Goal: Transaction & Acquisition: Purchase product/service

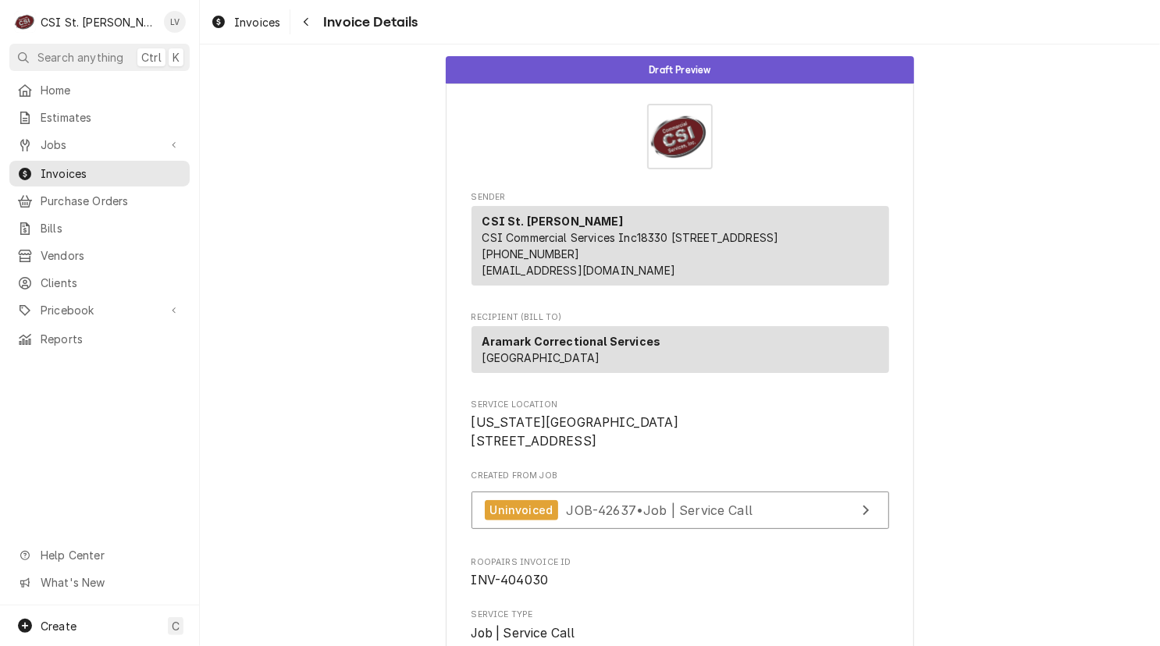
scroll to position [3891, 0]
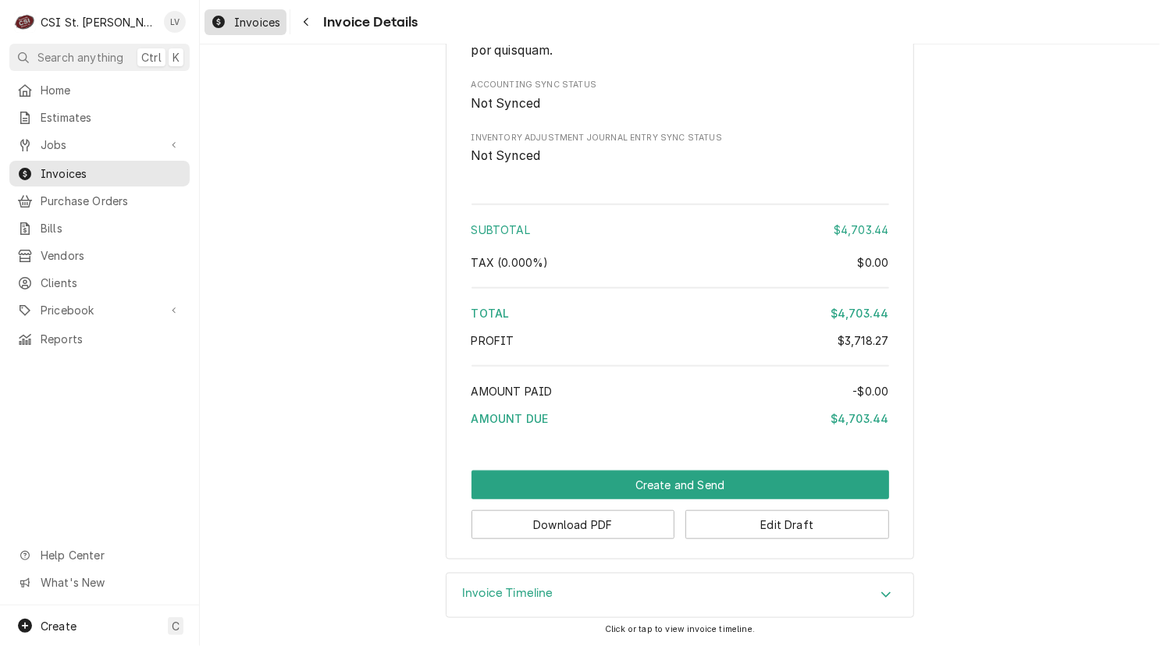
click at [232, 23] on div "Invoices" at bounding box center [246, 22] width 76 height 20
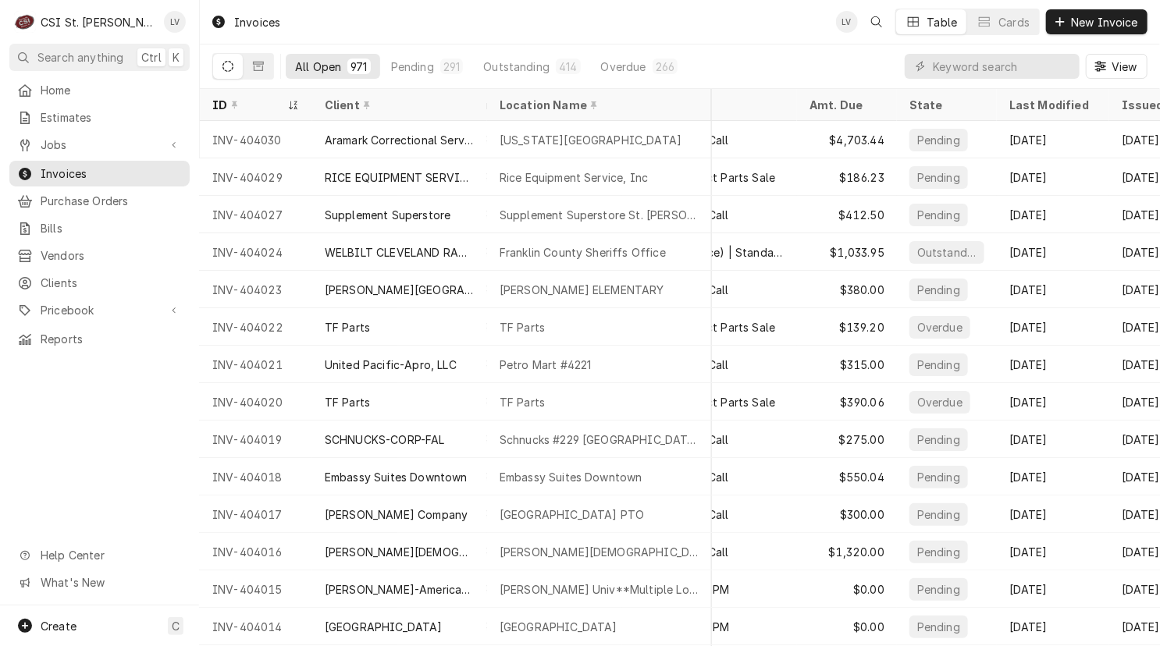
scroll to position [0, 388]
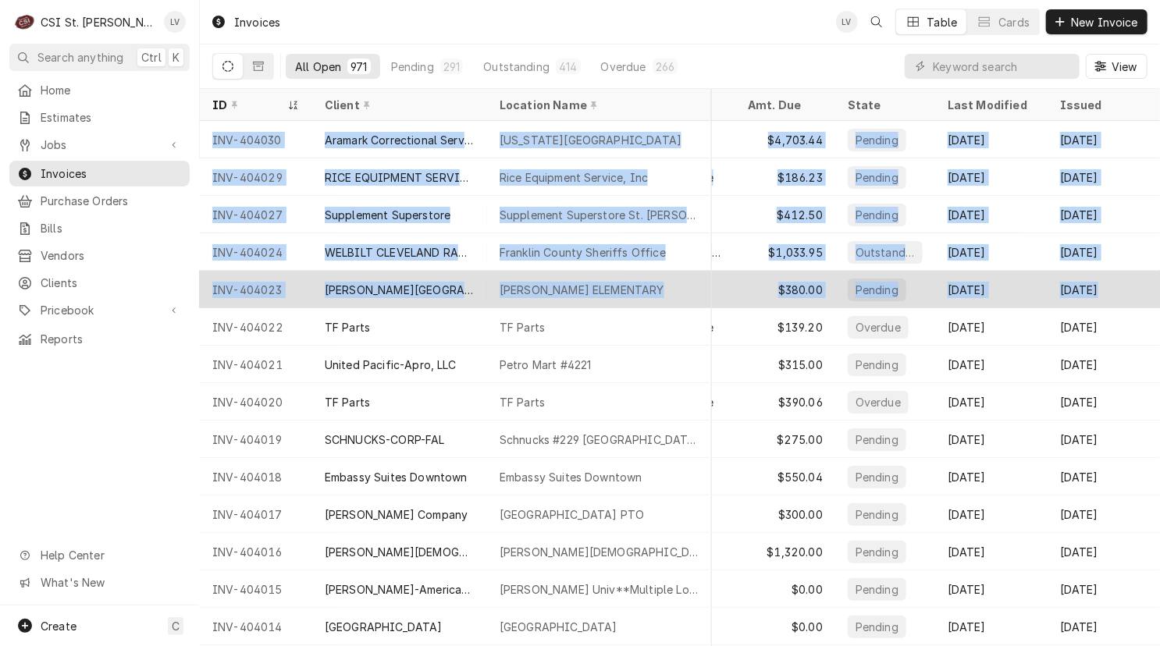
drag, startPoint x: 205, startPoint y: 135, endPoint x: 1135, endPoint y: 286, distance: 941.6
click at [784, 286] on tbody "INV-404030 Aramark Correctional Services Missouri Eastern Correction Center 187…" at bounding box center [304, 383] width 960 height 525
copy tbody "INV-404030 Aramark Correctional Services Missouri Eastern Correction Center 187…"
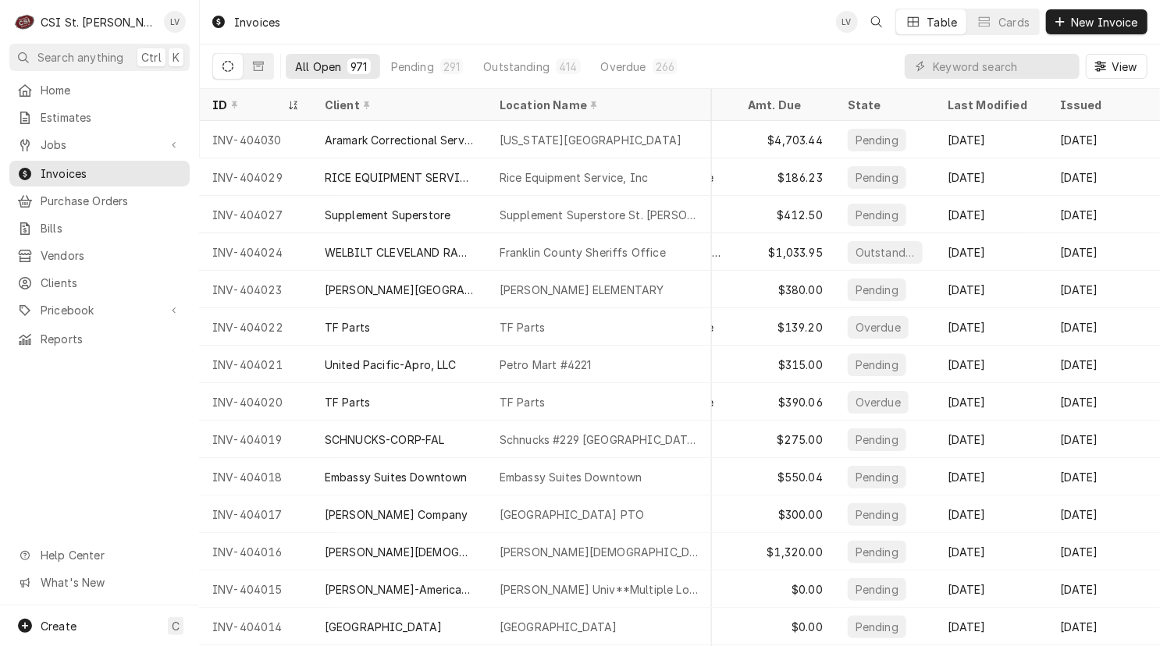
drag, startPoint x: 85, startPoint y: 422, endPoint x: 65, endPoint y: 314, distance: 110.4
click at [83, 410] on div "Home Estimates Jobs Jobs Job Series Invoices Purchase Orders Bills Vendors Clie…" at bounding box center [99, 341] width 199 height 528
click at [41, 141] on span "Jobs" at bounding box center [100, 145] width 118 height 16
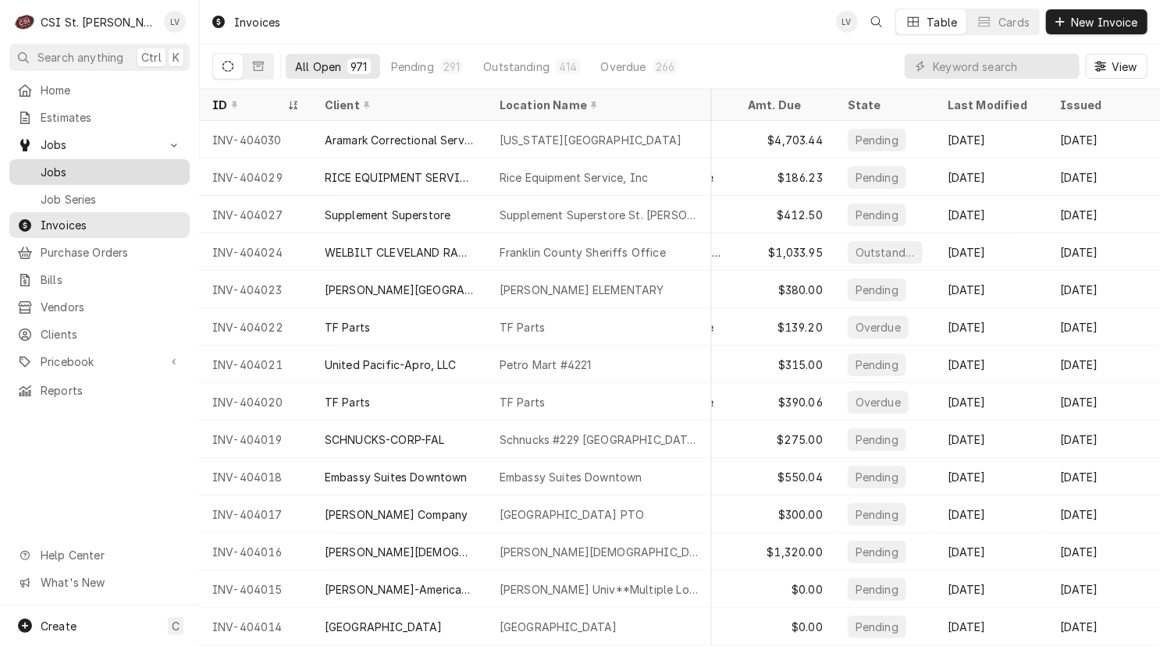
click at [69, 164] on span "Jobs" at bounding box center [111, 172] width 141 height 16
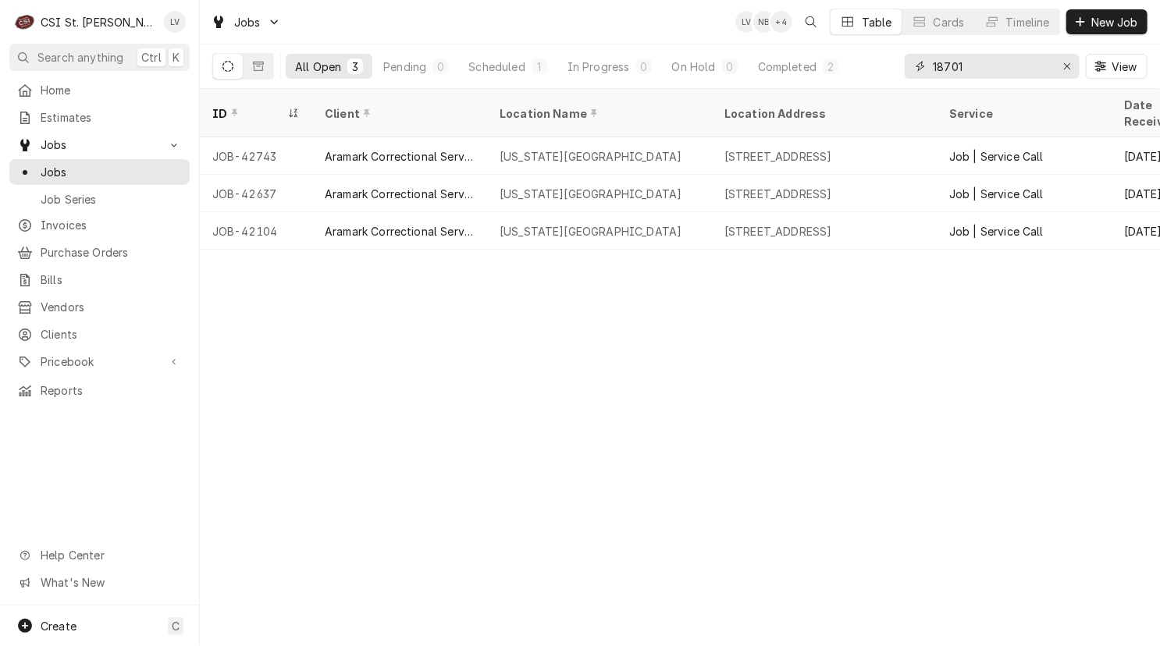
drag, startPoint x: 995, startPoint y: 66, endPoint x: 917, endPoint y: 69, distance: 78.1
click at [917, 71] on div "18701" at bounding box center [992, 66] width 175 height 25
type input "42630"
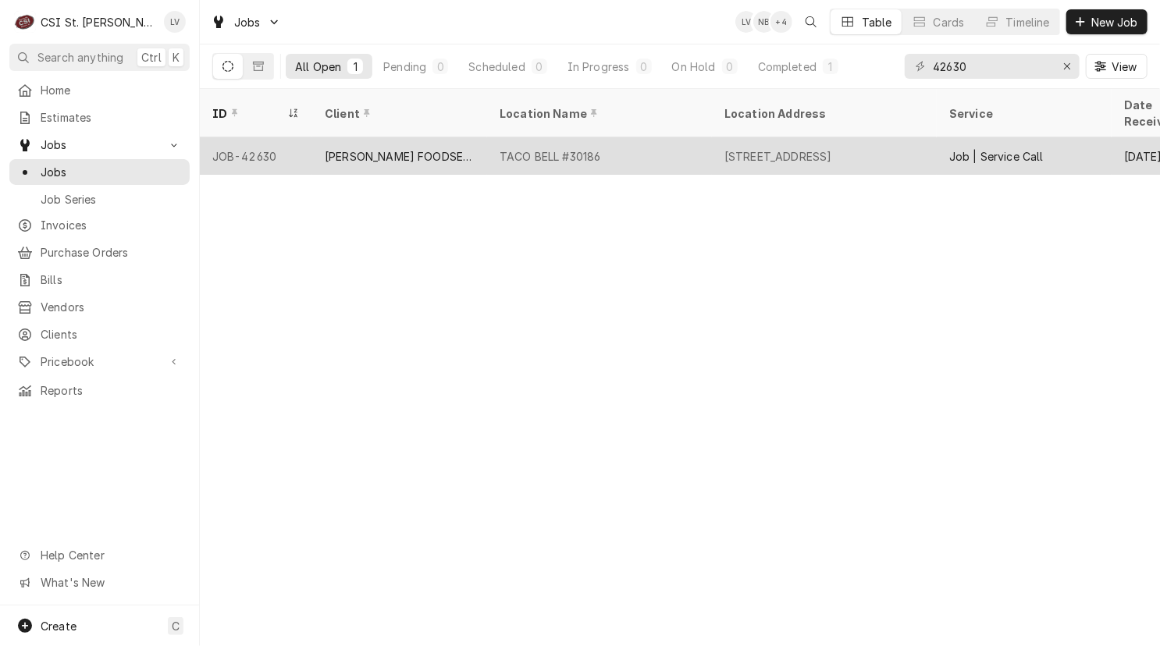
click at [553, 148] on div "TACO BELL #30186" at bounding box center [599, 155] width 225 height 37
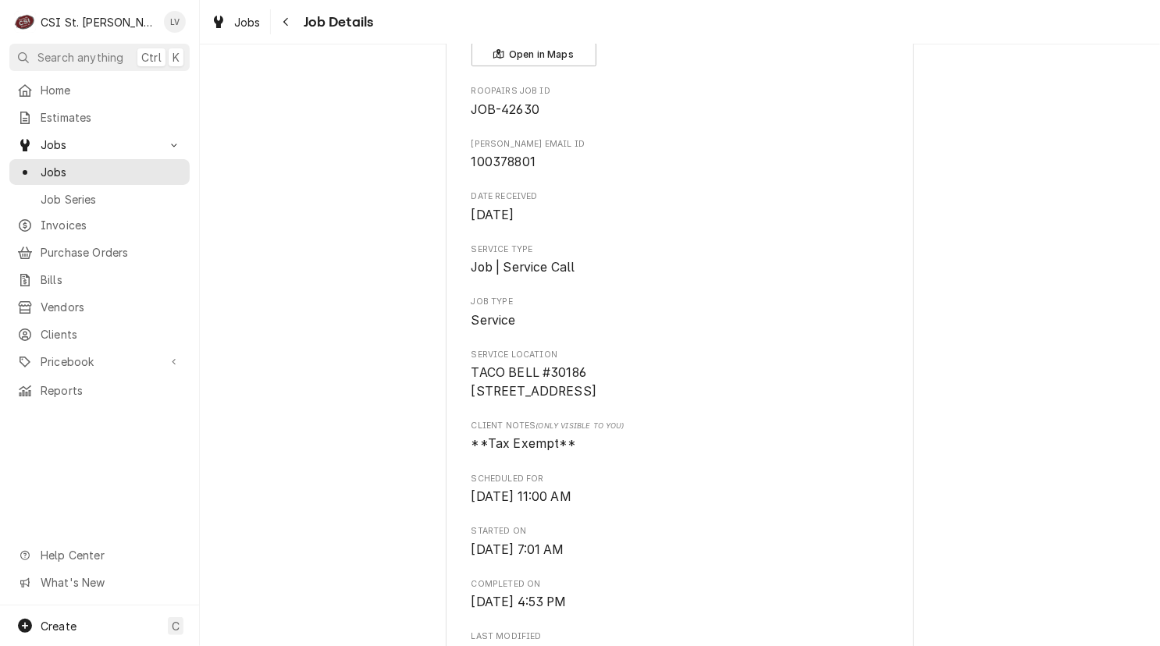
scroll to position [78, 0]
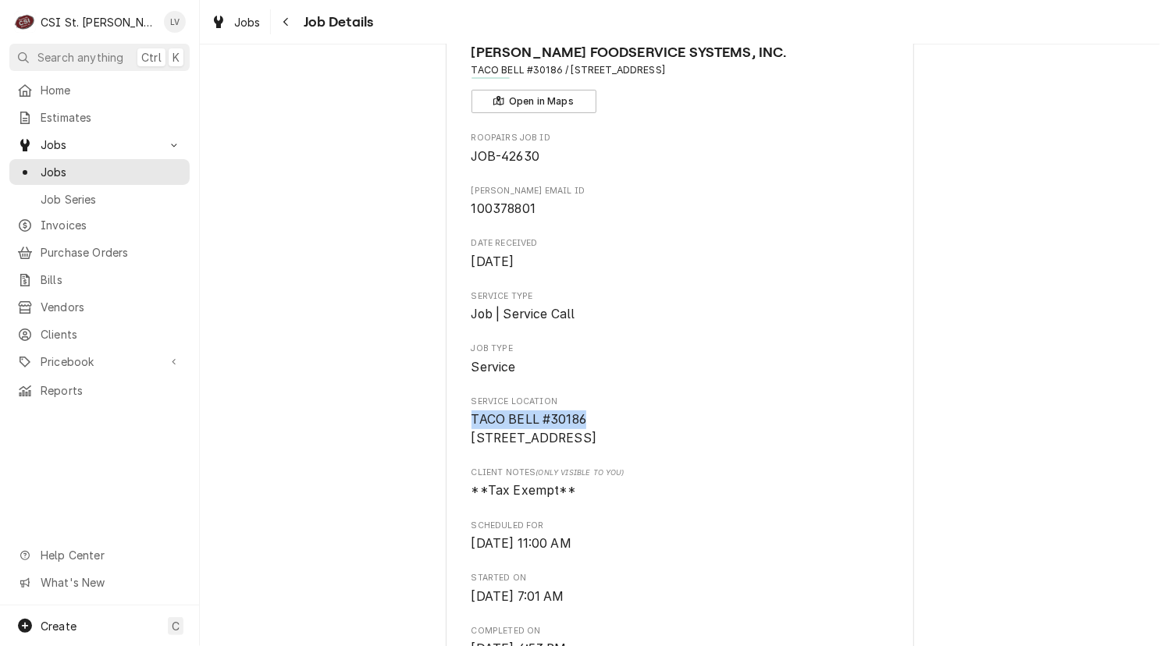
drag, startPoint x: 594, startPoint y: 433, endPoint x: 573, endPoint y: 479, distance: 50.6
click at [471, 436] on span "TACO BELL #30186 3188 Old US Hwy 54, Kingdom City, MO, USA KINGDOM CITY, MO 652…" at bounding box center [680, 429] width 418 height 37
copy span "ACO BELL #30186"
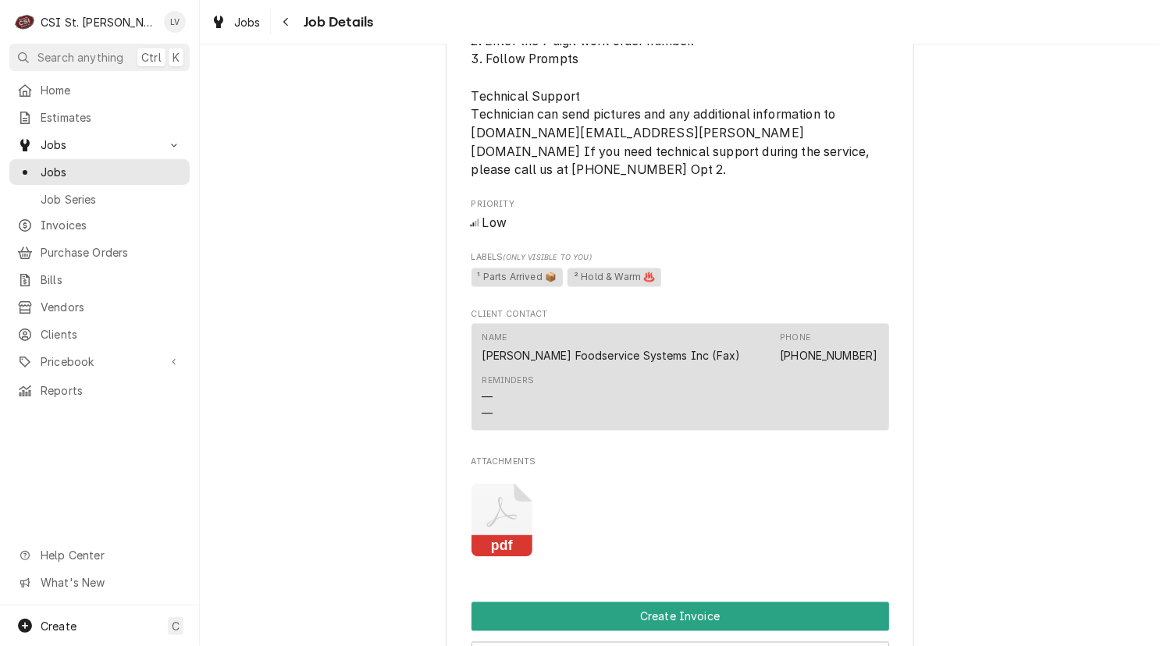
scroll to position [1249, 0]
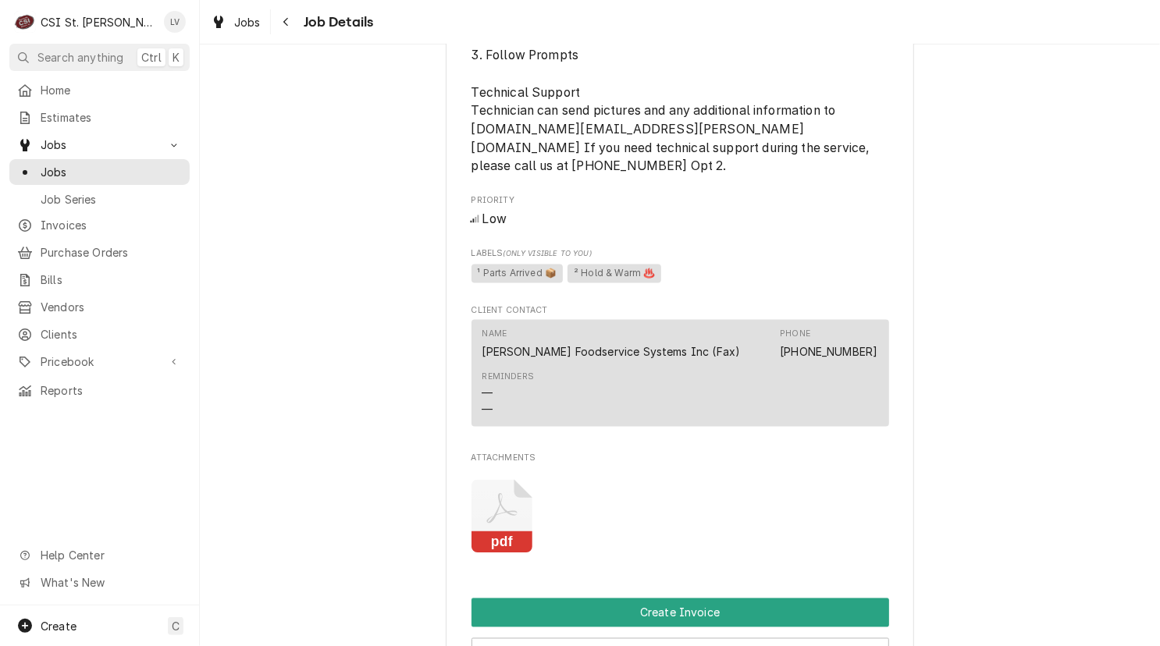
click at [499, 524] on icon "Attachments" at bounding box center [501, 509] width 30 height 30
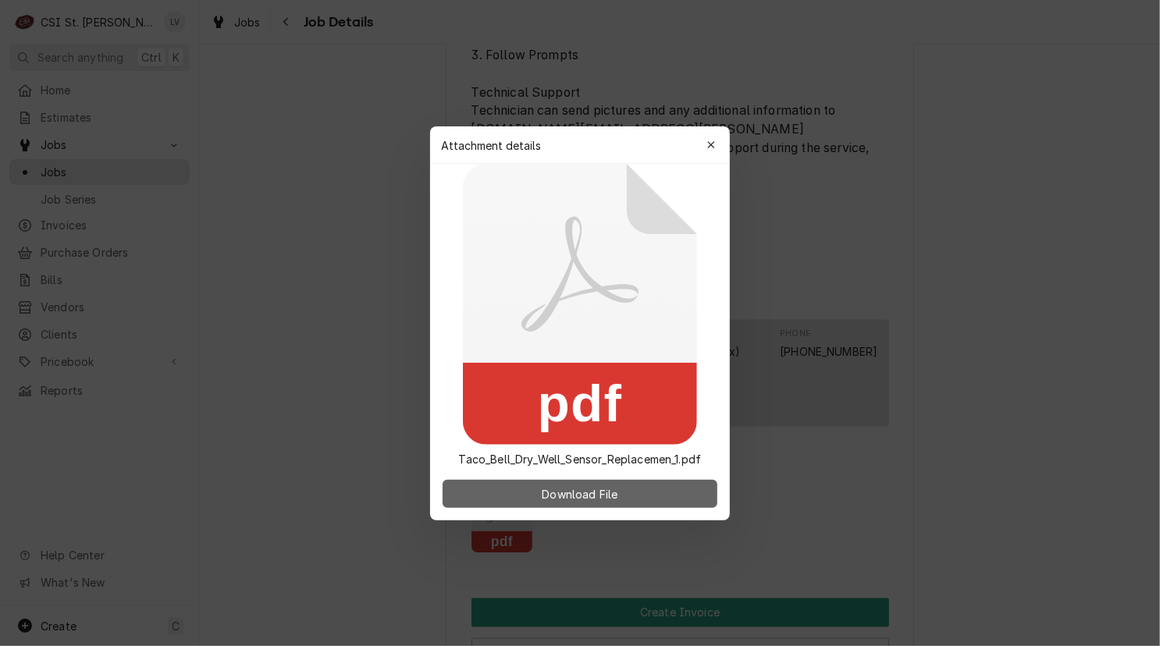
click at [681, 496] on button "Download File" at bounding box center [580, 494] width 275 height 28
click at [268, 319] on div at bounding box center [580, 323] width 1160 height 646
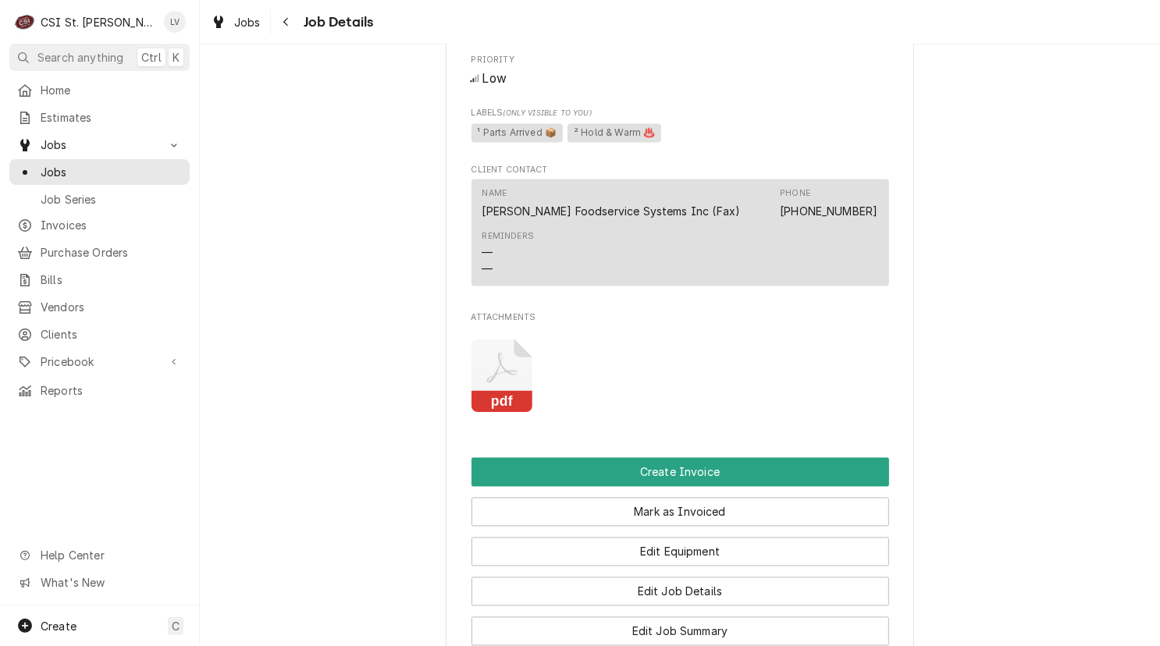
scroll to position [1795, 0]
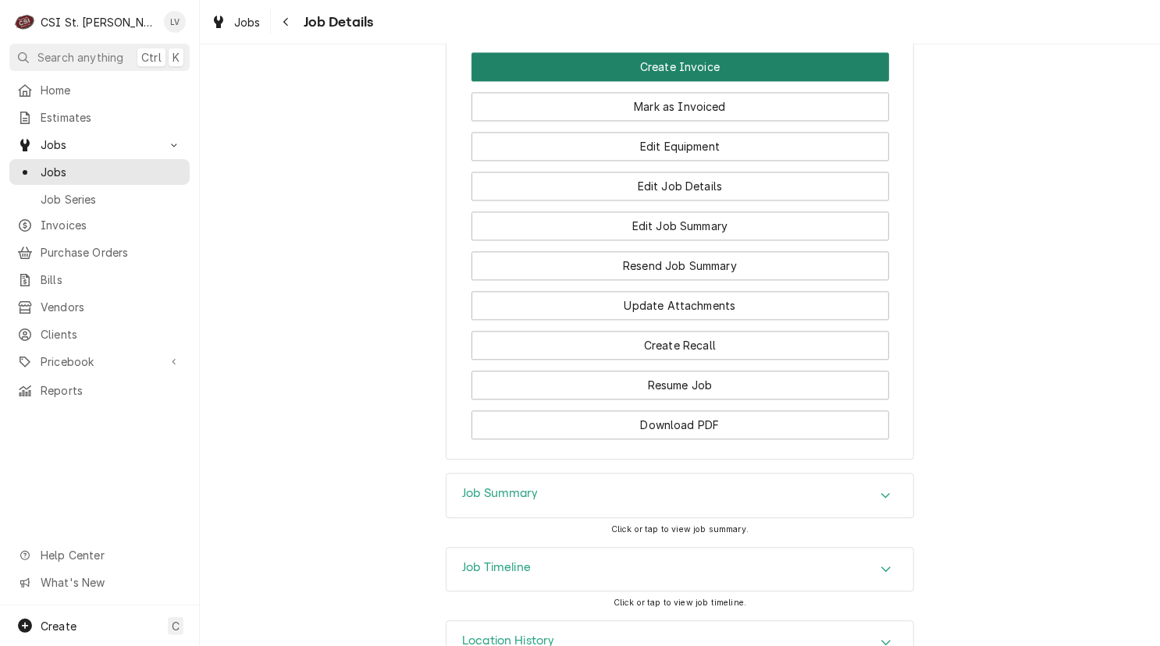
click at [644, 76] on button "Create Invoice" at bounding box center [680, 66] width 418 height 29
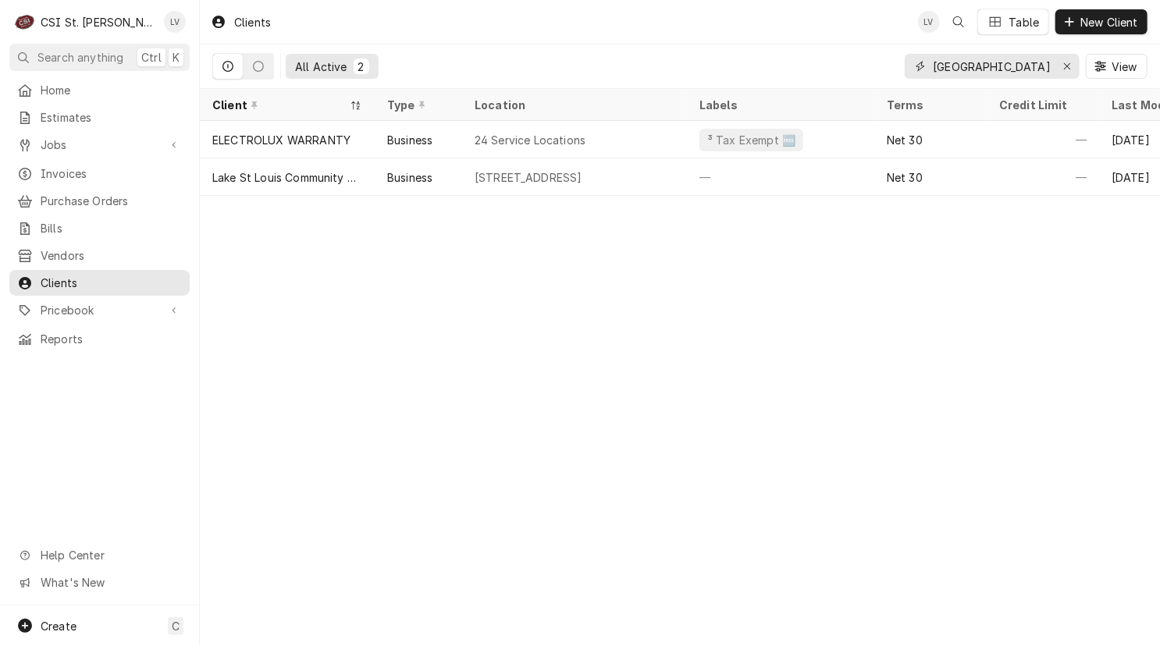
drag, startPoint x: 1068, startPoint y: 65, endPoint x: 1027, endPoint y: 55, distance: 41.6
click at [1067, 63] on icon "Erase input" at bounding box center [1067, 66] width 9 height 11
type input "t"
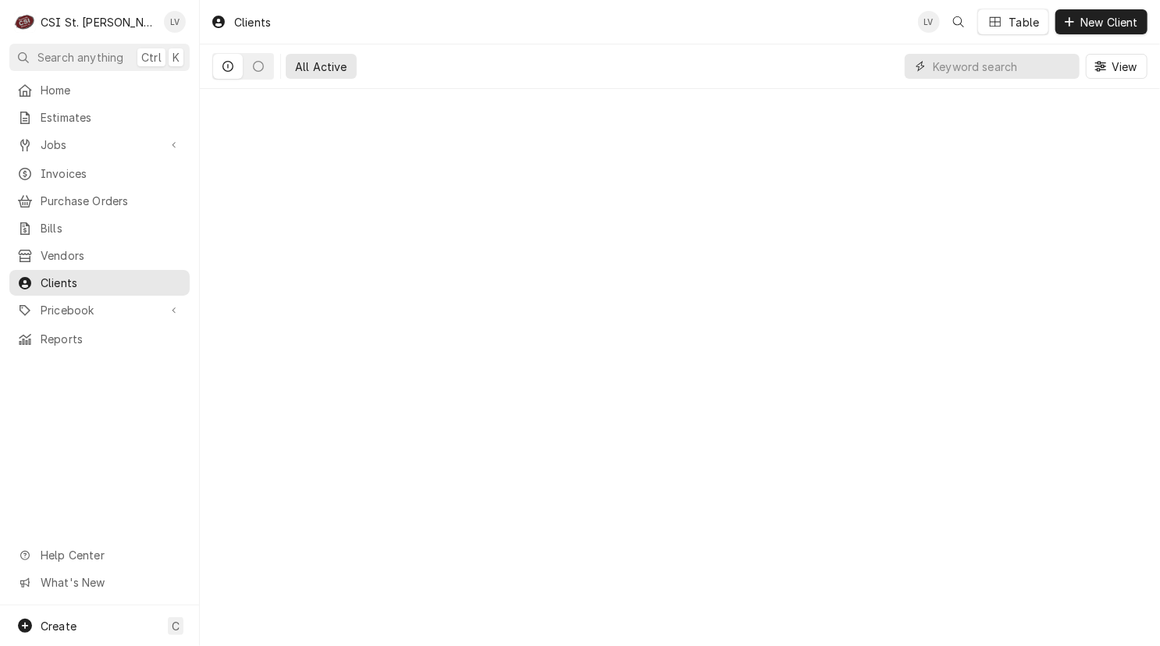
paste input "ACO BELL #30186"
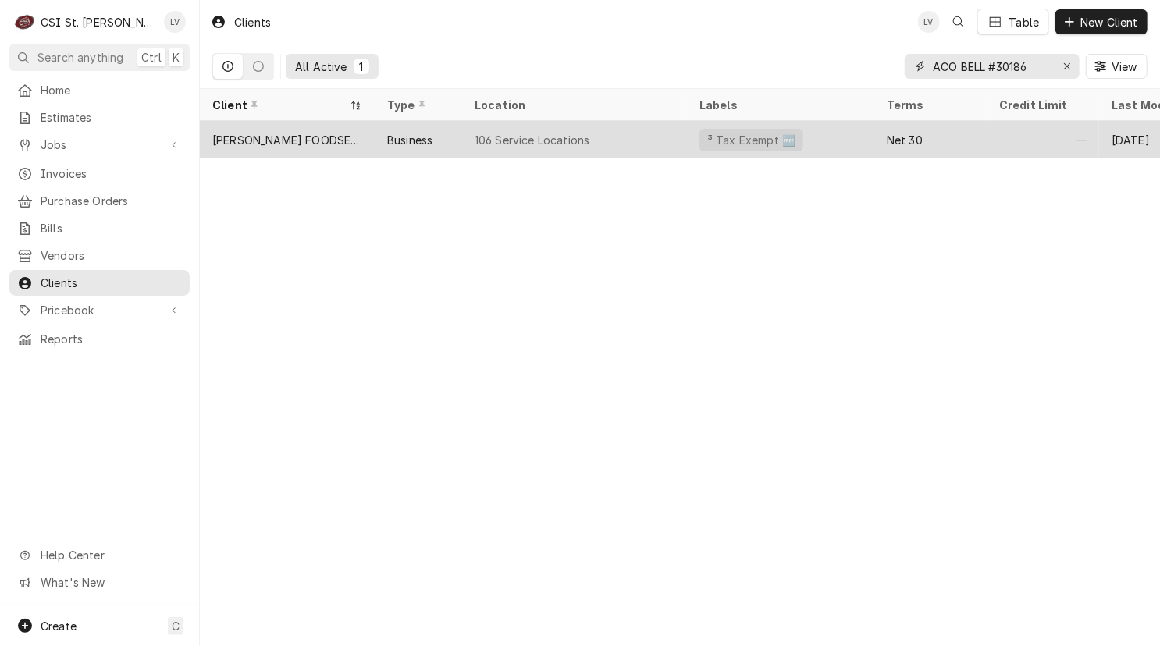
type input "ACO BELL #30186"
click at [445, 139] on div "Business" at bounding box center [418, 139] width 87 height 37
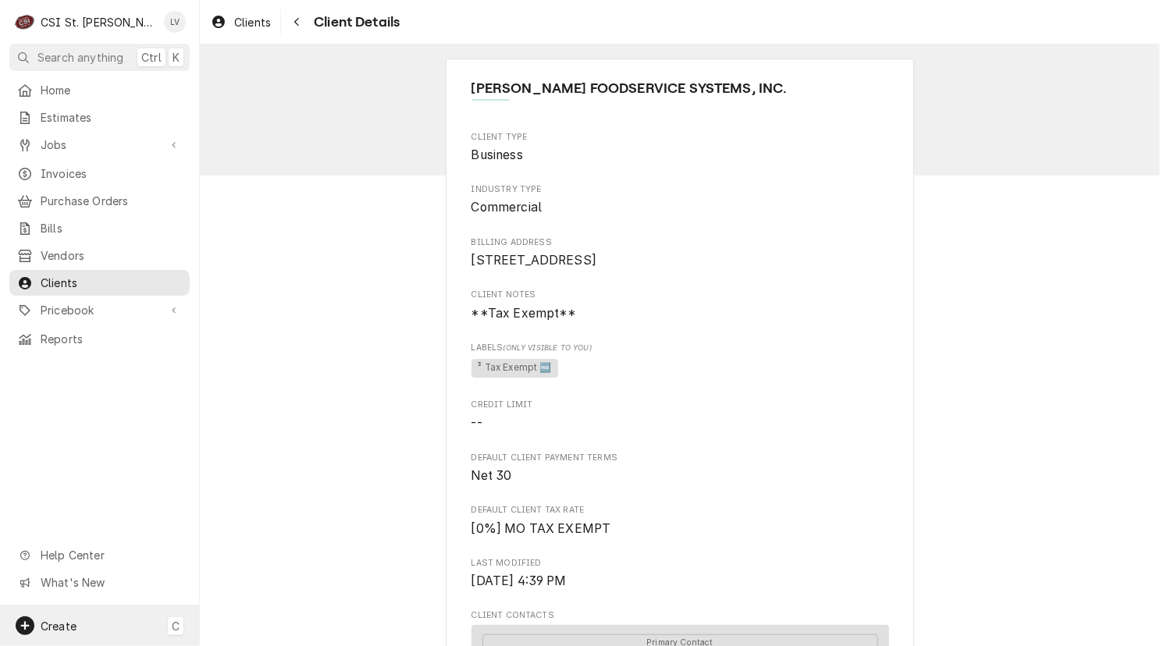
click at [55, 621] on span "Create" at bounding box center [59, 626] width 36 height 13
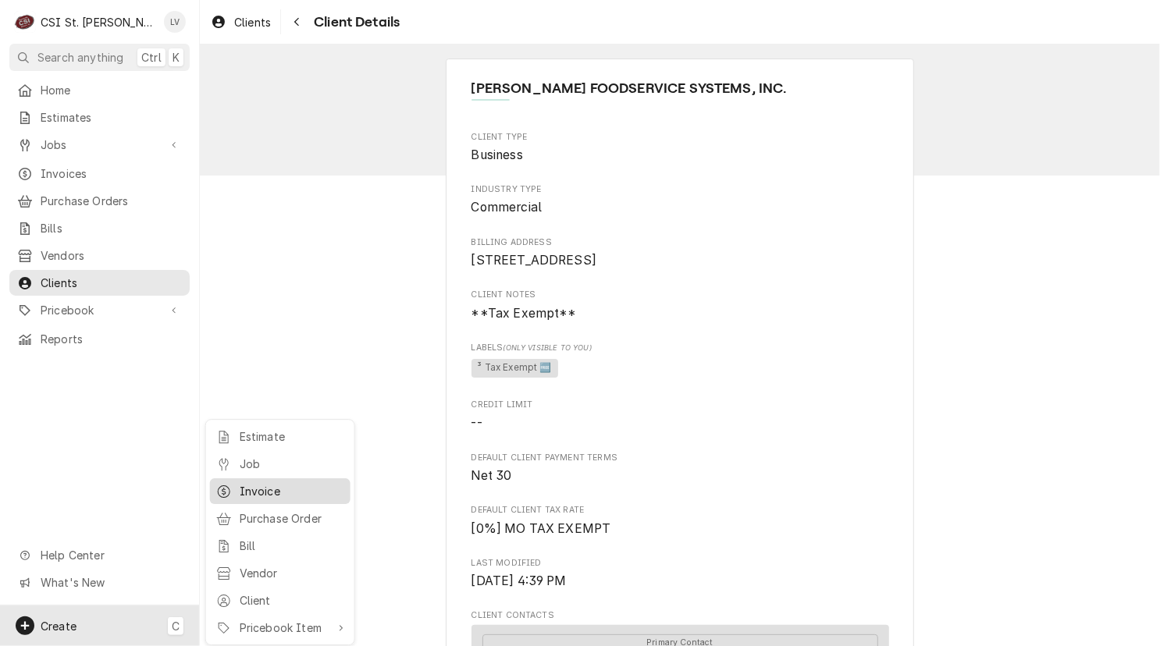
click at [271, 492] on div "Invoice" at bounding box center [292, 491] width 105 height 16
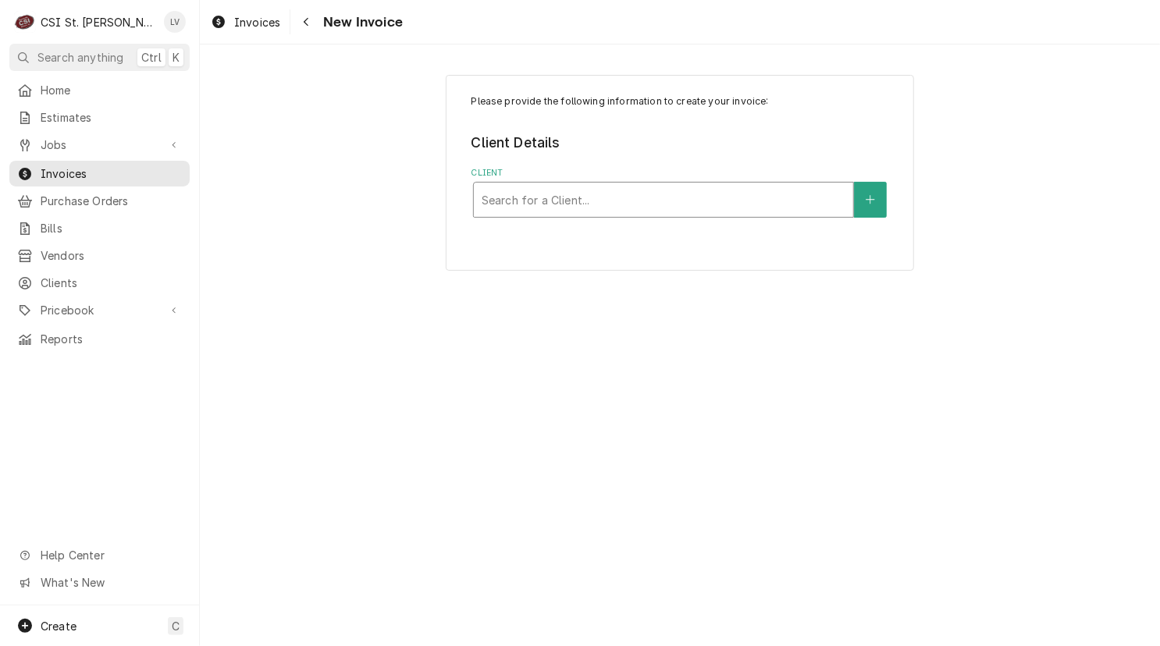
click at [579, 205] on div "Client" at bounding box center [664, 200] width 364 height 28
type input "g"
type input "[PERSON_NAME]"
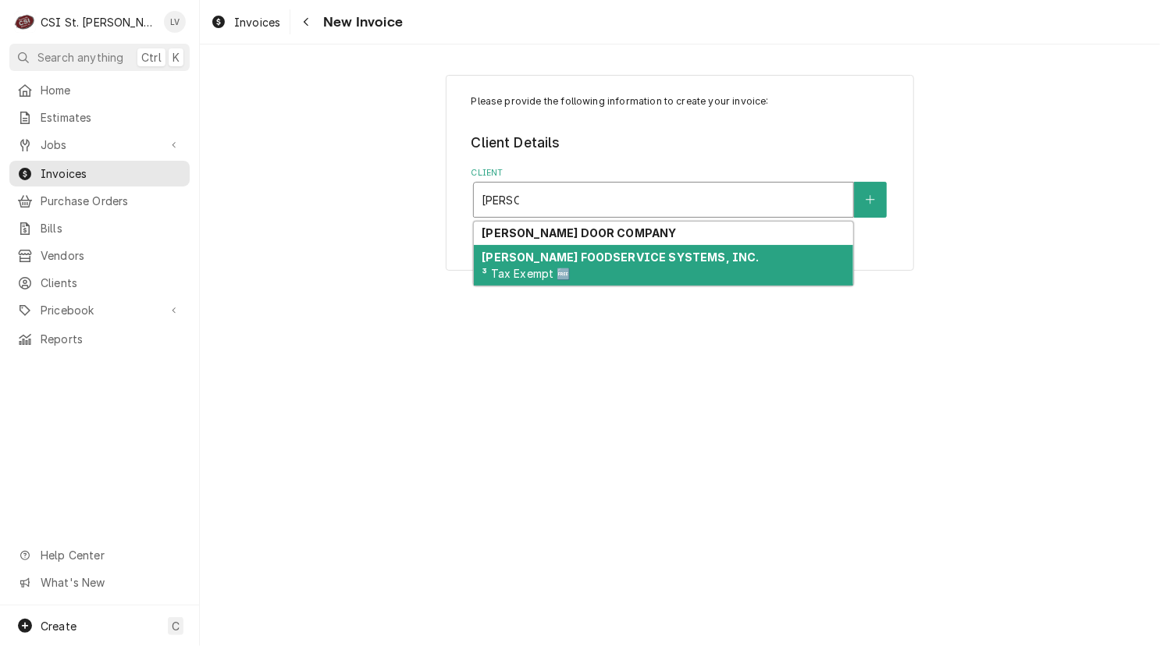
click at [563, 255] on strong "[PERSON_NAME] FOODSERVICE SYSTEMS, INC." at bounding box center [620, 257] width 277 height 13
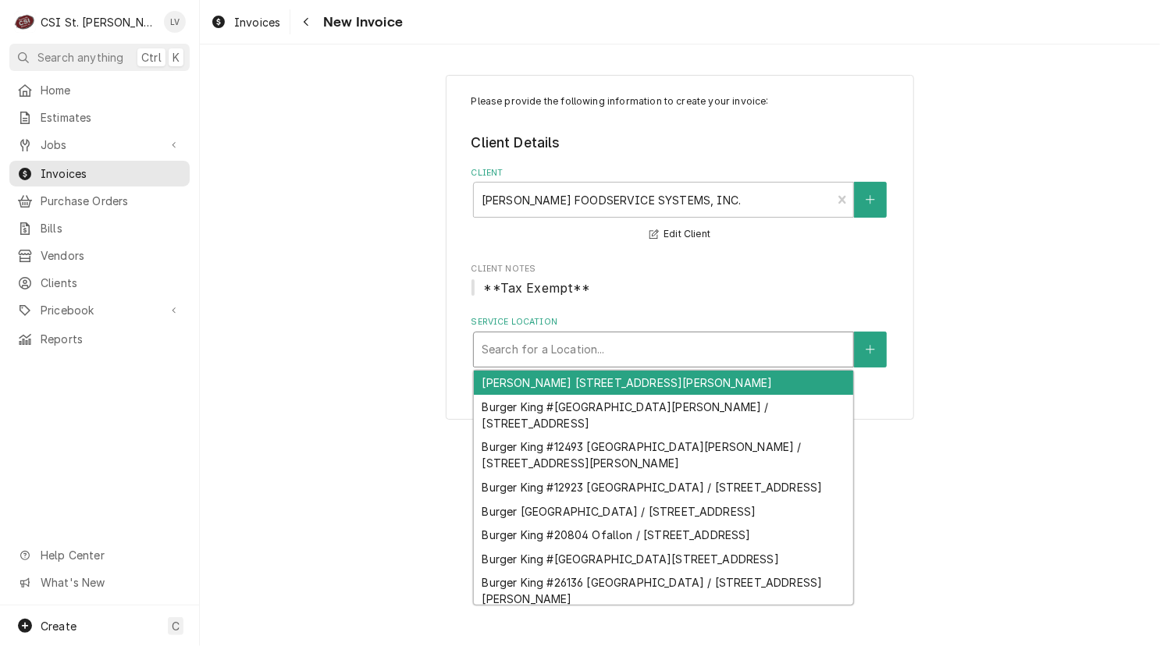
click at [564, 348] on div "Service Location" at bounding box center [664, 350] width 364 height 28
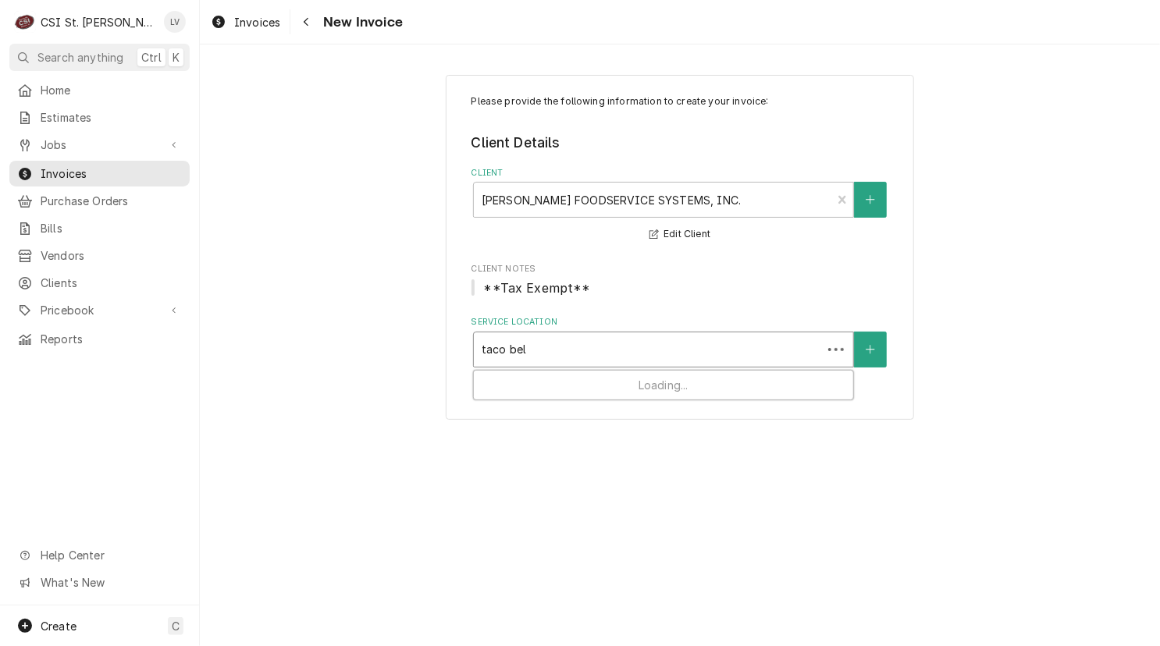
type input "taco bell"
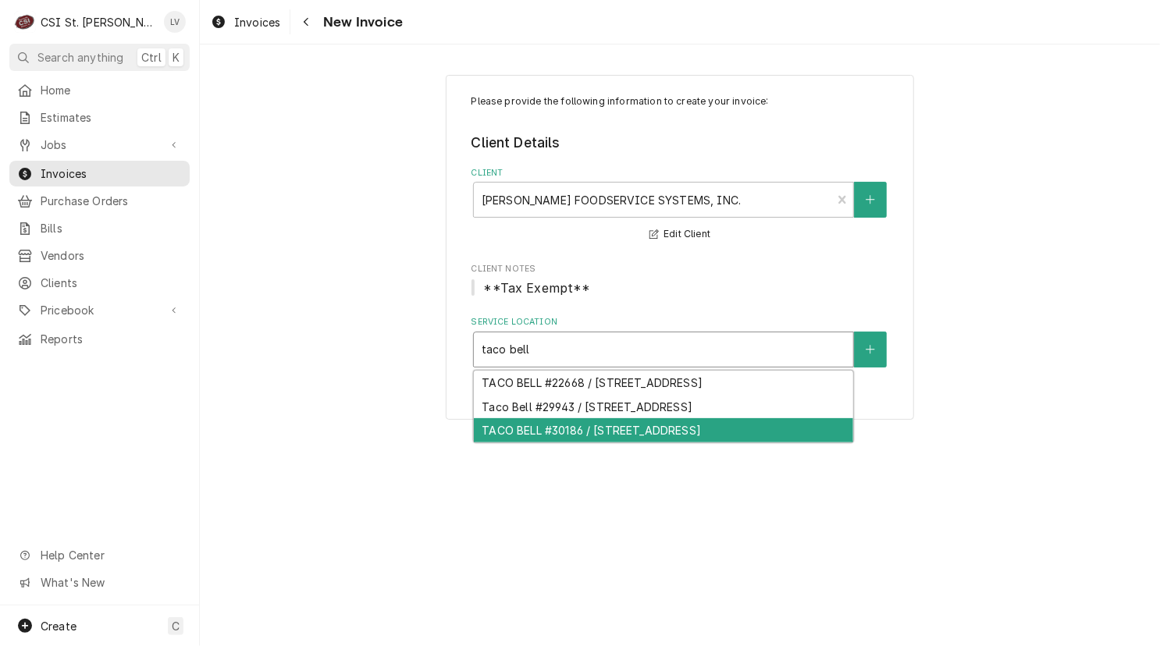
click at [578, 438] on div "TACO BELL #30186 / [STREET_ADDRESS]" at bounding box center [663, 430] width 379 height 24
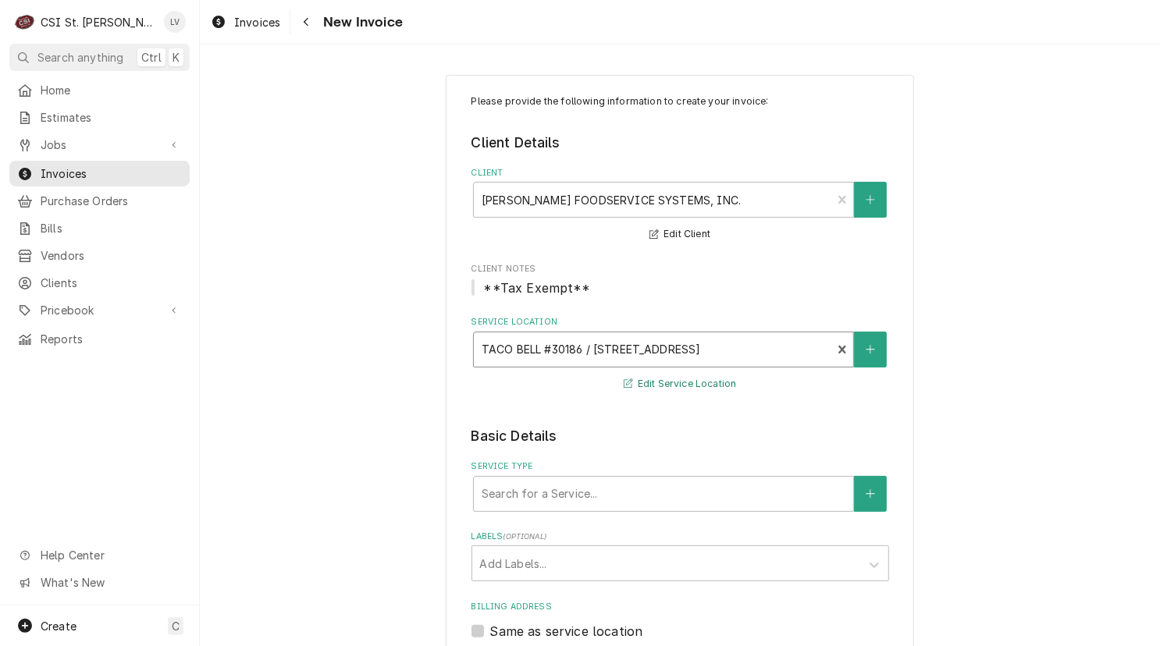
click at [649, 382] on button "Edit Service Location" at bounding box center [680, 385] width 118 height 20
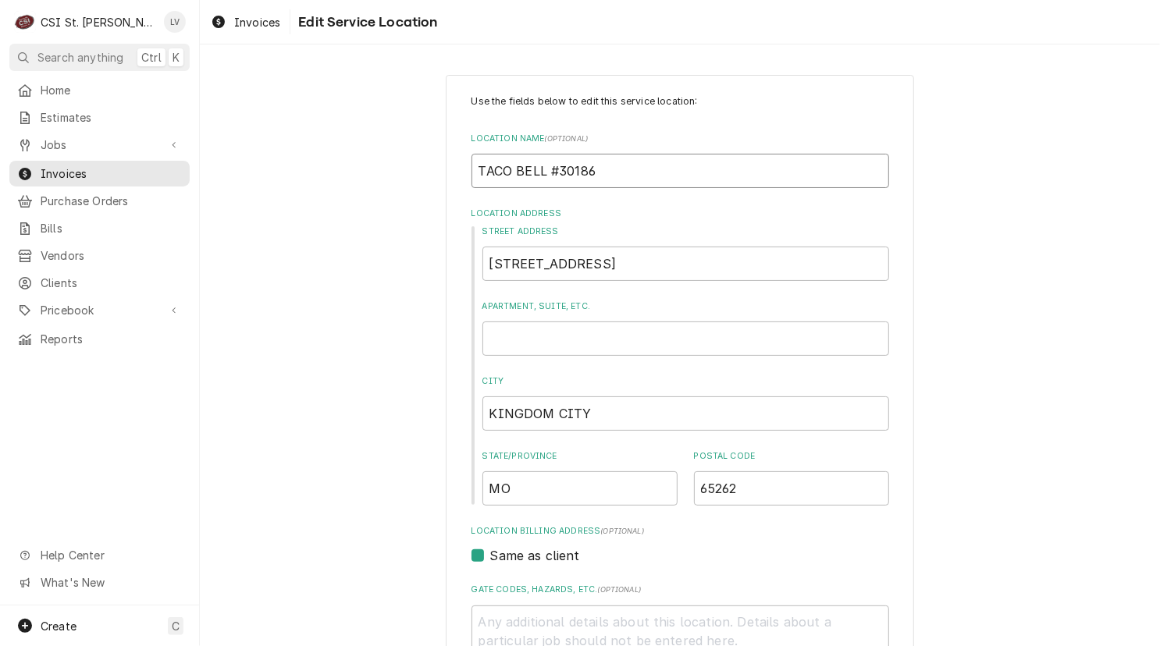
drag, startPoint x: 545, startPoint y: 167, endPoint x: 433, endPoint y: 187, distance: 113.4
click at [433, 187] on div "Use the fields below to edit this service location: Location Name ( optional ) …" at bounding box center [680, 540] width 960 height 958
type textarea "x"
type input "T#30186"
type textarea "x"
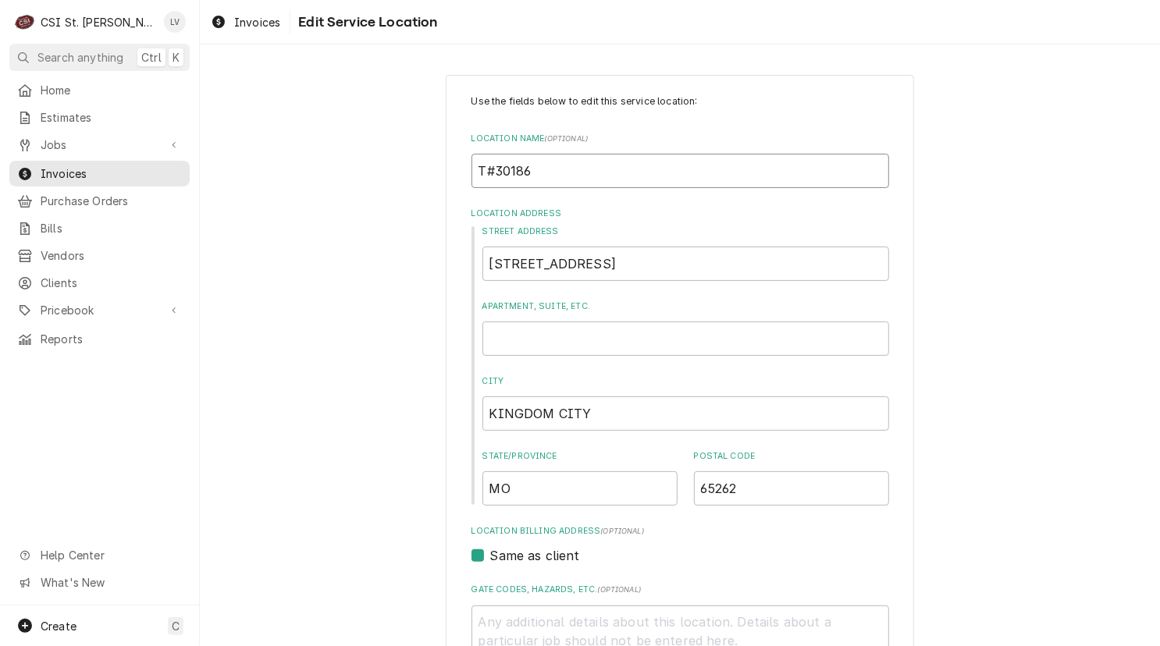
type input "Ta#30186"
type textarea "x"
type input "Tac#30186"
type textarea "x"
type input "Taco#30186"
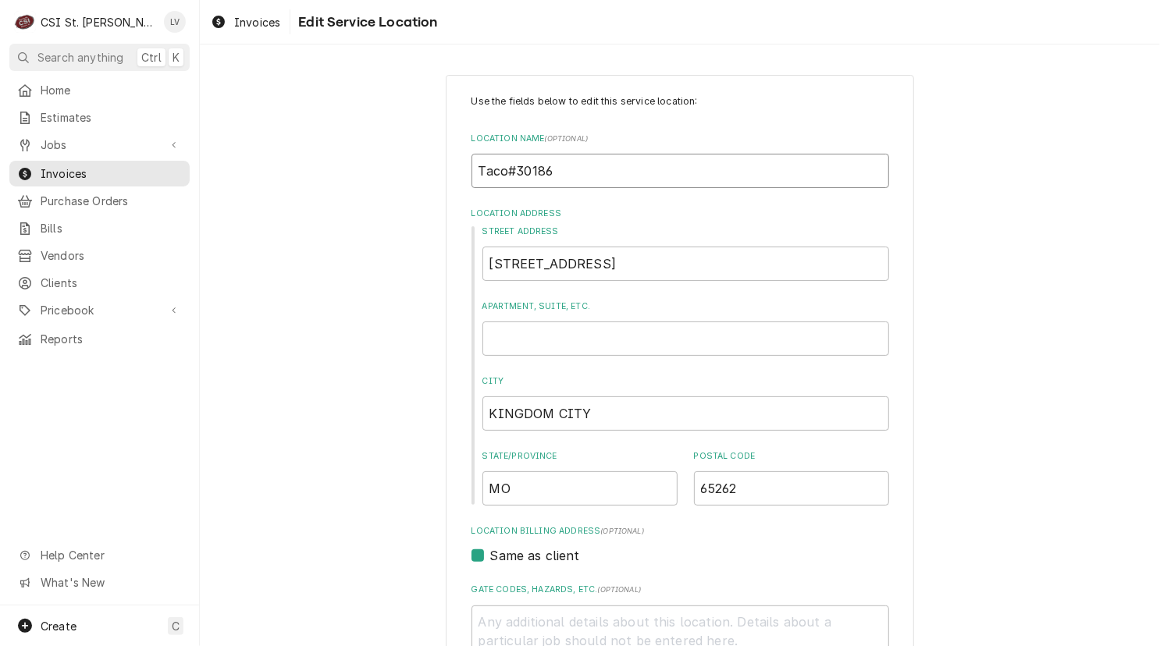
type textarea "x"
type input "Taco #30186"
type textarea "x"
type input "Taco B#30186"
type textarea "x"
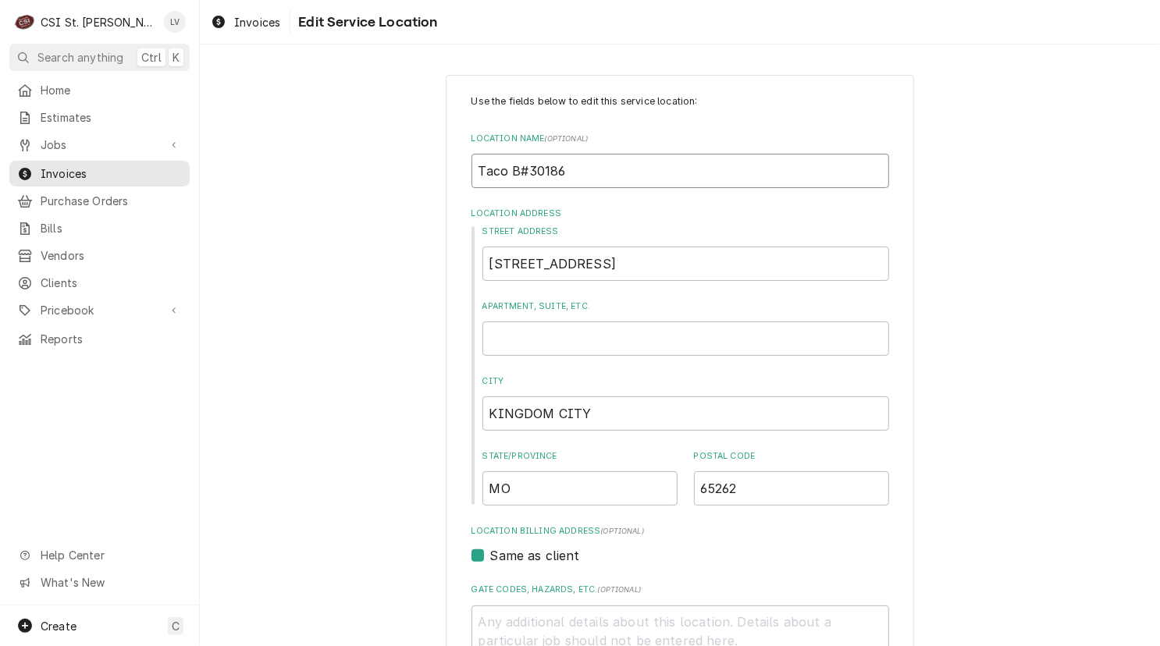
type input "Taco Be#30186"
type textarea "x"
type input "Taco Bel#30186"
type textarea "x"
type input "Taco Bell#30186"
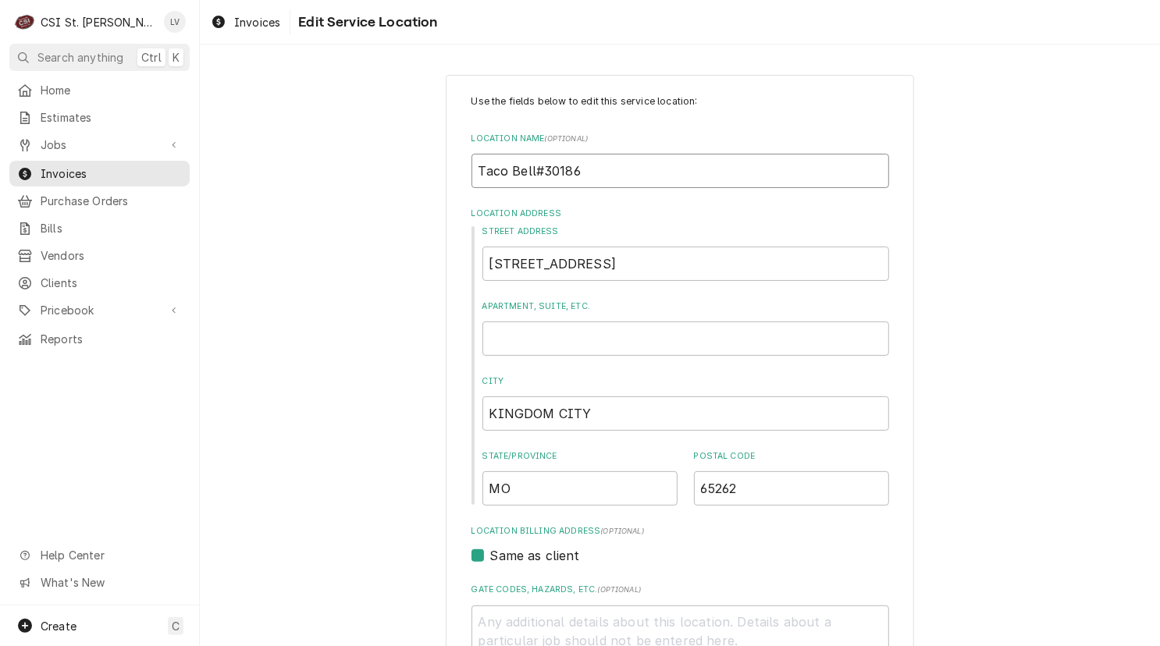
type textarea "x"
type input "Taco Bell #30186"
click at [588, 176] on input "Taco Bell #30186" at bounding box center [680, 171] width 418 height 34
type textarea "x"
type input "Taco Bell #30186"
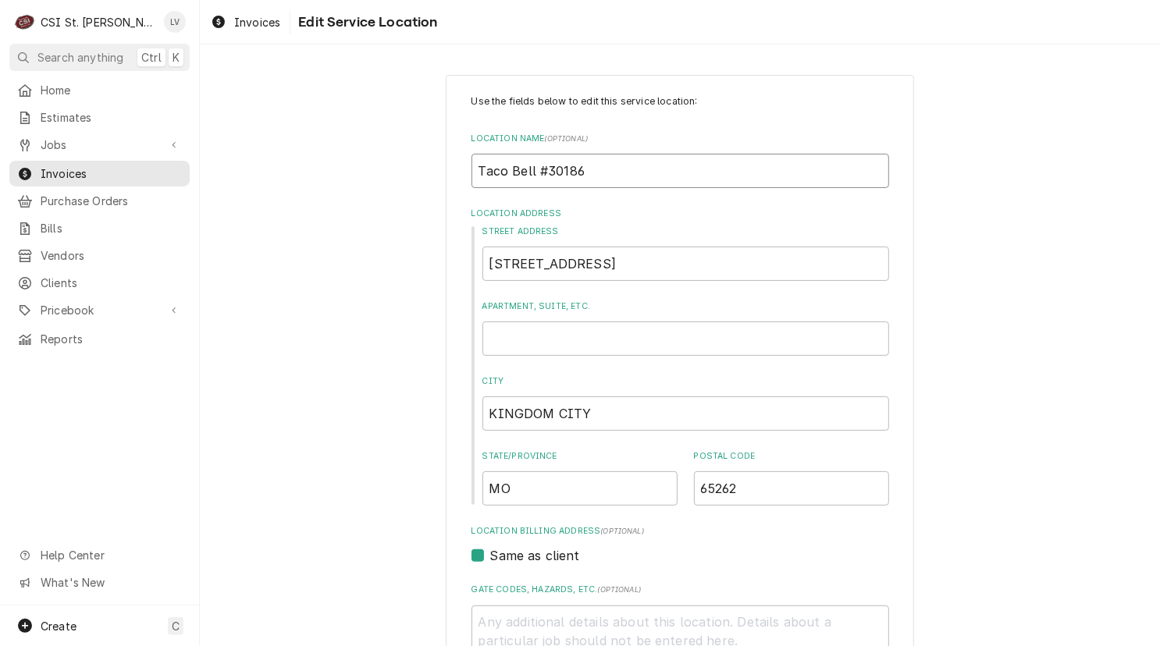
type textarea "x"
type input "Taco Bell #30186 K"
type textarea "x"
type input "Taco Bell #30186 Ki"
type textarea "x"
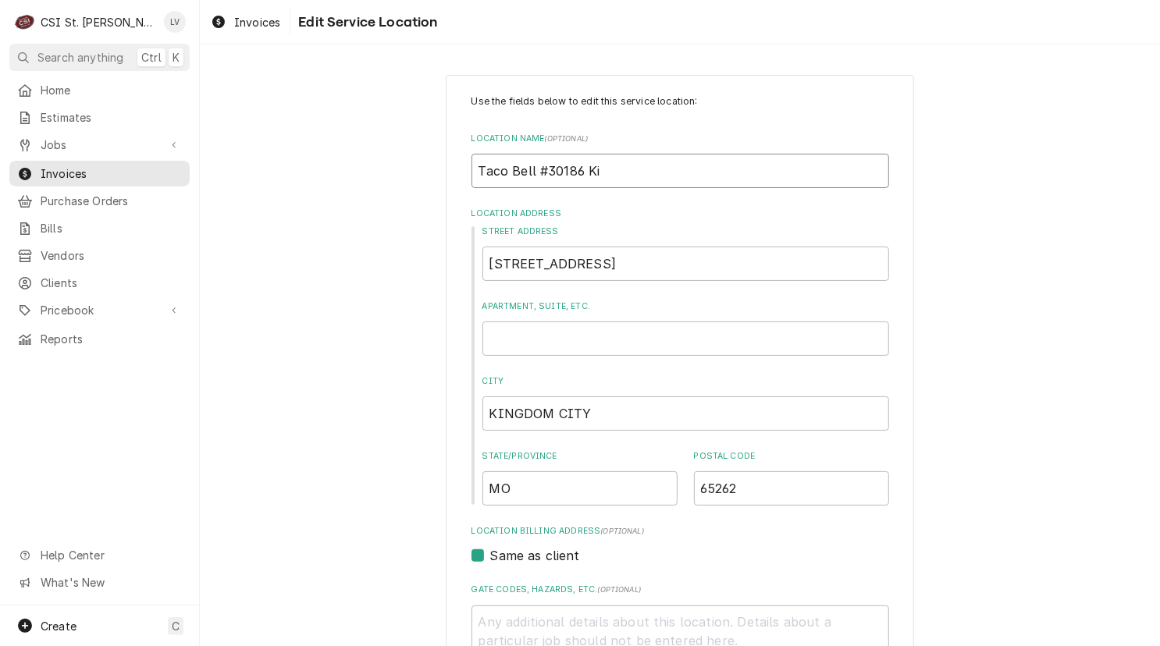
type input "Taco Bell #30186 Kin"
type textarea "x"
type input "Taco Bell #30186 King"
type textarea "x"
type input "Taco Bell #30186 Kingd"
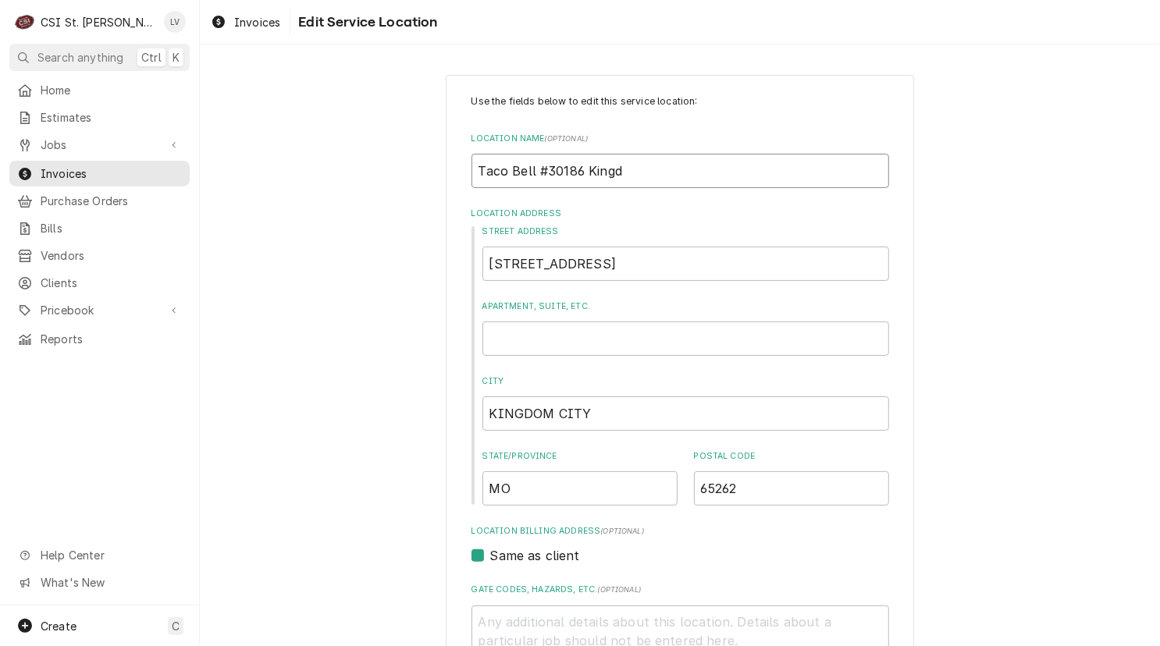
type textarea "x"
type input "Taco Bell #30186 Kingdo"
type textarea "x"
type input "Taco Bell #30186 Kingdom"
type textarea "x"
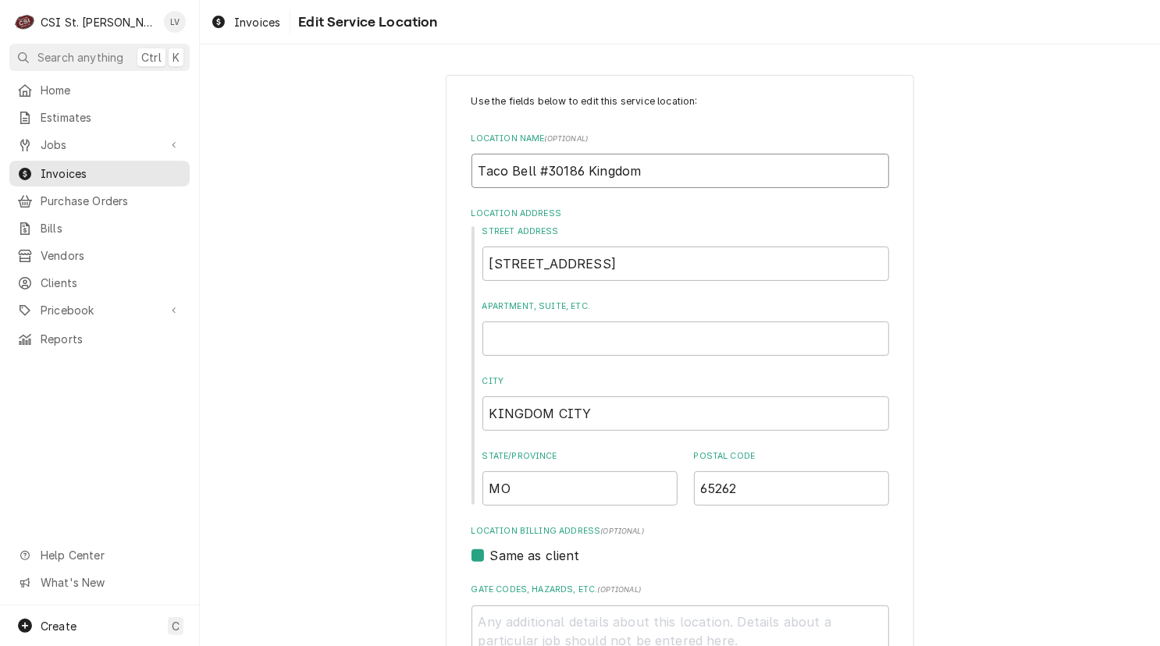
type input "Taco Bell #30186 Kingdom"
type textarea "x"
type input "Taco Bell #30186 Kingdom C"
type textarea "x"
type input "Taco Bell #30186 Kingdom Ci"
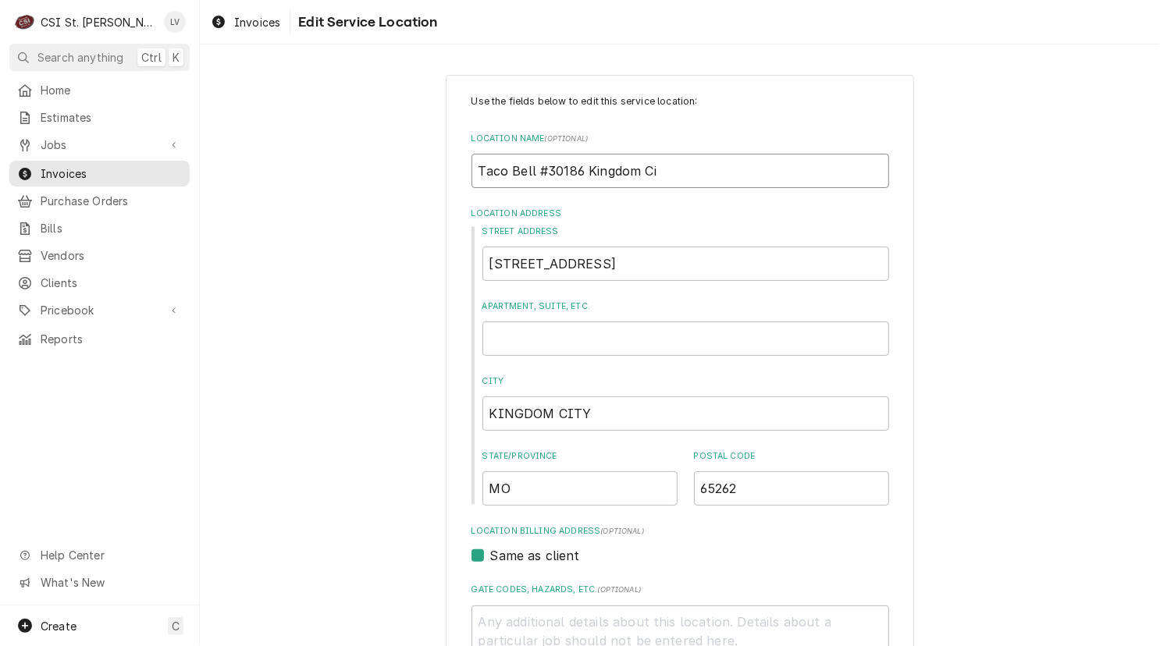
type textarea "x"
type input "Taco Bell #30186 Kingdom Cit"
type textarea "x"
type input "Taco Bell #30186 Kingdom City"
drag, startPoint x: 607, startPoint y: 263, endPoint x: 816, endPoint y: 282, distance: 210.0
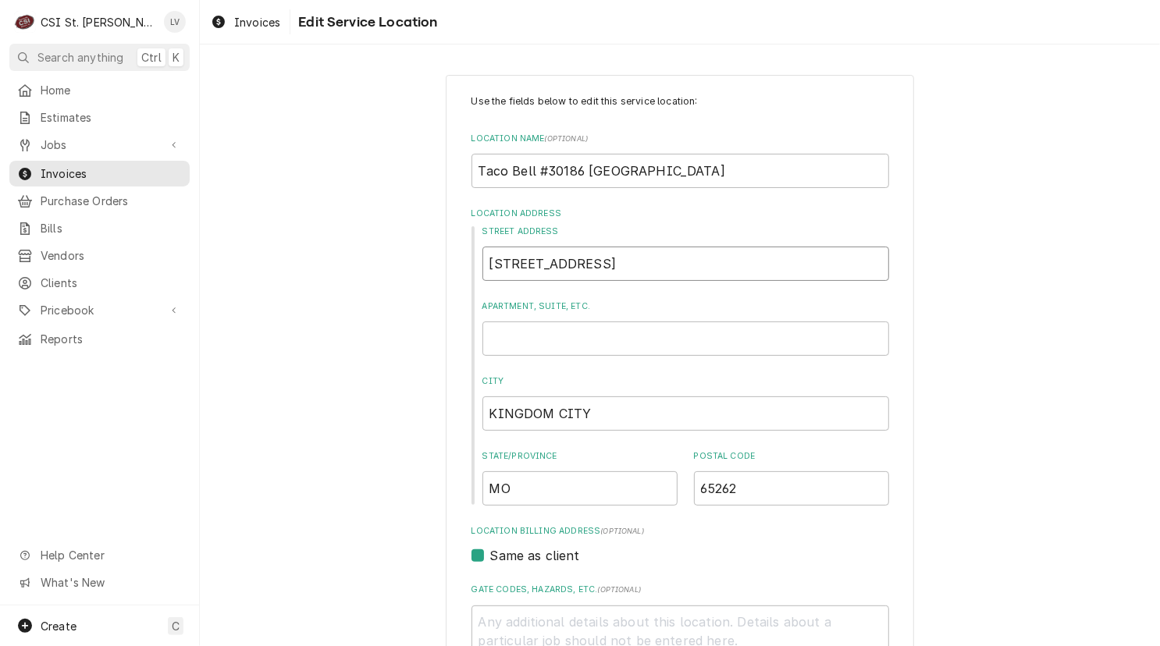
click at [816, 282] on div "Street Address 3188 Old US Hwy 54, Kingdom City, MO, USA Apartment, Suite, etc.…" at bounding box center [680, 366] width 418 height 280
type textarea "x"
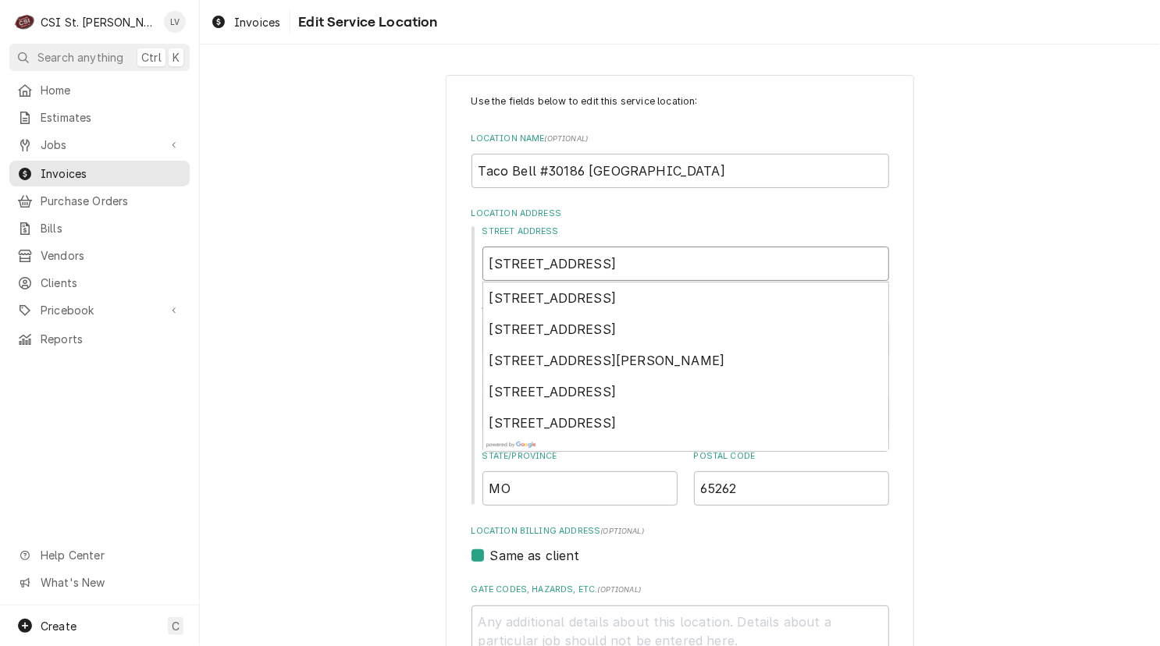
type input "3188 Old US Hwy 54"
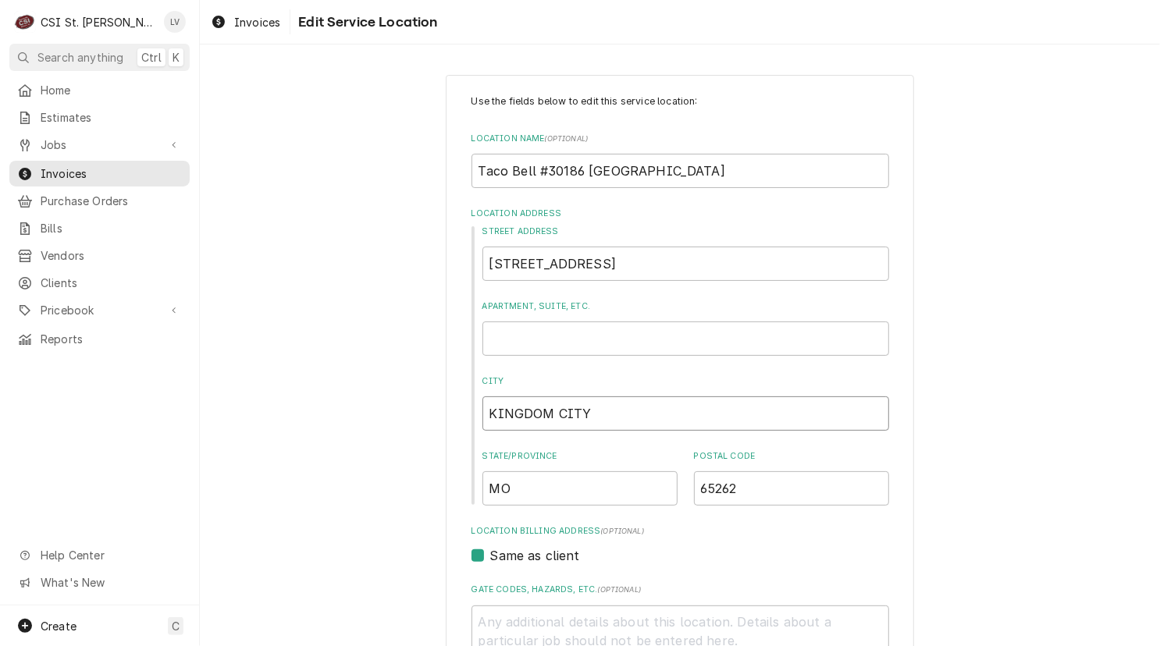
drag, startPoint x: 608, startPoint y: 418, endPoint x: 377, endPoint y: 420, distance: 231.0
click at [377, 420] on div "Use the fields below to edit this service location: Location Name ( optional ) …" at bounding box center [680, 540] width 960 height 958
type textarea "x"
type input "K"
type textarea "x"
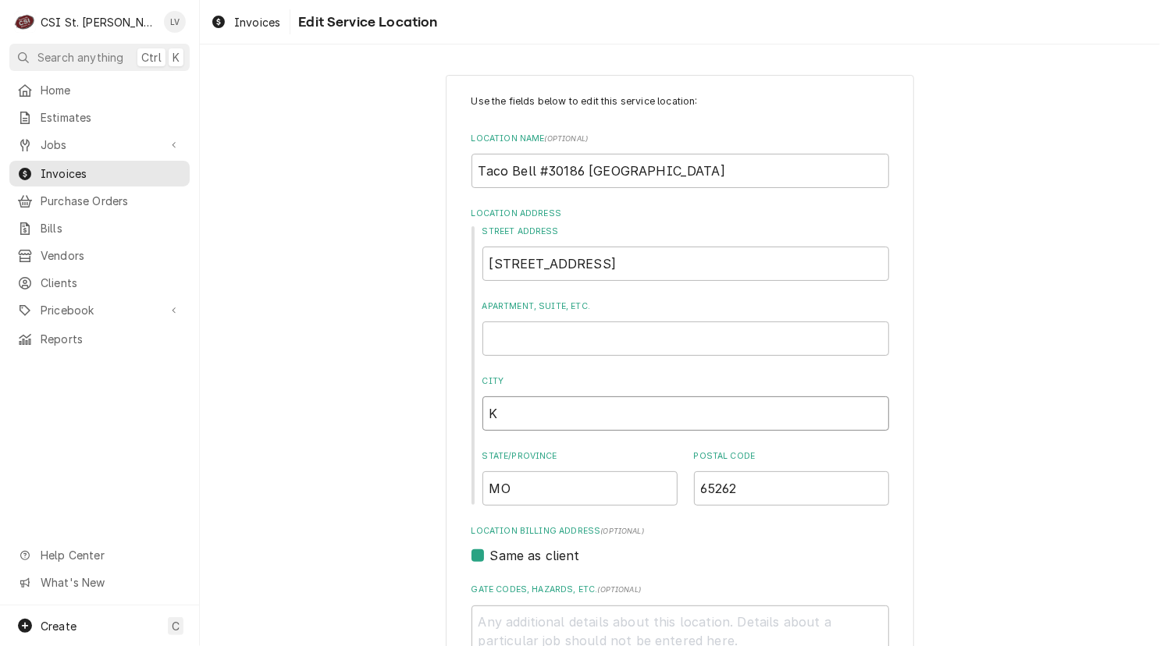
type input "Ki"
type textarea "x"
type input "Kin"
type textarea "x"
type input "King"
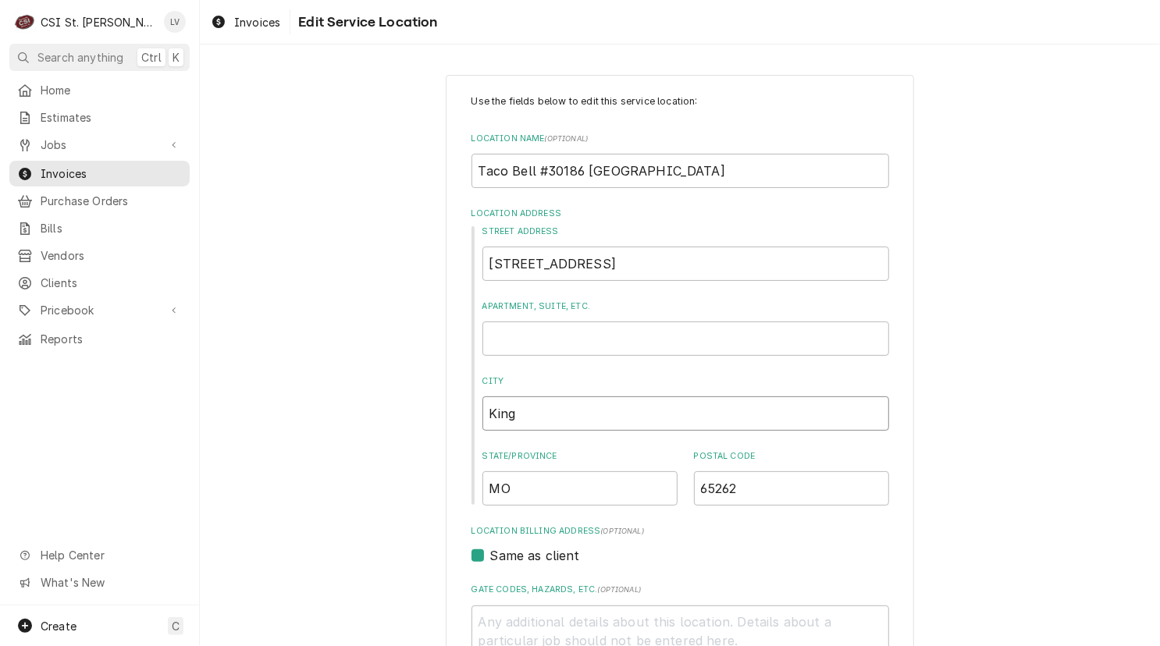
type textarea "x"
type input "Kingd"
type textarea "x"
type input "Kingdo"
type textarea "x"
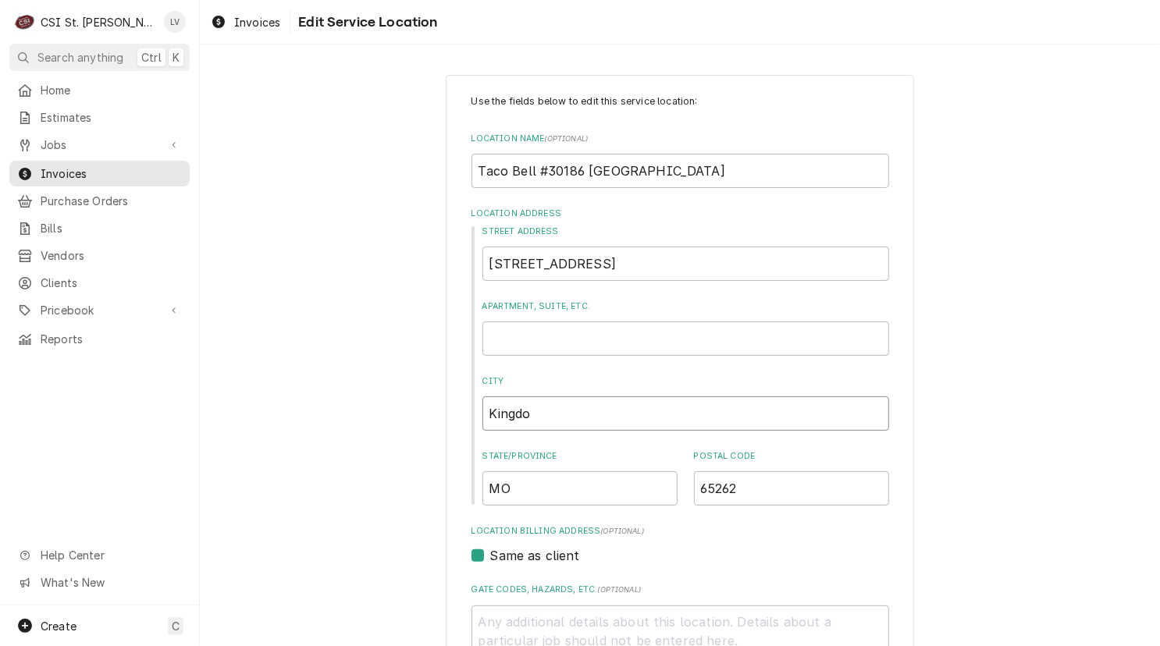
type input "Kingdom"
type textarea "x"
type input "Kingdom"
type textarea "x"
type input "Kingdom C"
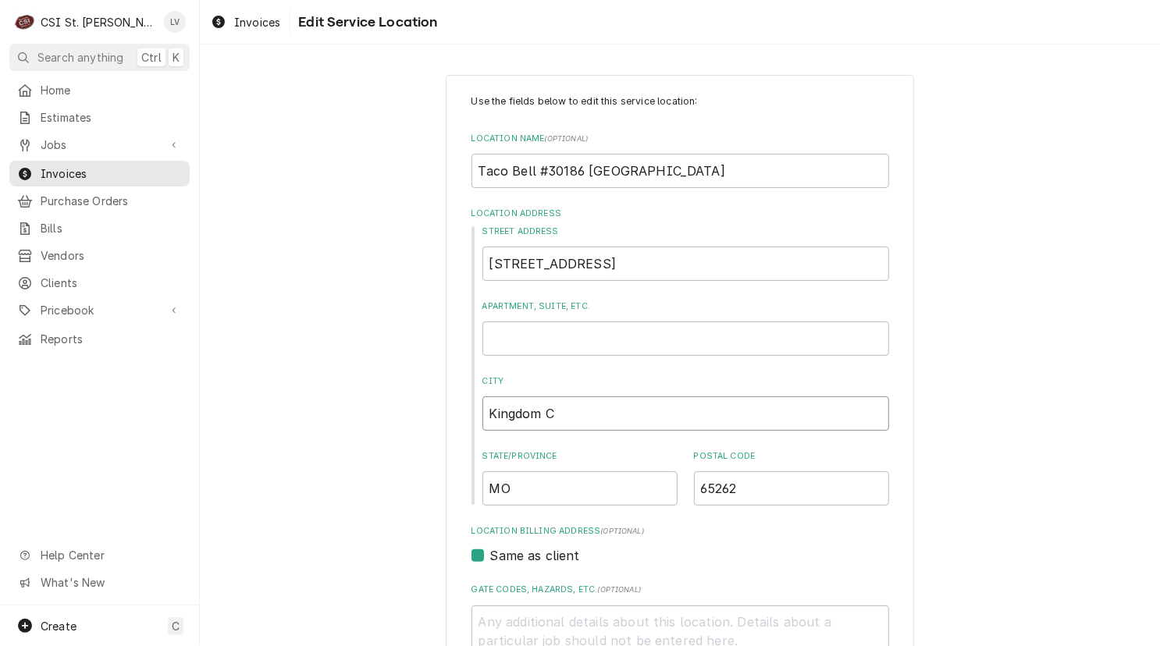
type textarea "x"
type input "Kingdom Ci"
type textarea "x"
type input "Kingdom Cit"
type textarea "x"
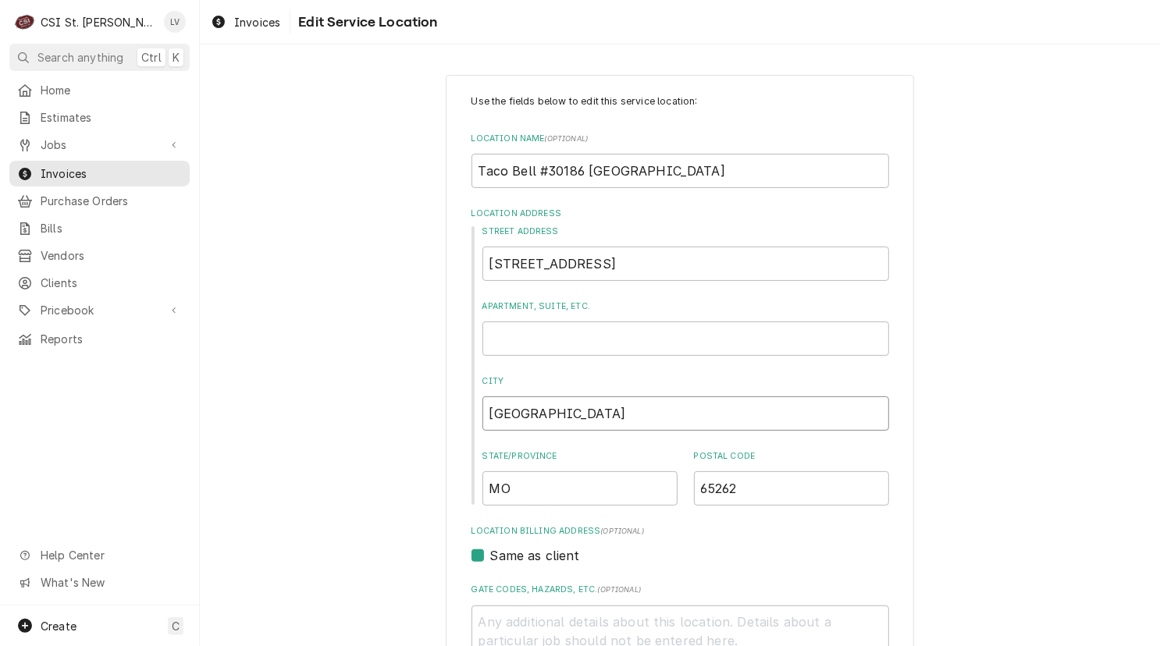
type input "Kingdom City"
drag, startPoint x: 515, startPoint y: 263, endPoint x: 539, endPoint y: 262, distance: 23.4
click at [539, 262] on input "3188 Old US Hwy 54" at bounding box center [685, 264] width 407 height 34
type textarea "x"
type input "3188 US Hwy 54"
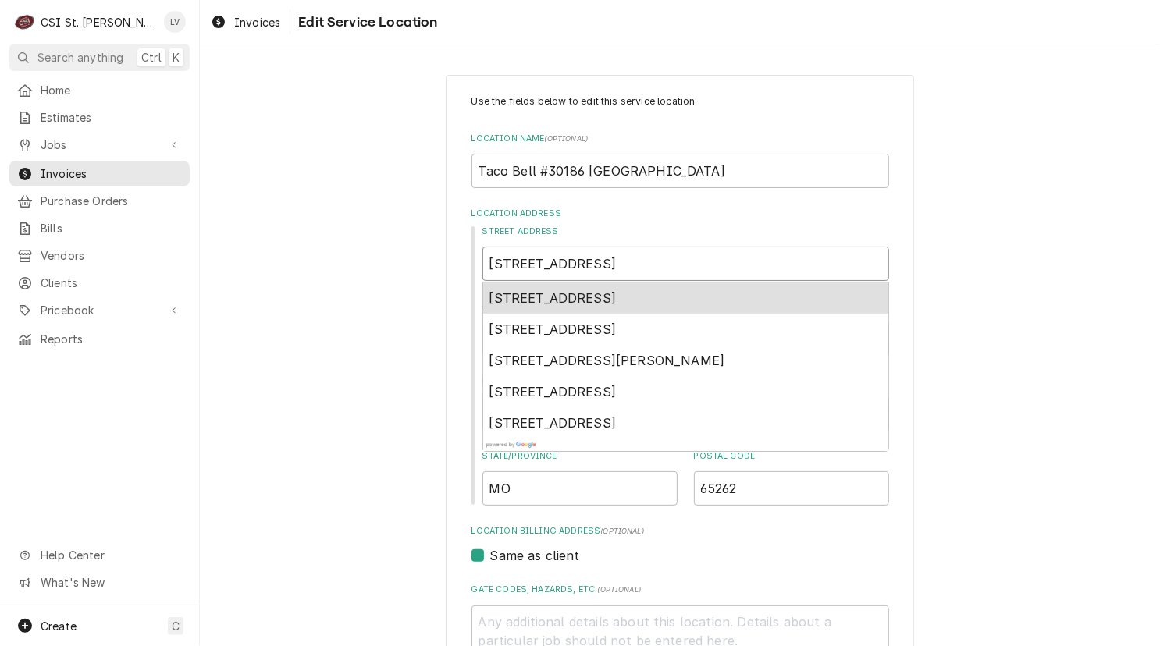
type textarea "x"
type input "3188 US Hy 54"
type textarea "x"
type input "3188 US H 54"
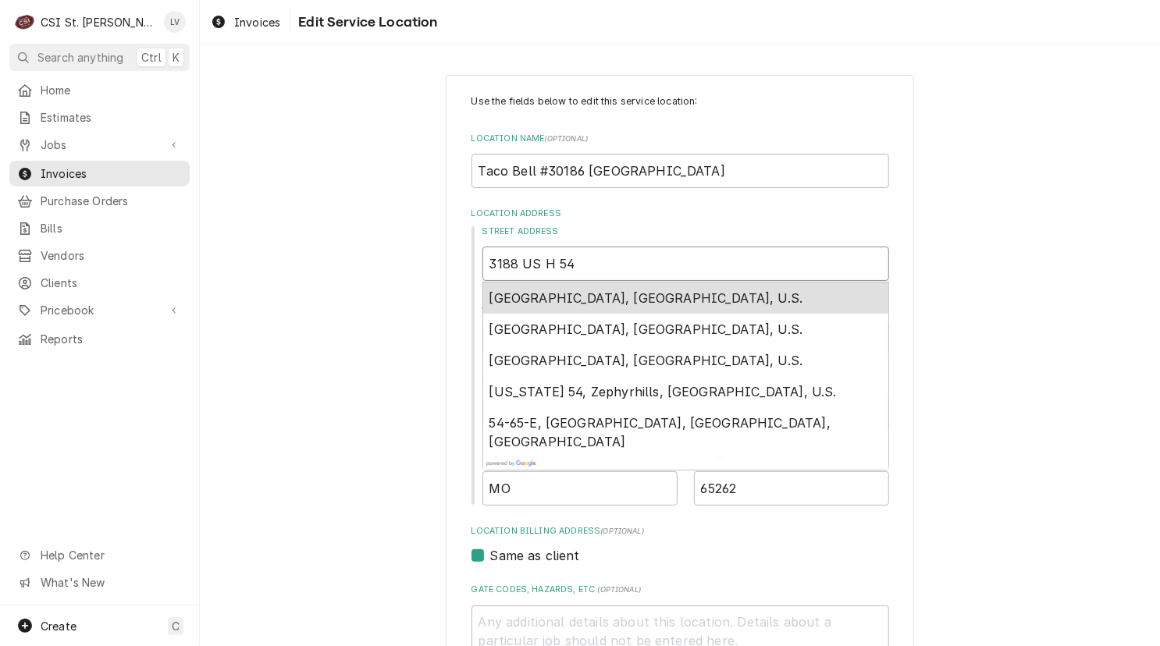
type textarea "x"
type input "3188 US Hi 54"
type textarea "x"
type input "3188 US Hig 54"
type textarea "x"
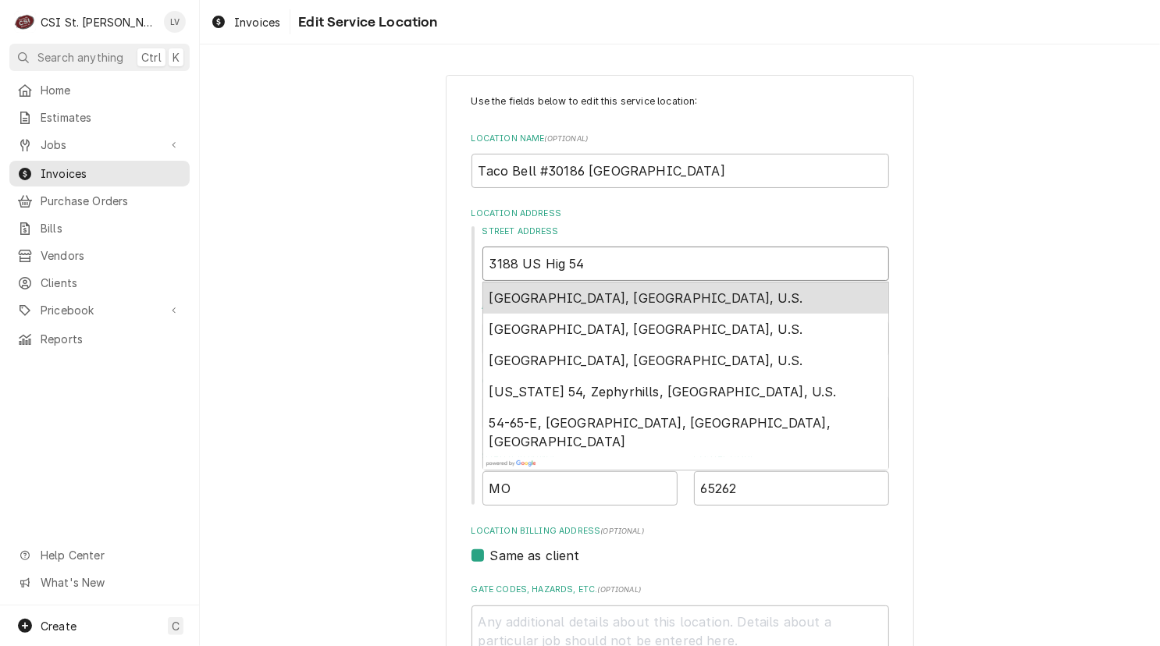
type input "3188 US High 54"
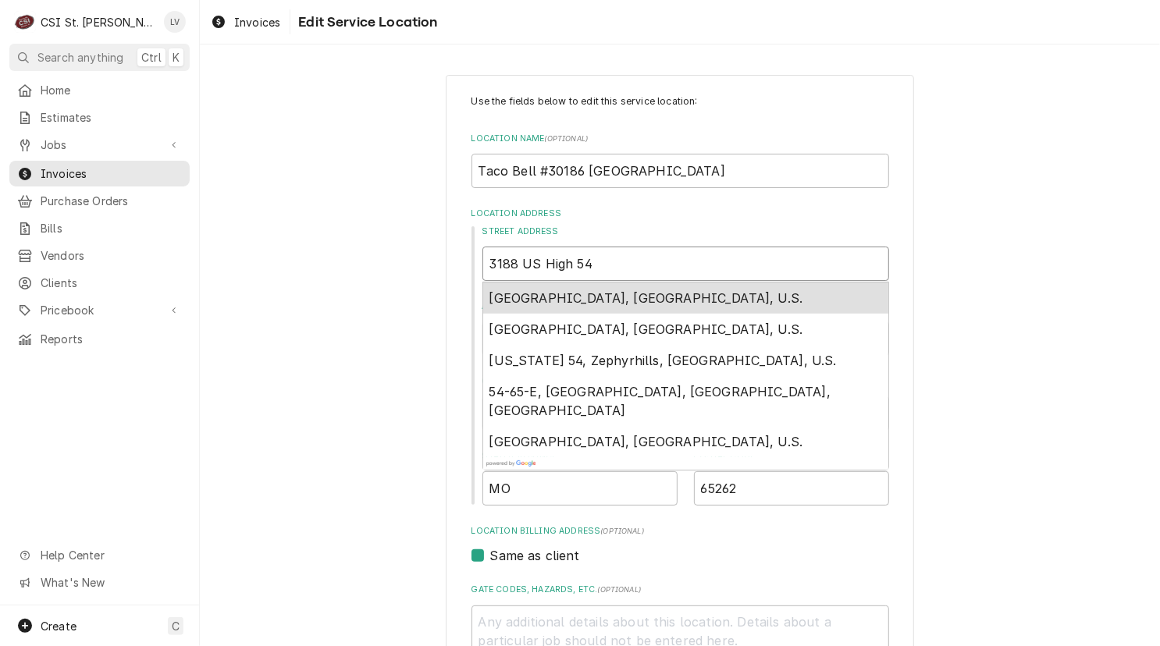
type textarea "x"
type input "3188 US Highw 54"
type textarea "x"
type input "3188 US Highwa 54"
type textarea "x"
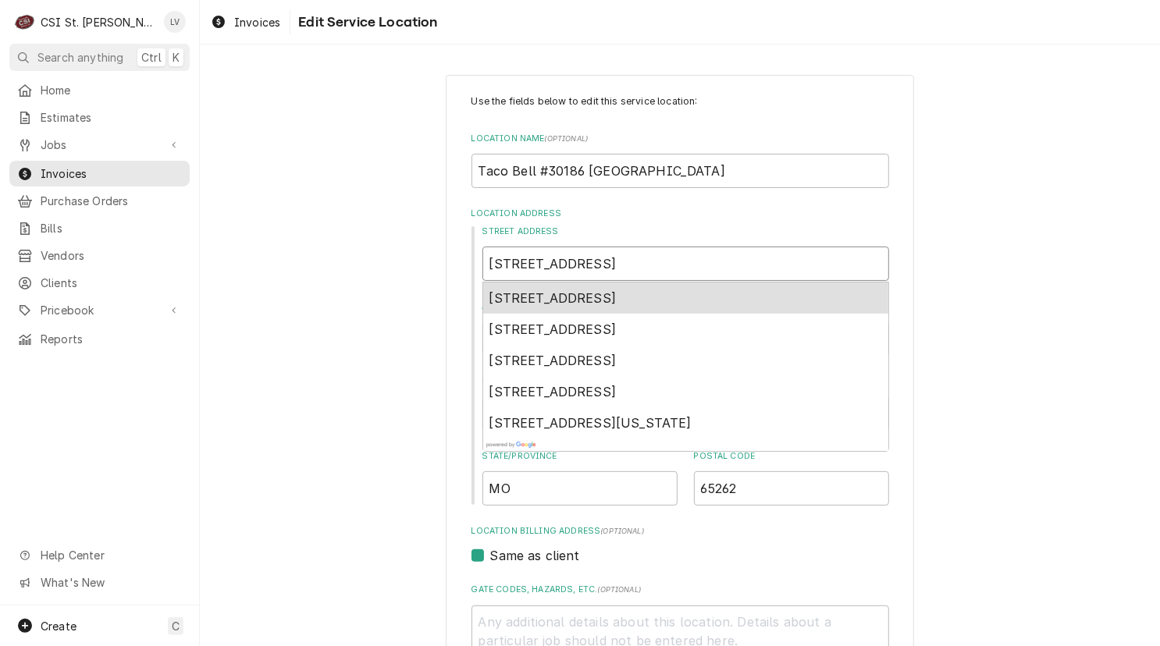
type input "3188 US Highway 54"
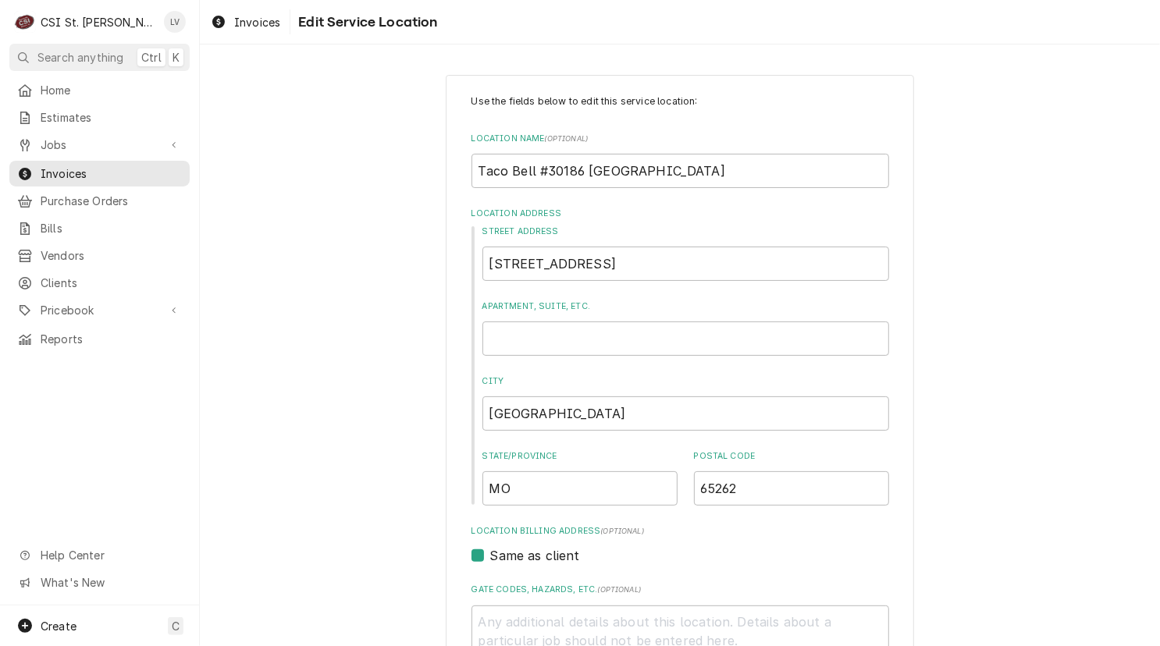
click at [1036, 315] on div "Use the fields below to edit this service location: Location Name ( optional ) …" at bounding box center [680, 540] width 960 height 958
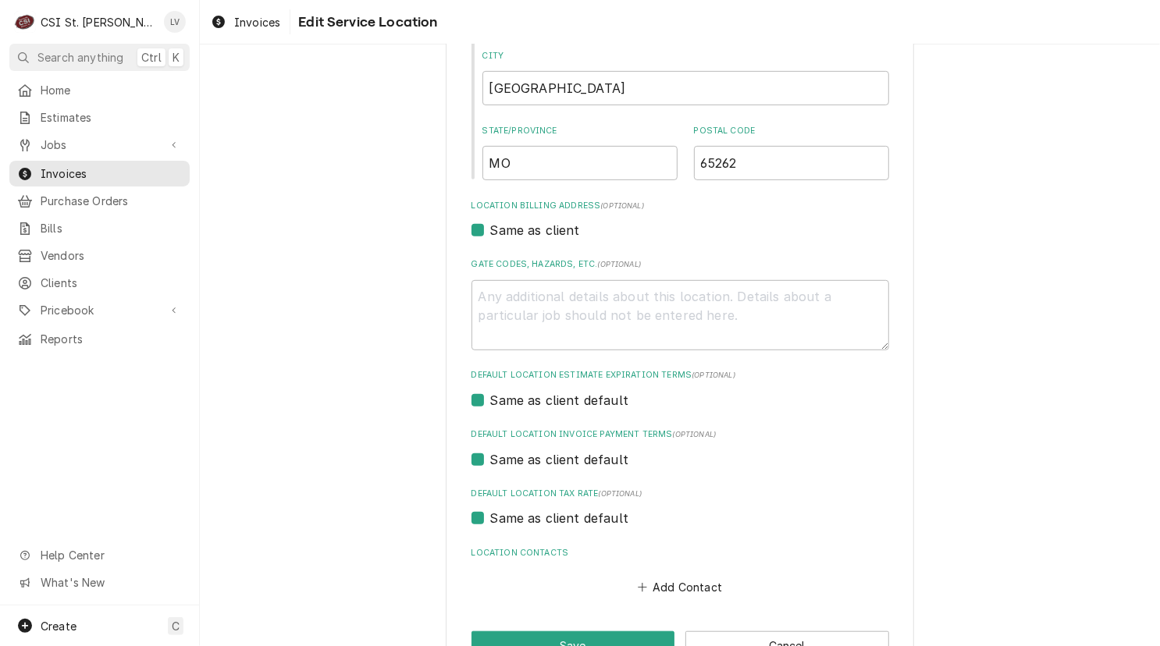
scroll to position [371, 0]
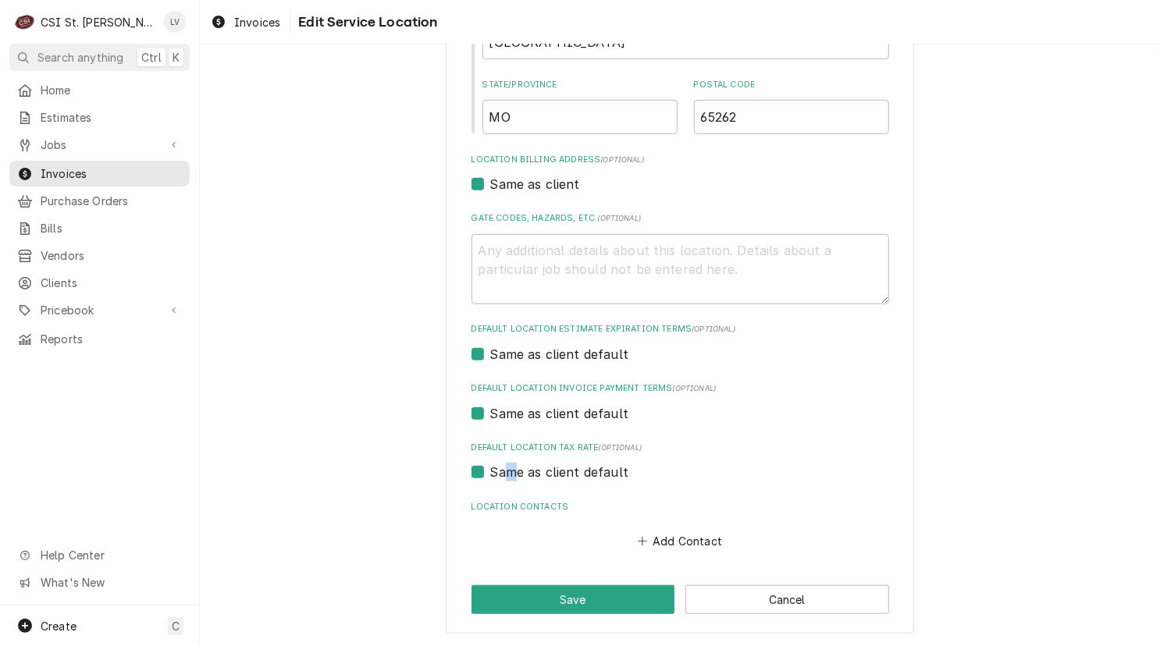
click at [505, 471] on label "Same as client default" at bounding box center [559, 472] width 139 height 19
click at [526, 473] on label "Same as client default" at bounding box center [559, 472] width 139 height 19
click at [526, 473] on input "Same as client default" at bounding box center [699, 480] width 418 height 34
checkbox input "false"
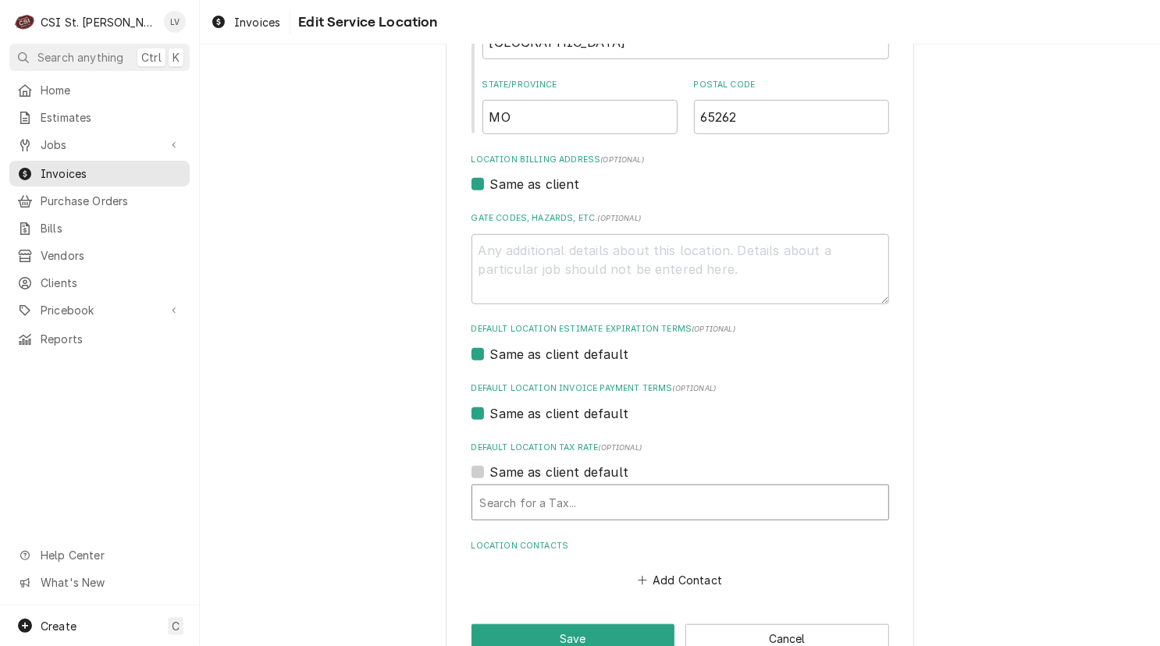
click at [524, 506] on div "Default Location Tax Rate" at bounding box center [680, 503] width 400 height 28
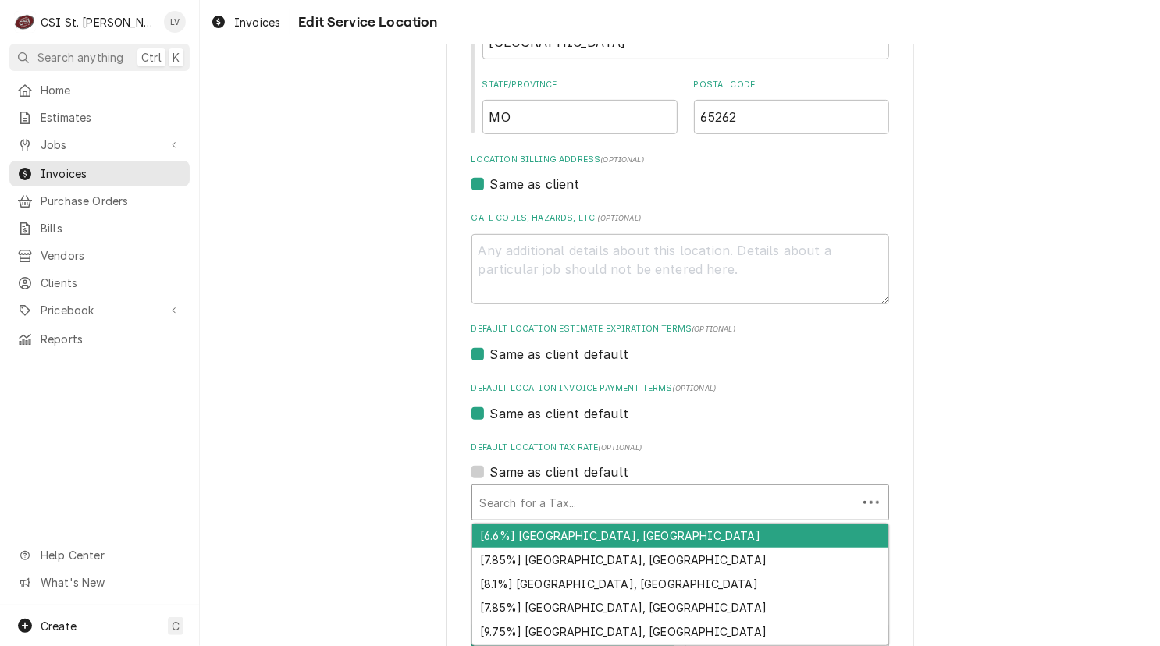
type textarea "x"
type input "e"
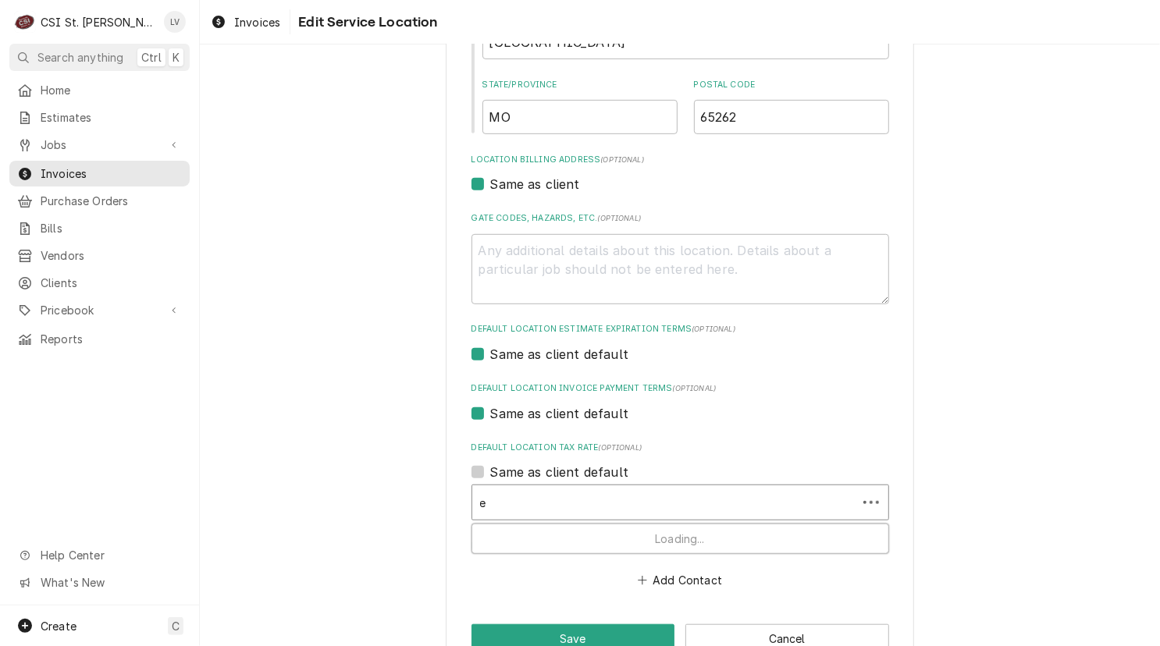
type textarea "x"
type input "ex"
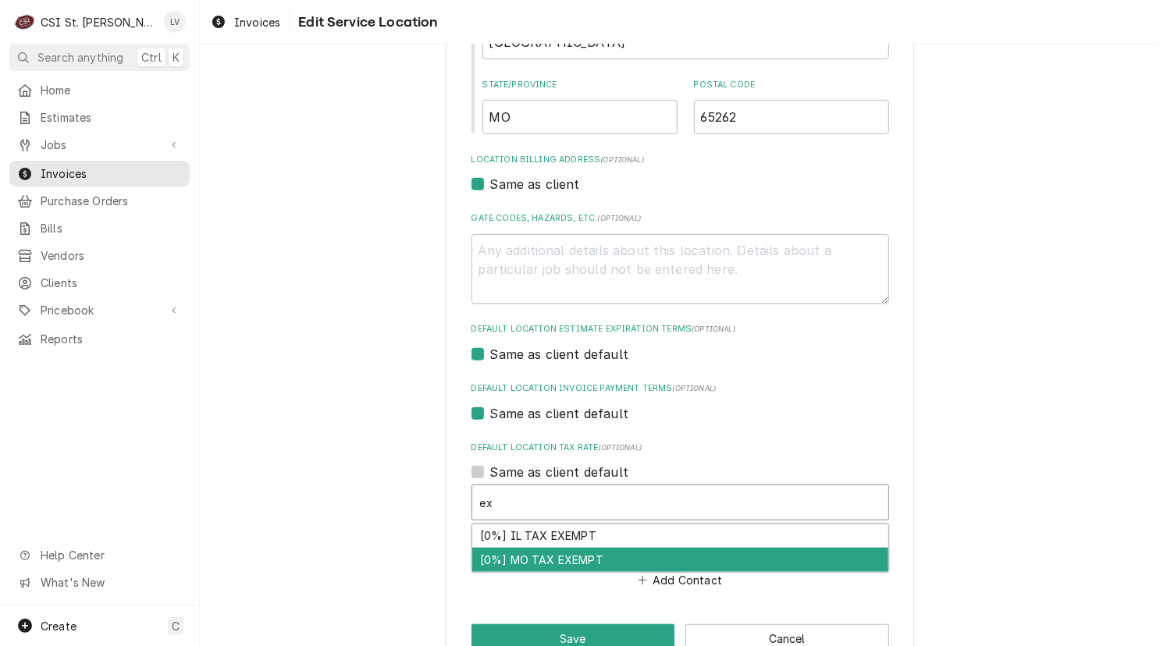
click at [530, 553] on div "[0%] MO TAX EXEMPT" at bounding box center [680, 560] width 416 height 24
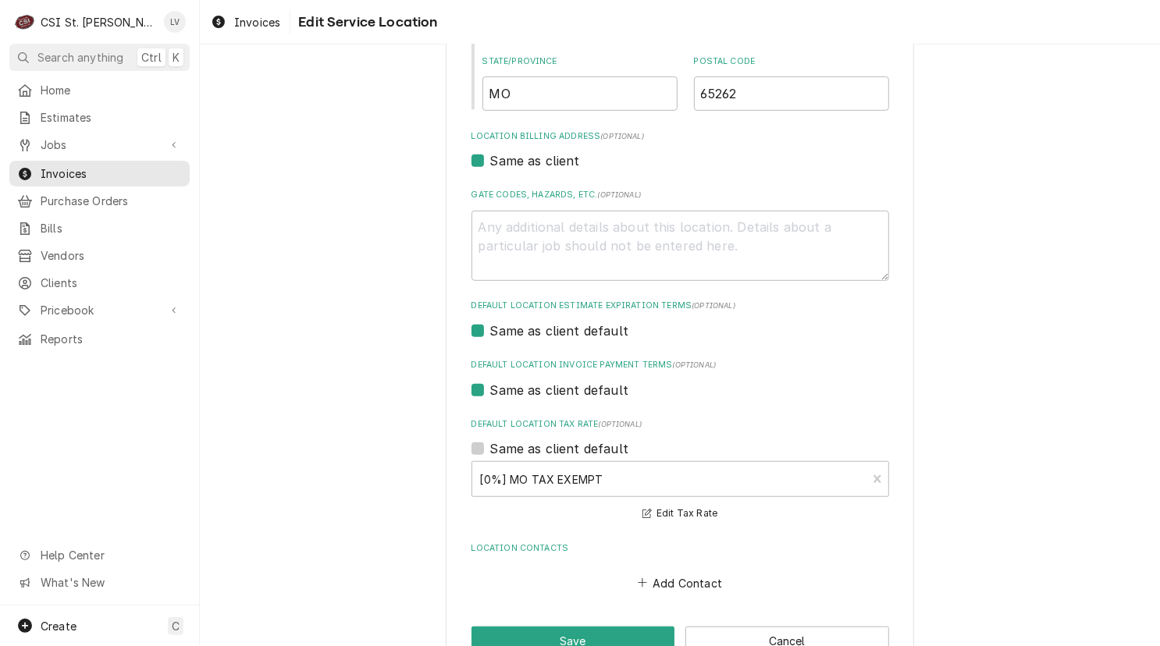
scroll to position [437, 0]
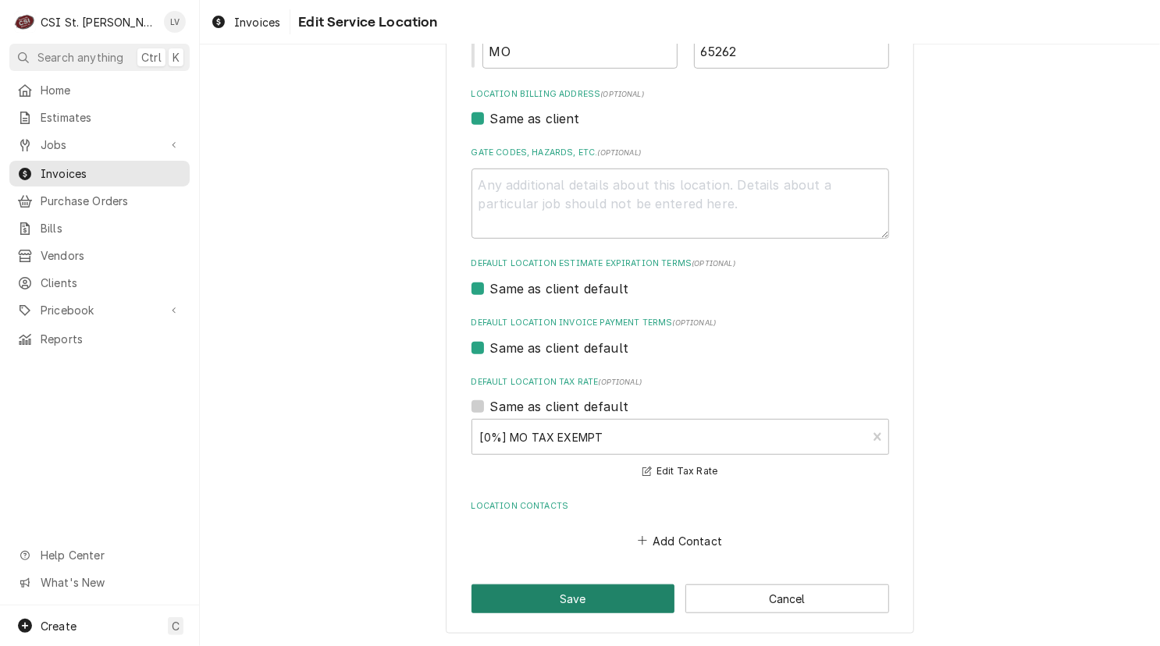
click at [562, 599] on button "Save" at bounding box center [573, 599] width 204 height 29
type textarea "x"
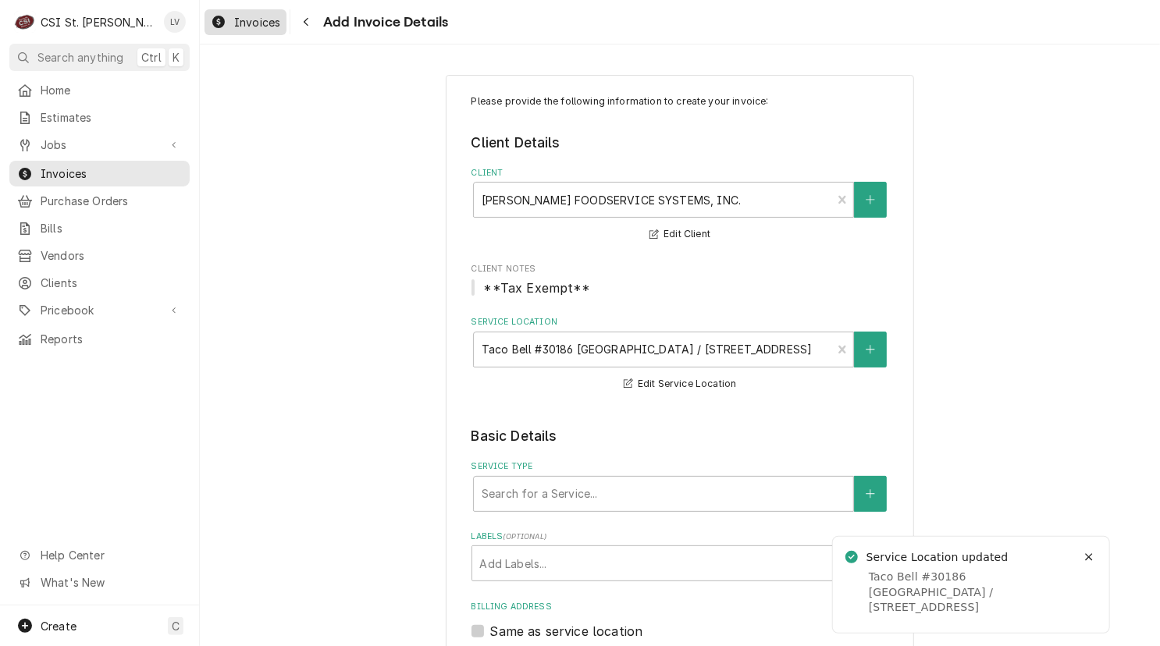
click at [242, 28] on span "Invoices" at bounding box center [257, 22] width 46 height 16
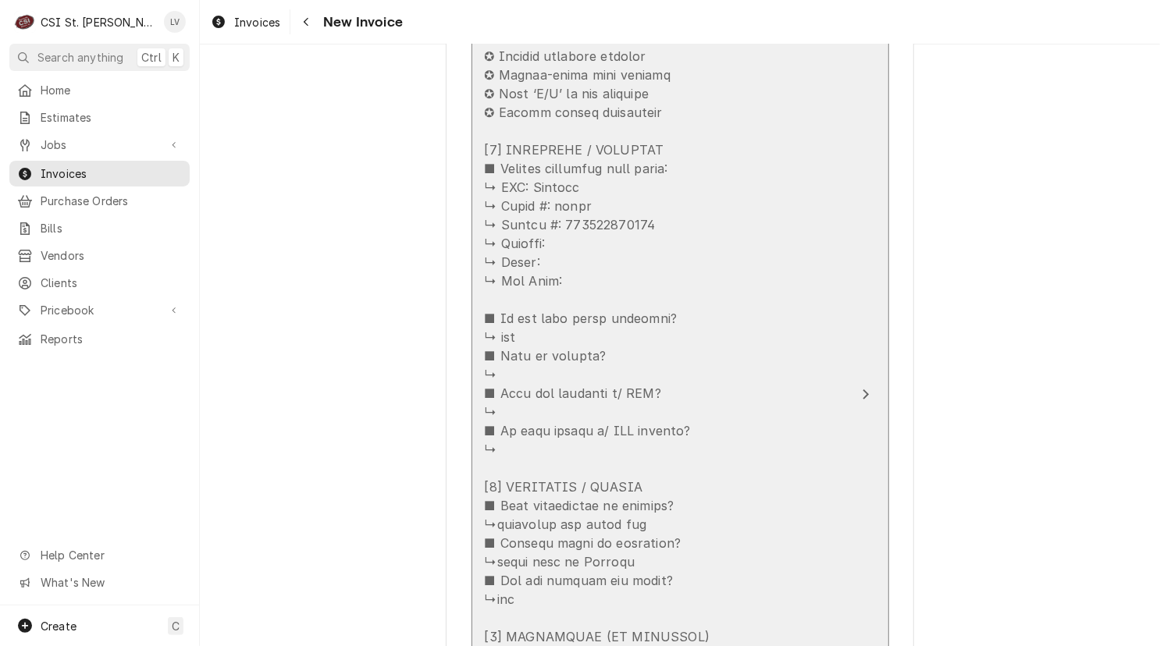
scroll to position [1717, 0]
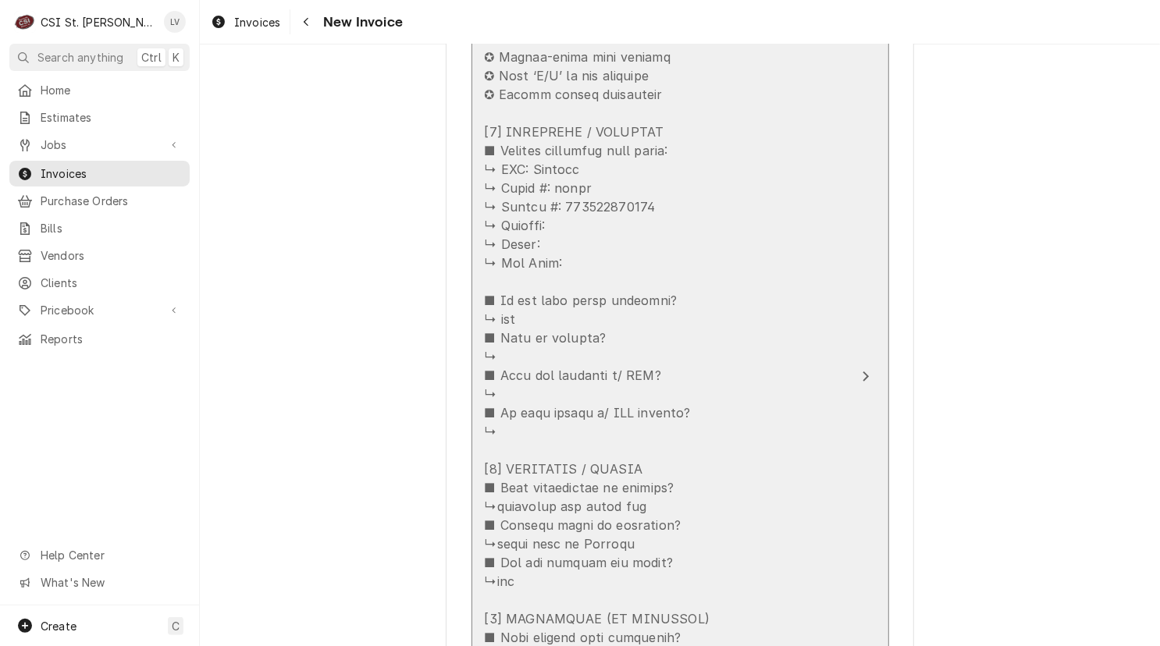
click at [719, 551] on div "Service Summary" at bounding box center [664, 498] width 358 height 1060
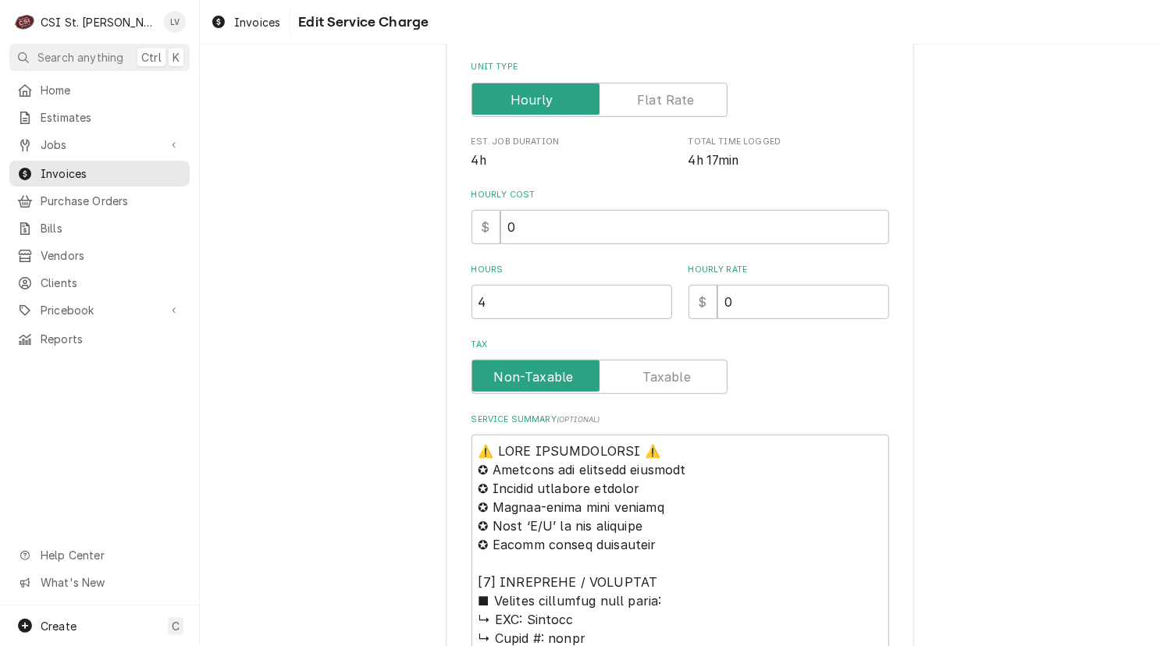
scroll to position [624, 0]
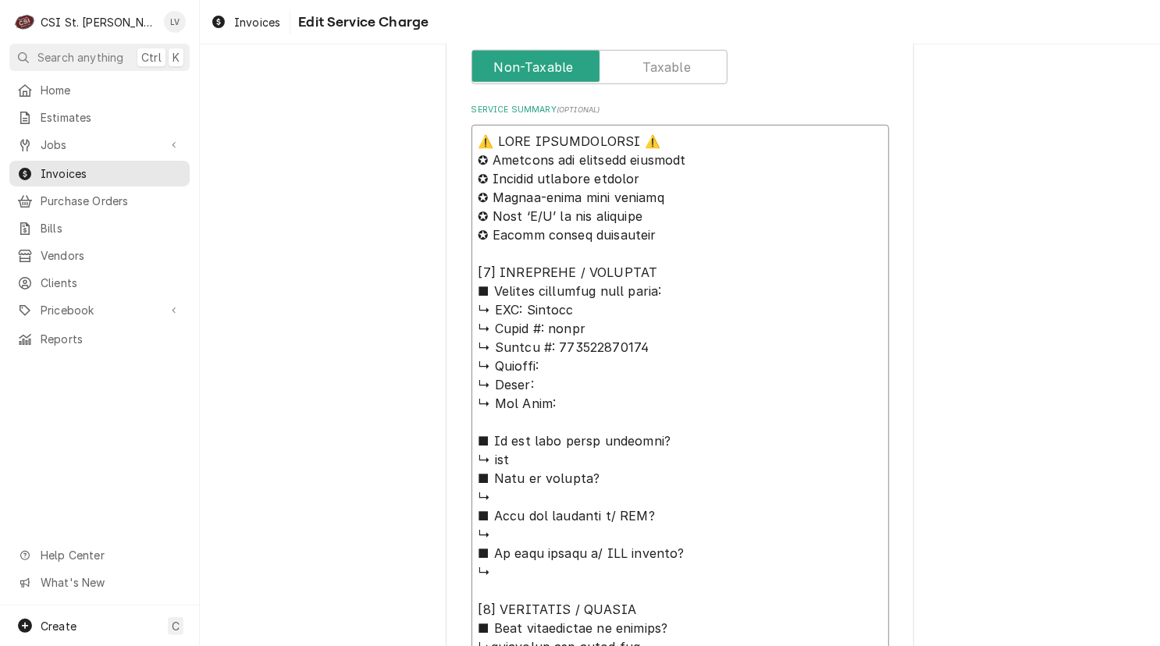
drag, startPoint x: 519, startPoint y: 303, endPoint x: 443, endPoint y: 140, distance: 179.8
click at [446, 140] on div "Use the fields below to edit this service charge Short Description Job | Servic…" at bounding box center [680, 371] width 468 height 1840
type textarea "x"
type textarea "Frankie ↳ 𝗠𝗼𝗱𝗲𝗹 #: tbhdw ↳ 𝗦𝗲𝗿𝗶𝗮𝗹 #: 302250002788 ↳ 𝗩𝗼𝗹𝘁𝗮𝗴𝗲: ↳ 𝗣𝗵𝗮𝘀𝗲: ↳ 𝗚𝗮𝘀 𝗧𝘆𝗽…"
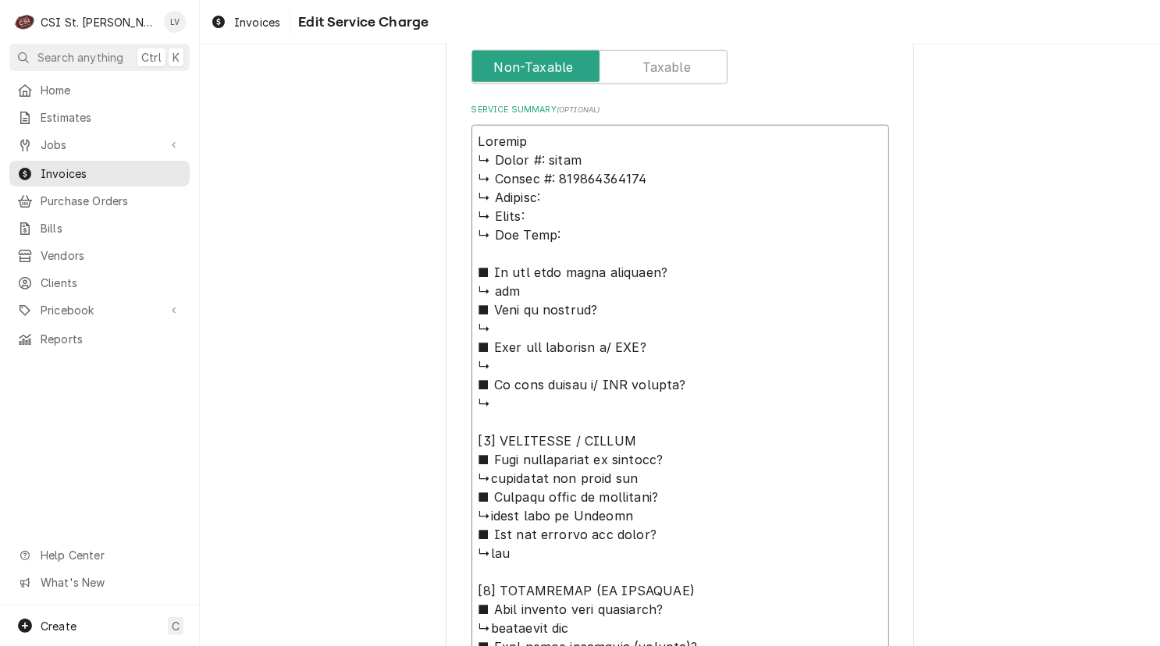
type textarea "x"
type textarea "Frankie ↳ 𝗠𝗼𝗱𝗲𝗹 #: tbhdw ↳ 𝗦𝗲𝗿𝗶𝗮𝗹 #: 302250002788 ↳ 𝗩𝗼𝗹𝘁𝗮𝗴𝗲: ↳ 𝗣𝗵𝗮𝘀𝗲: ↳ 𝗚𝗮𝘀 𝗧𝘆𝗽…"
click at [572, 130] on textarea "Service Summary ( optional )" at bounding box center [680, 563] width 418 height 876
type textarea "x"
type textarea "Frankie / ↳ 𝗠𝗼𝗱𝗲𝗹 #: tbhdw ↳ 𝗦𝗲𝗿𝗶𝗮𝗹 #: 302250002788 ↳ 𝗩𝗼𝗹𝘁𝗮𝗴𝗲: ↳ 𝗣𝗵𝗮𝘀𝗲: ↳ 𝗚𝗮𝘀 𝗧…"
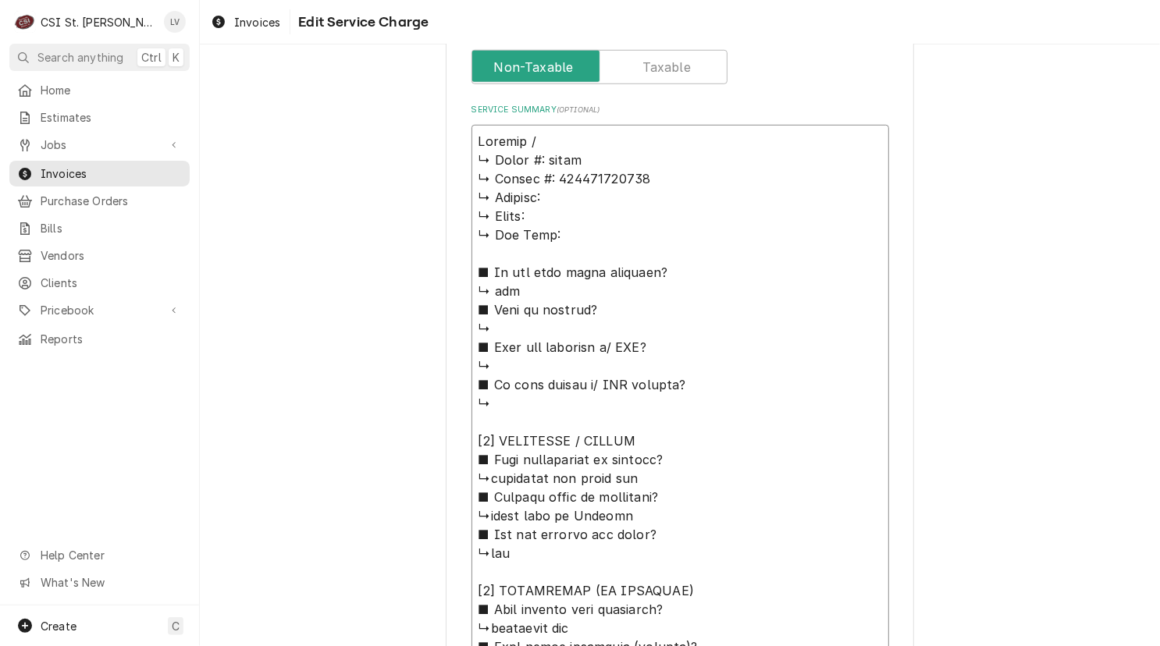
type textarea "x"
type textarea "Frankie / ↳ 𝗠𝗼𝗱𝗲𝗹 #: tbhdw ↳ 𝗦𝗲𝗿𝗶𝗮𝗹 #: 302250002788 ↳ 𝗩𝗼𝗹𝘁𝗮𝗴𝗲: ↳ 𝗣𝗵𝗮𝘀𝗲: ↳ 𝗚𝗮𝘀 𝗧…"
type textarea "x"
type textarea "Frankie / M ↳ 𝗠𝗼𝗱𝗲𝗹 #: tbhdw ↳ 𝗦𝗲𝗿𝗶𝗮𝗹 #: 302250002788 ↳ 𝗩𝗼𝗹𝘁𝗮𝗴𝗲: ↳ 𝗣𝗵𝗮𝘀𝗲: ↳ 𝗚𝗮𝘀…"
type textarea "x"
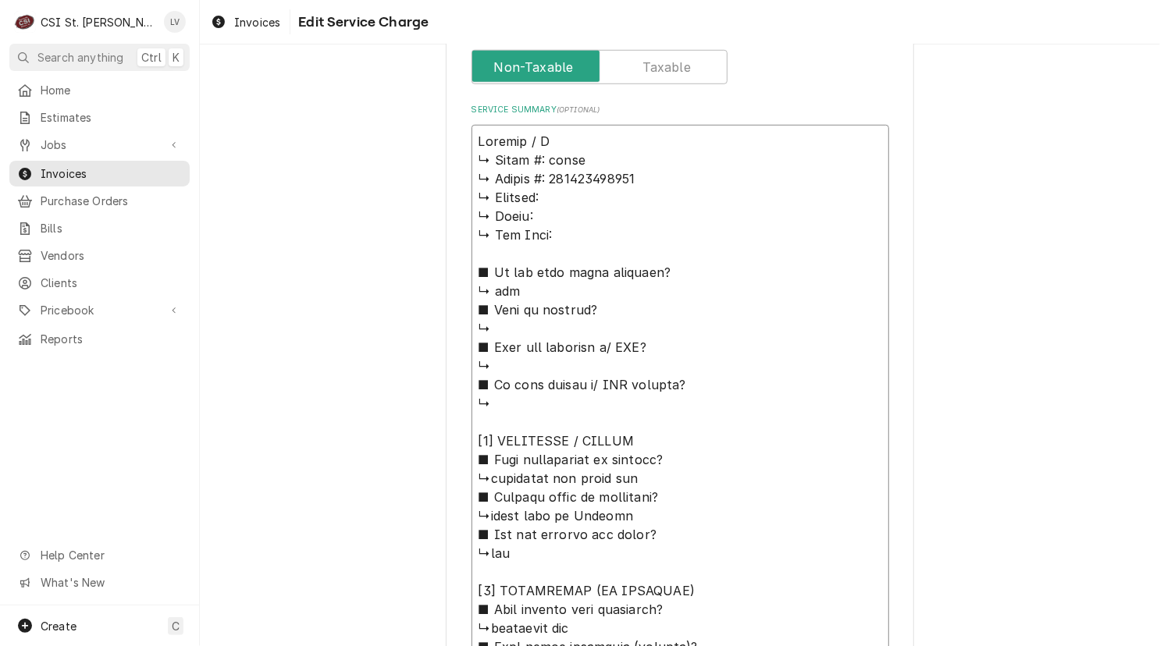
type textarea "Frankie / Mo ↳ 𝗠𝗼𝗱𝗲𝗹 #: tbhdw ↳ 𝗦𝗲𝗿𝗶𝗮𝗹 #: 302250002788 ↳ 𝗩𝗼𝗹𝘁𝗮𝗴𝗲: ↳ 𝗣𝗵𝗮𝘀𝗲: ↳ 𝗚𝗮…"
type textarea "x"
type textarea "Frankie / Mod ↳ 𝗠𝗼𝗱𝗲𝗹 #: tbhdw ↳ 𝗦𝗲𝗿𝗶𝗮𝗹 #: 302250002788 ↳ 𝗩𝗼𝗹𝘁𝗮𝗴𝗲: ↳ 𝗣𝗵𝗮𝘀𝗲: ↳ 𝗚…"
type textarea "x"
type textarea "Frankie / Mode ↳ 𝗠𝗼𝗱𝗲𝗹 #: tbhdw ↳ 𝗦𝗲𝗿𝗶𝗮𝗹 #: 302250002788 ↳ 𝗩𝗼𝗹𝘁𝗮𝗴𝗲: ↳ 𝗣𝗵𝗮𝘀𝗲: ↳ …"
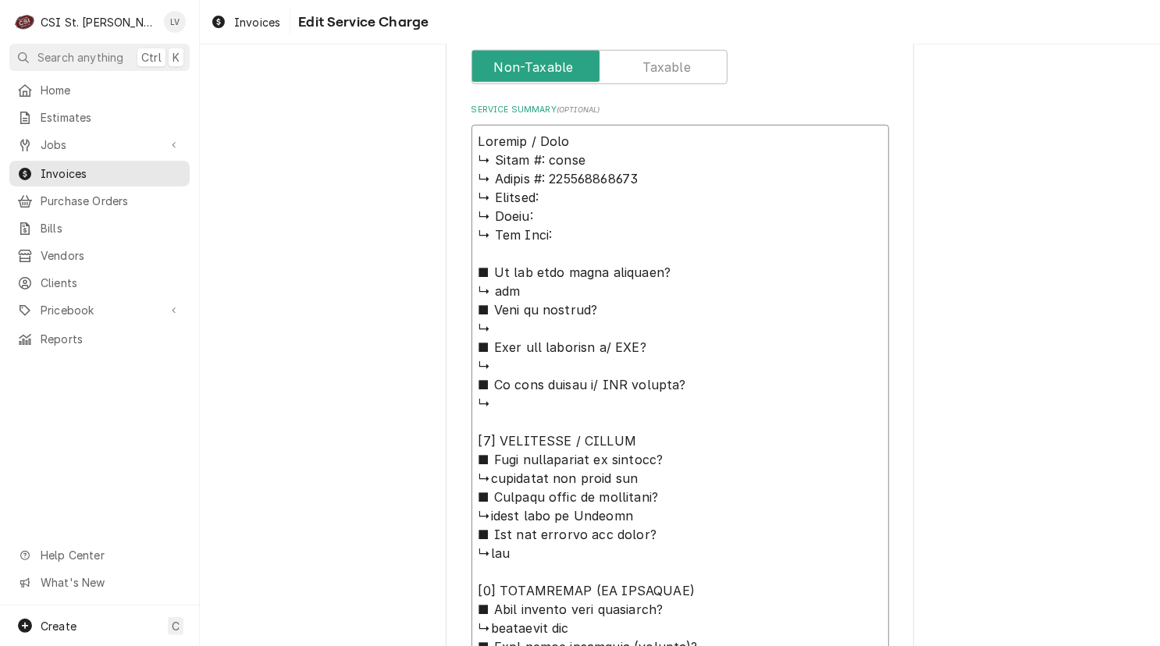
type textarea "x"
type textarea "Frankie / Model ↳ 𝗠𝗼𝗱𝗲𝗹 #: tbhdw ↳ 𝗦𝗲𝗿𝗶𝗮𝗹 #: 302250002788 ↳ 𝗩𝗼𝗹𝘁𝗮𝗴𝗲: ↳ 𝗣𝗵𝗮𝘀𝗲: ↳…"
type textarea "x"
type textarea "Frankie / Model: ↳ 𝗠𝗼𝗱𝗲𝗹 #: tbhdw ↳ 𝗦𝗲𝗿𝗶𝗮𝗹 #: 302250002788 ↳ 𝗩𝗼𝗹𝘁𝗮𝗴𝗲: ↳ 𝗣𝗵𝗮𝘀𝗲: …"
type textarea "x"
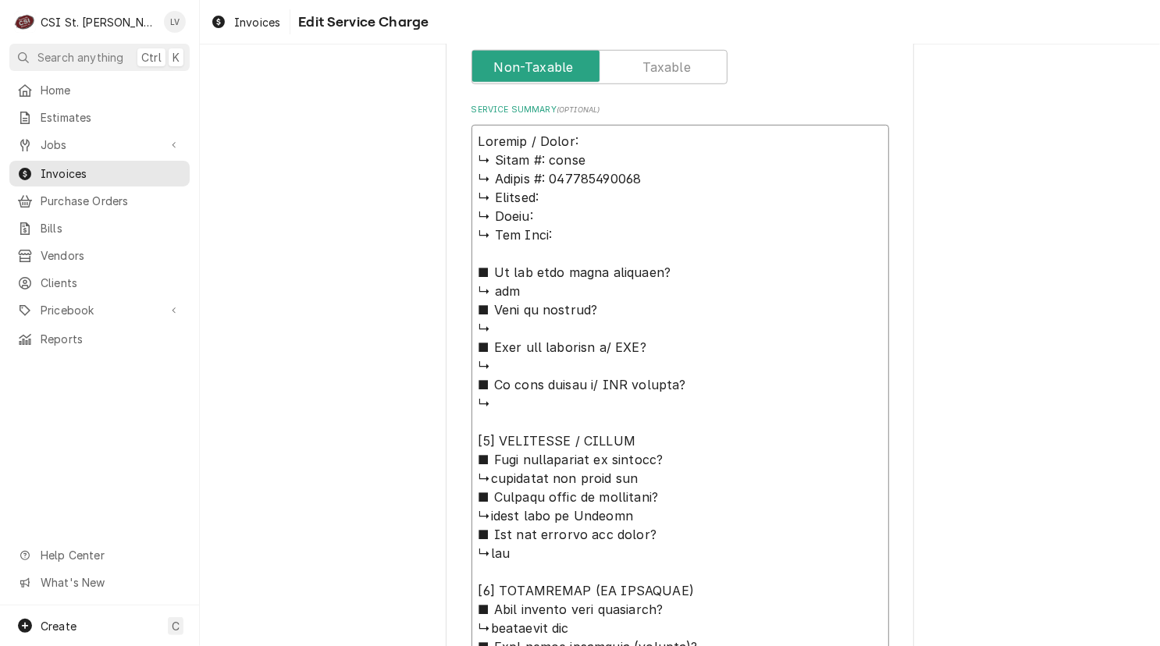
type textarea "Frankie / Model: ↳ 𝗠𝗼𝗱𝗲𝗹 #: tbhdw ↳ 𝗦𝗲𝗿𝗶𝗮𝗹 #: 302250002788 ↳ 𝗩𝗼𝗹𝘁𝗮𝗴𝗲: ↳ 𝗣𝗵𝗮𝘀𝗲: …"
type textarea "x"
type textarea "Frankie / Model: T ↳ 𝗠𝗼𝗱𝗲𝗹 #: tbhdw ↳ 𝗦𝗲𝗿𝗶𝗮𝗹 #: 302250002788 ↳ 𝗩𝗼𝗹𝘁𝗮𝗴𝗲: ↳ 𝗣𝗵𝗮𝘀𝗲…"
type textarea "x"
type textarea "Frankie / Model: TB ↳ 𝗠𝗼𝗱𝗲𝗹 #: tbhdw ↳ 𝗦𝗲𝗿𝗶𝗮𝗹 #: 302250002788 ↳ 𝗩𝗼𝗹𝘁𝗮𝗴𝗲: ↳ 𝗣𝗵𝗮𝘀…"
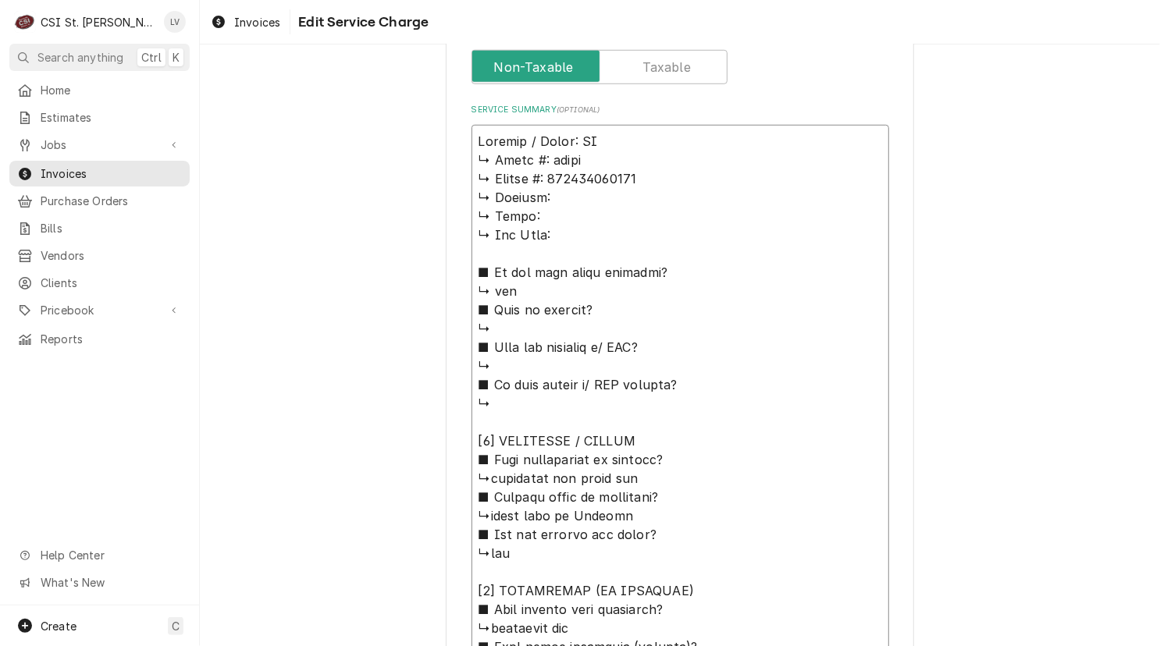
type textarea "x"
type textarea "Frankie / Model: TBH ↳ 𝗠𝗼𝗱𝗲𝗹 #: tbhdw ↳ 𝗦𝗲𝗿𝗶𝗮𝗹 #: 302250002788 ↳ 𝗩𝗼𝗹𝘁𝗮𝗴𝗲: ↳ 𝗣𝗵𝗮…"
type textarea "x"
type textarea "Frankie / Model: TBHD ↳ 𝗠𝗼𝗱𝗲𝗹 #: tbhdw ↳ 𝗦𝗲𝗿𝗶𝗮𝗹 #: 302250002788 ↳ 𝗩𝗼𝗹𝘁𝗮𝗴𝗲: ↳ 𝗣𝗵…"
type textarea "x"
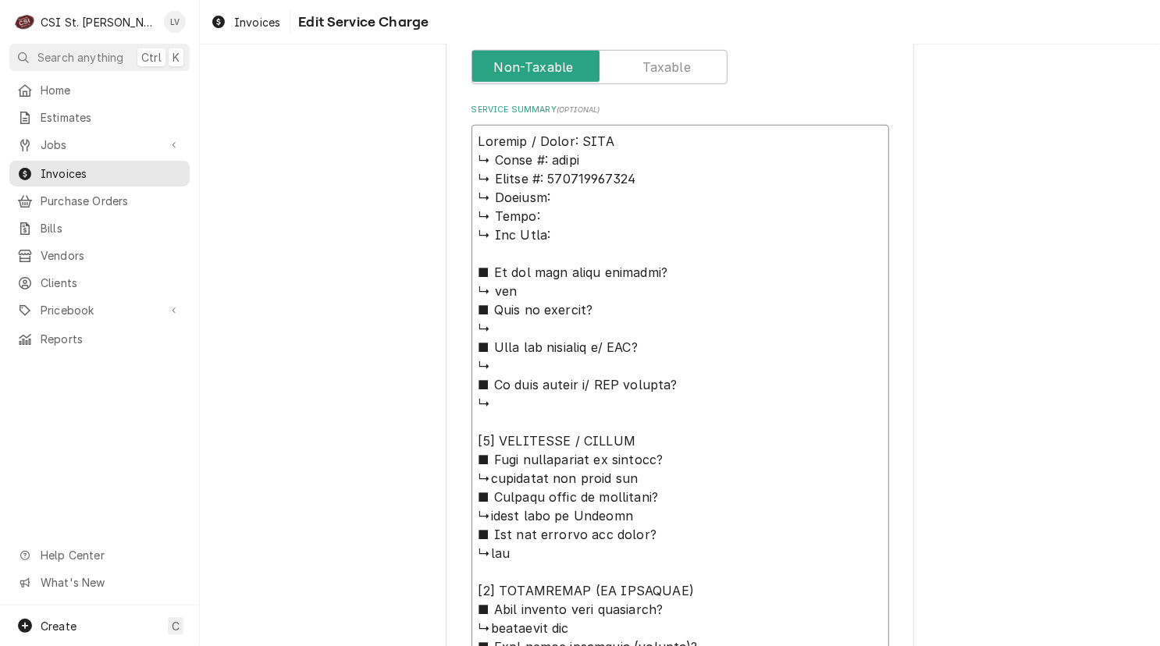
type textarea "Frankie / Model: TBHDW ↳ 𝗠𝗼𝗱𝗲𝗹 #: tbhdw ↳ 𝗦𝗲𝗿𝗶𝗮𝗹 #: 302250002788 ↳ 𝗩𝗼𝗹𝘁𝗮𝗴𝗲: ↳ 𝗣…"
type textarea "x"
type textarea "Frankie / Model: TBHDW ↳ 𝗠𝗼𝗱𝗲𝗹 #: tbhdw ↳ 𝗦𝗲𝗿𝗶𝗮𝗹 #: 302250002788 ↳ 𝗩𝗼𝗹𝘁𝗮𝗴𝗲: ↳ 𝗣…"
type textarea "x"
type textarea "Frankie / Model: TBHDW / ↳ 𝗠𝗼𝗱𝗲𝗹 #: tbhdw ↳ 𝗦𝗲𝗿𝗶𝗮𝗹 #: 302250002788 ↳ 𝗩𝗼𝗹𝘁𝗮𝗴𝗲: ↳…"
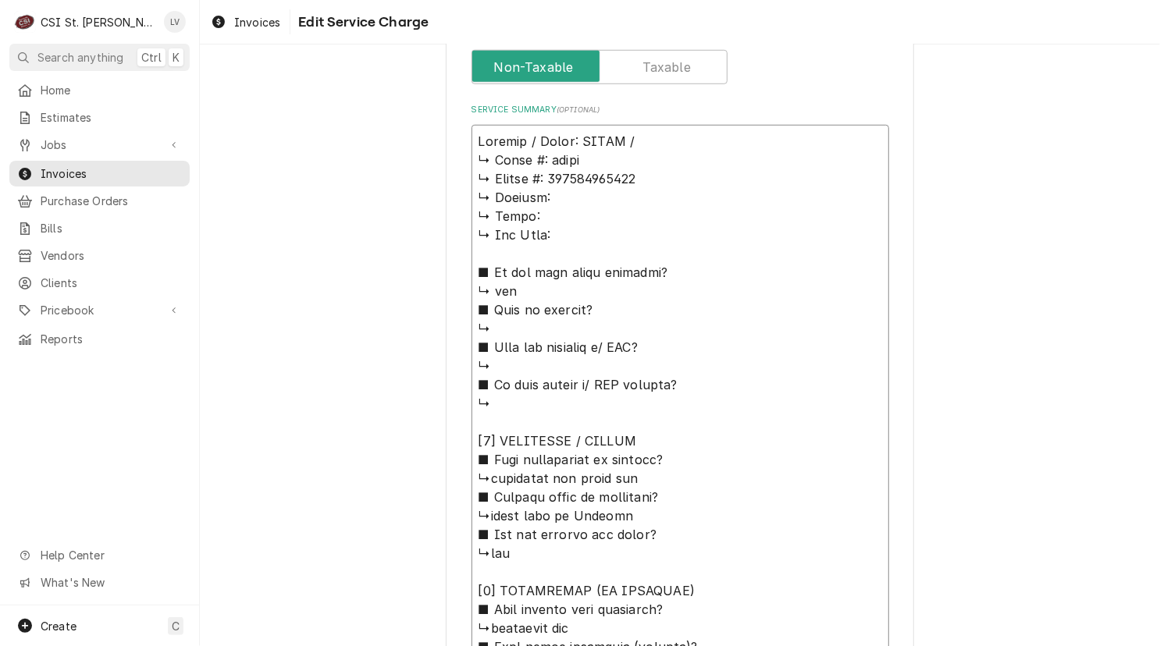
type textarea "x"
type textarea "Frankie / Model: TBHDW / ↳ 𝗠𝗼𝗱𝗲𝗹 #: tbhdw ↳ 𝗦𝗲𝗿𝗶𝗮𝗹 #: 302250002788 ↳ 𝗩𝗼𝗹𝘁𝗮𝗴𝗲: ↳…"
type textarea "x"
type textarea "Frankie / Model: TBHDW / S ↳ 𝗠𝗼𝗱𝗲𝗹 #: tbhdw ↳ 𝗦𝗲𝗿𝗶𝗮𝗹 #: 302250002788 ↳ 𝗩𝗼𝗹𝘁𝗮𝗴𝗲:…"
type textarea "x"
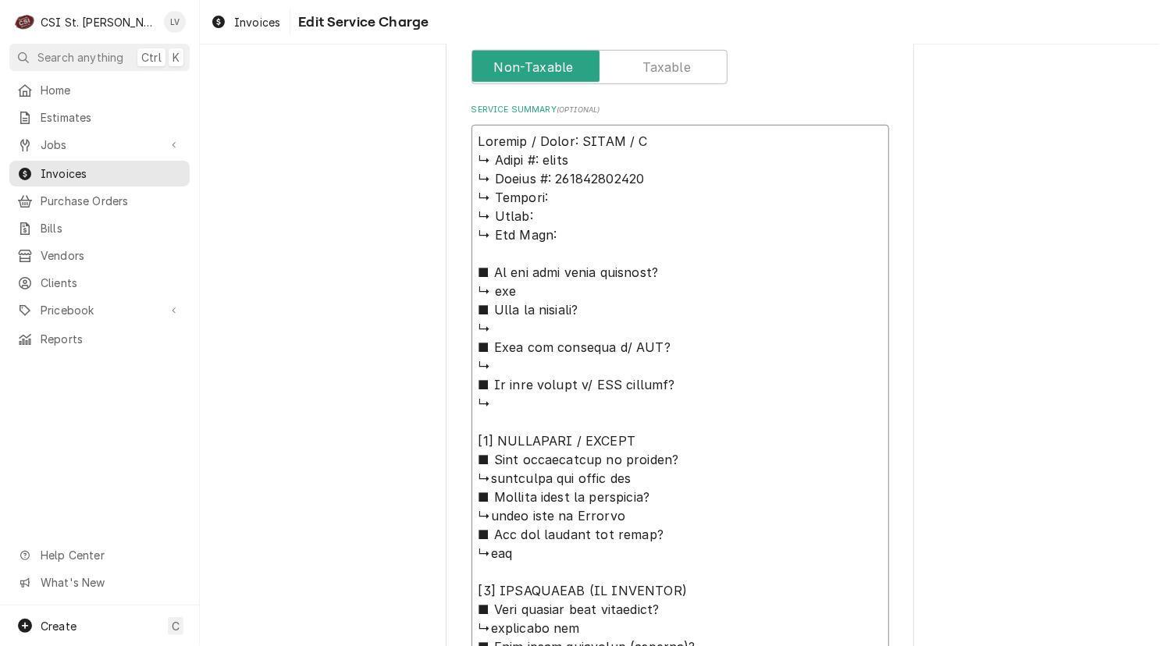
type textarea "Frankie / Model: TBHDW / Se ↳ 𝗠𝗼𝗱𝗲𝗹 #: tbhdw ↳ 𝗦𝗲𝗿𝗶𝗮𝗹 #: 302250002788 ↳ 𝗩𝗼𝗹𝘁𝗮𝗴𝗲…"
type textarea "x"
type textarea "Frankie / Model: TBHDW / Ser ↳ 𝗠𝗼𝗱𝗲𝗹 #: tbhdw ↳ 𝗦𝗲𝗿𝗶𝗮𝗹 #: 302250002788 ↳ 𝗩𝗼𝗹𝘁𝗮𝗴…"
type textarea "x"
type textarea "Frankie / Model: TBHDW / Seri ↳ 𝗠𝗼𝗱𝗲𝗹 #: tbhdw ↳ 𝗦𝗲𝗿𝗶𝗮𝗹 #: 302250002788 ↳ 𝗩𝗼𝗹𝘁𝗮…"
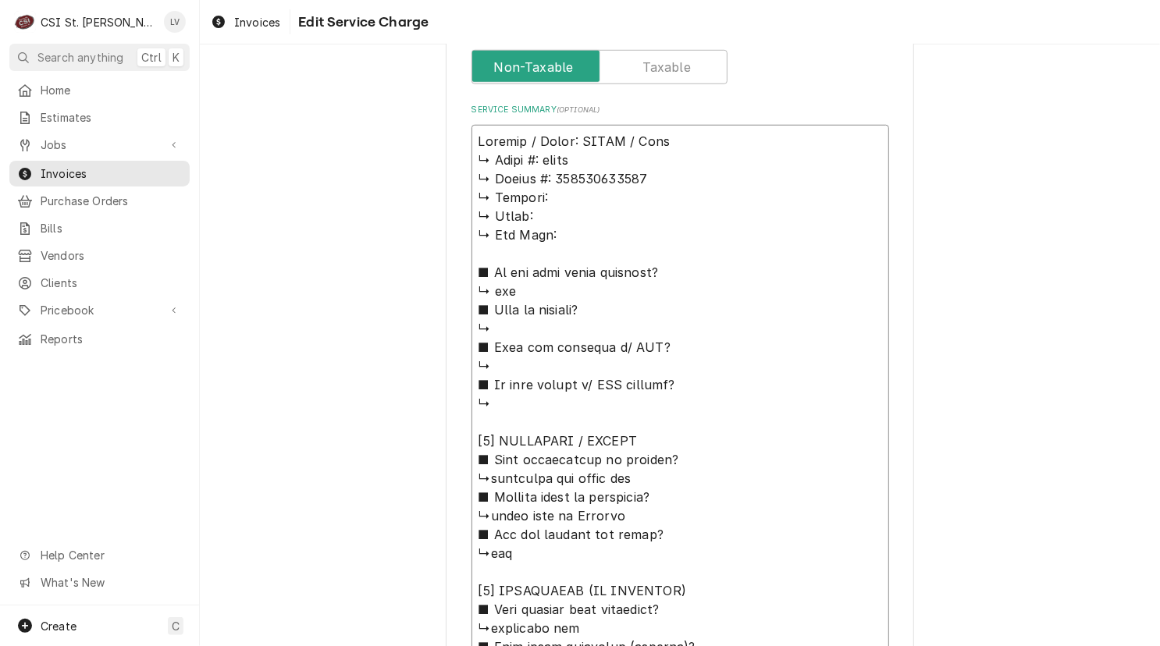
type textarea "x"
type textarea "Frankie / Model: TBHDW / Seria ↳ 𝗠𝗼𝗱𝗲𝗹 #: tbhdw ↳ 𝗦𝗲𝗿𝗶𝗮𝗹 #: 302250002788 ↳ 𝗩𝗼𝗹𝘁…"
type textarea "x"
type textarea "Frankie / Model: TBHDW / Serial ↳ 𝗠𝗼𝗱𝗲𝗹 #: tbhdw ↳ 𝗦𝗲𝗿𝗶𝗮𝗹 #: 302250002788 ↳ 𝗩𝗼𝗹…"
type textarea "x"
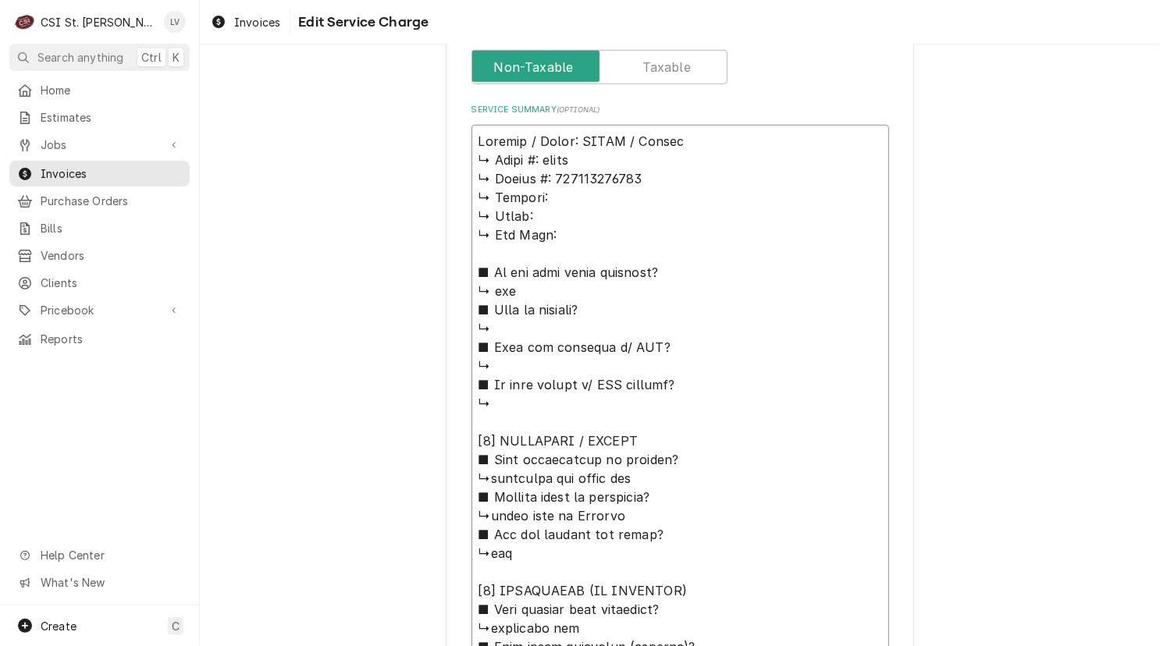
type textarea "Frankie / Model: TBHDW / Serial: ↳ 𝗠𝗼𝗱𝗲𝗹 #: tbhdw ↳ 𝗦𝗲𝗿𝗶𝗮𝗹 #: 302250002788 ↳ 𝗩𝗼…"
type textarea "x"
type textarea "Frankie / Model: TBHDW / Serial: ↳ 𝗠𝗼𝗱𝗲𝗹 #: tbhdw ↳ 𝗦𝗲𝗿𝗶𝗮𝗹 #: 302250002788 ↳ 𝗩𝗼…"
type textarea "x"
type textarea "Frankie / Model: TBHDW / Serial: ↳ 𝗠𝗼𝗱𝗲𝗹 #: tbhdw ↳ 𝗦𝗲𝗿𝗶𝗮𝗹 #: 302250002788 ↳ 𝗩𝗼…"
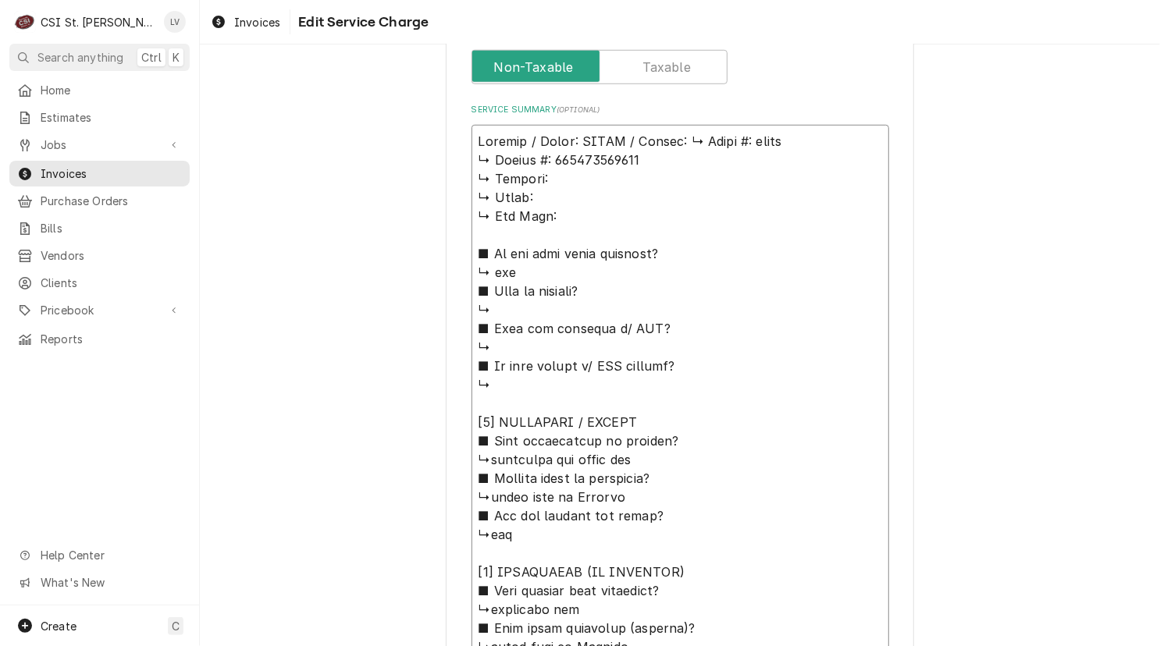
type textarea "x"
type textarea "Frankie / Model: TBHDW / Serial: 𝗠𝗼𝗱𝗲𝗹 #: tbhdw ↳ 𝗦𝗲𝗿𝗶𝗮𝗹 #: 302250002788 ↳ 𝗩𝗼𝗹𝘁…"
type textarea "x"
type textarea "Frankie / Model: TBHDW / Serial: 𝗠𝗼𝗱𝗲𝗹 #: tbhdw ↳ 𝗦𝗲𝗿𝗶𝗮𝗹 #: 302250002788 ↳ 𝗩𝗼𝗹𝘁…"
type textarea "x"
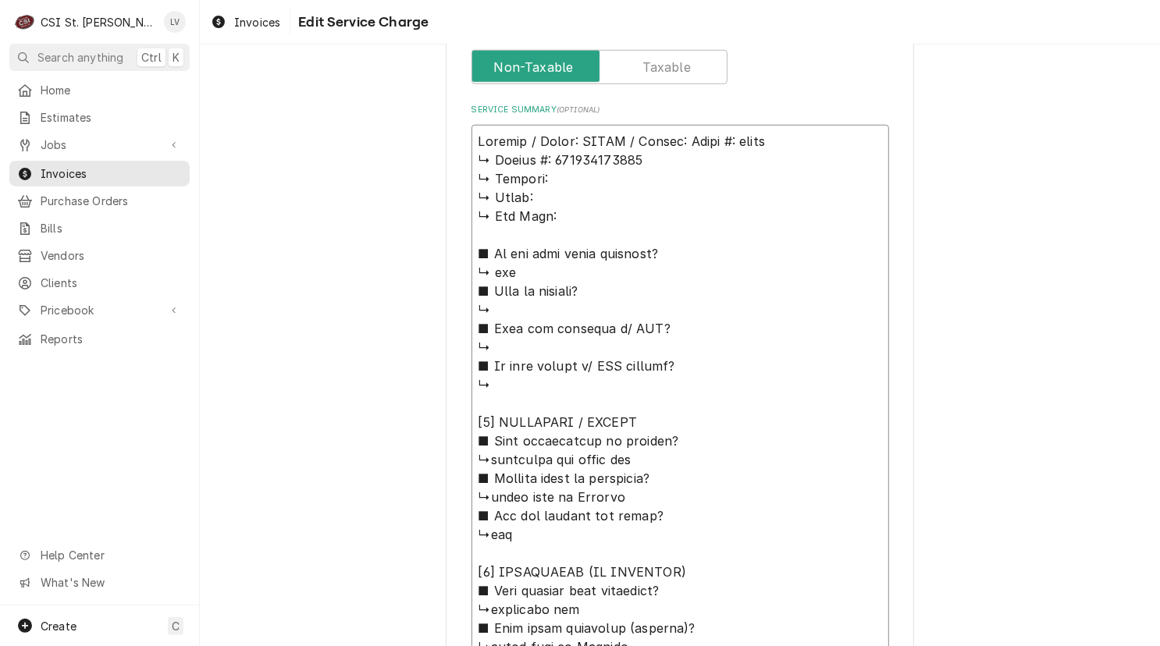
type textarea "Frankie / Model: TBHDW / Serial: 𝗼𝗱𝗲𝗹 #: tbhdw ↳ 𝗦𝗲𝗿𝗶𝗮𝗹 #: 302250002788 ↳ 𝗩𝗼𝗹𝘁𝗮…"
type textarea "x"
type textarea "Frankie / Model: TBHDW / Serial: 𝗱𝗲𝗹 #: tbhdw ↳ 𝗦𝗲𝗿𝗶𝗮𝗹 #: 302250002788 ↳ 𝗩𝗼𝗹𝘁𝗮𝗴…"
type textarea "x"
type textarea "Frankie / Model: TBHDW / Serial: 𝗲𝗹 #: tbhdw ↳ 𝗦𝗲𝗿𝗶𝗮𝗹 #: 302250002788 ↳ 𝗩𝗼𝗹𝘁𝗮𝗴𝗲…"
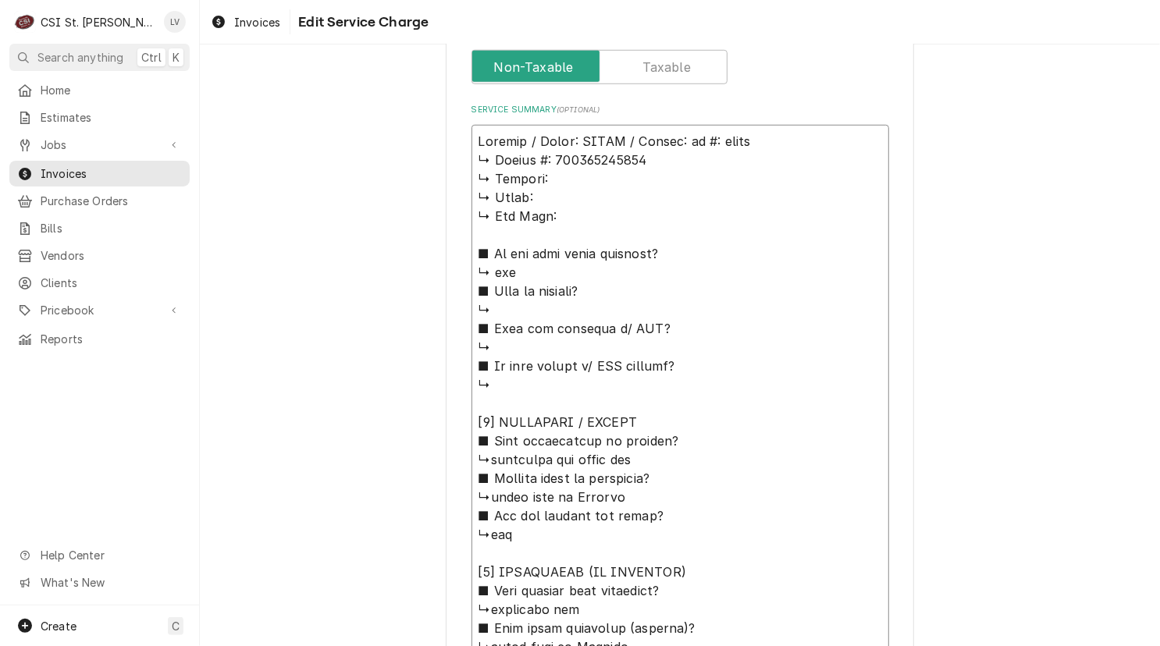
type textarea "x"
type textarea "Frankie / Model: TBHDW / Serial: 𝗹 #: tbhdw ↳ 𝗦𝗲𝗿𝗶𝗮𝗹 #: 302250002788 ↳ 𝗩𝗼𝗹𝘁𝗮𝗴𝗲:…"
type textarea "x"
type textarea "Frankie / Model: TBHDW / Serial: #: tbhdw ↳ 𝗦𝗲𝗿𝗶𝗮𝗹 #: 302250002788 ↳ 𝗩𝗼𝗹𝘁𝗮𝗴𝗲: ↳…"
type textarea "x"
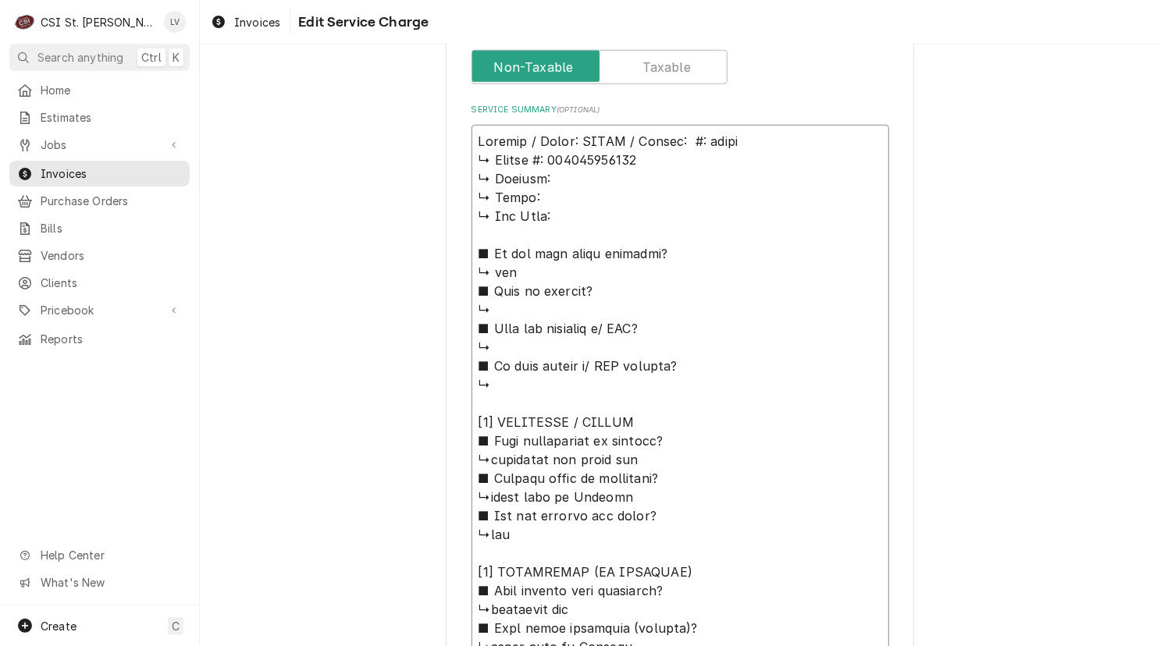
type textarea "Frankie / Model: TBHDW / Serial: #: tbhdw ↳ 𝗦𝗲𝗿𝗶𝗮𝗹 #: 302250002788 ↳ 𝗩𝗼𝗹𝘁𝗮𝗴𝗲: ↳…"
type textarea "x"
type textarea "Frankie / Model: TBHDW / Serial: : tbhdw ↳ 𝗦𝗲𝗿𝗶𝗮𝗹 #: 302250002788 ↳ 𝗩𝗼𝗹𝘁𝗮𝗴𝗲: ↳ …"
type textarea "x"
type textarea "Frankie / Model: TBHDW / Serial: tbhdw ↳ 𝗦𝗲𝗿𝗶𝗮𝗹 #: 302250002788 ↳ 𝗩𝗼𝗹𝘁𝗮𝗴𝗲: ↳ 𝗣𝗵…"
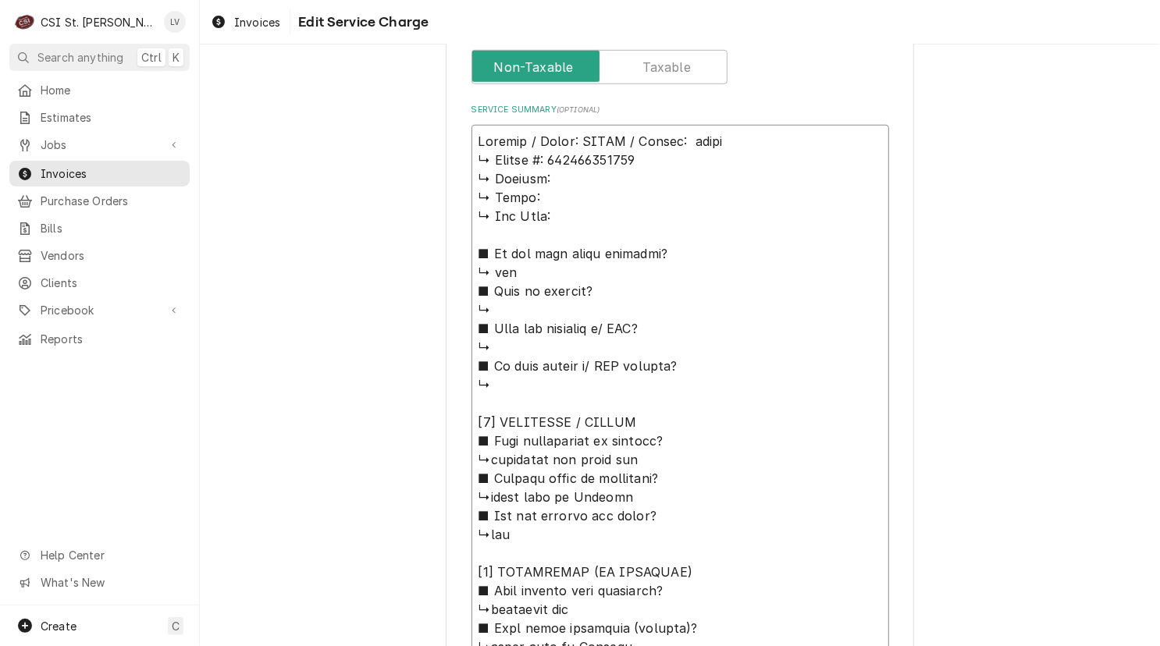
type textarea "x"
type textarea "Frankie / Model: TBHDW / Serial: tbhdw ↳ 𝗦𝗲𝗿𝗶𝗮𝗹 #: 302250002788 ↳ 𝗩𝗼𝗹𝘁𝗮𝗴𝗲: ↳ 𝗣𝗵…"
type textarea "x"
type textarea "Frankie / Model: TBHDW / Serial: bhdw ↳ 𝗦𝗲𝗿𝗶𝗮𝗹 #: 302250002788 ↳ 𝗩𝗼𝗹𝘁𝗮𝗴𝗲: ↳ 𝗣𝗵𝗮…"
type textarea "x"
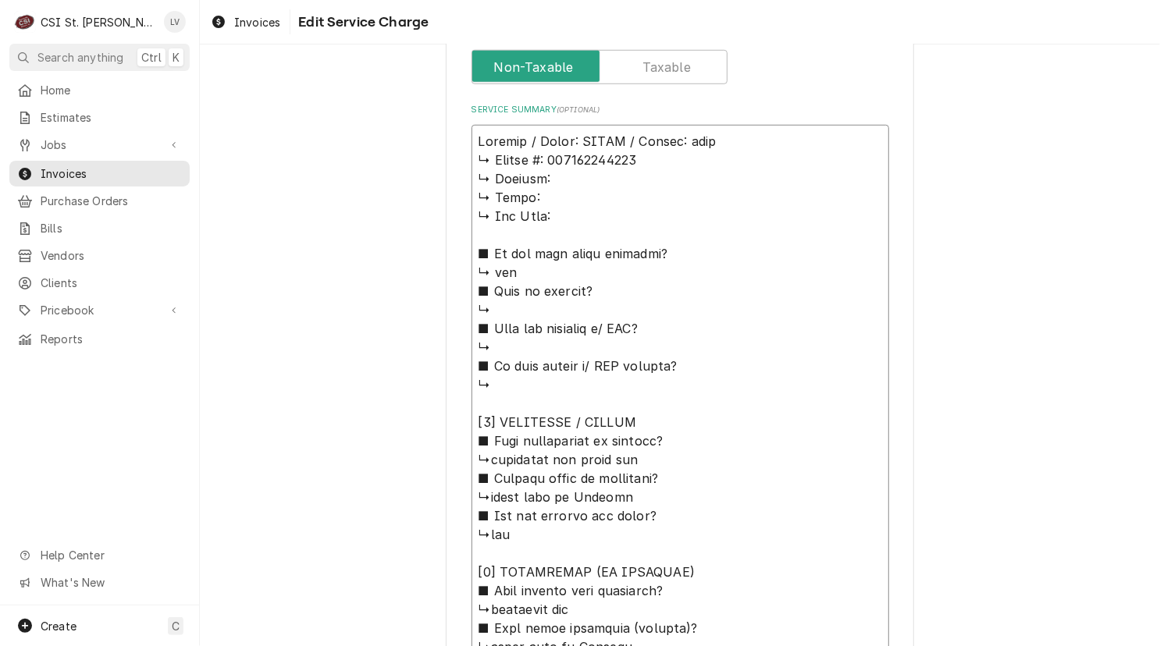
type textarea "Frankie / Model: TBHDW / Serial: hdw ↳ 𝗦𝗲𝗿𝗶𝗮𝗹 #: 302250002788 ↳ 𝗩𝗼𝗹𝘁𝗮𝗴𝗲: ↳ 𝗣𝗵𝗮𝘀…"
type textarea "x"
type textarea "Frankie / Model: TBHDW / Serial: dw ↳ 𝗦𝗲𝗿𝗶𝗮𝗹 #: 302250002788 ↳ 𝗩𝗼𝗹𝘁𝗮𝗴𝗲: ↳ 𝗣𝗵𝗮𝘀𝗲…"
type textarea "x"
type textarea "Frankie / Model: TBHDW / Serial: w ↳ 𝗦𝗲𝗿𝗶𝗮𝗹 #: 302250002788 ↳ 𝗩𝗼𝗹𝘁𝗮𝗴𝗲: ↳ 𝗣𝗵𝗮𝘀𝗲:…"
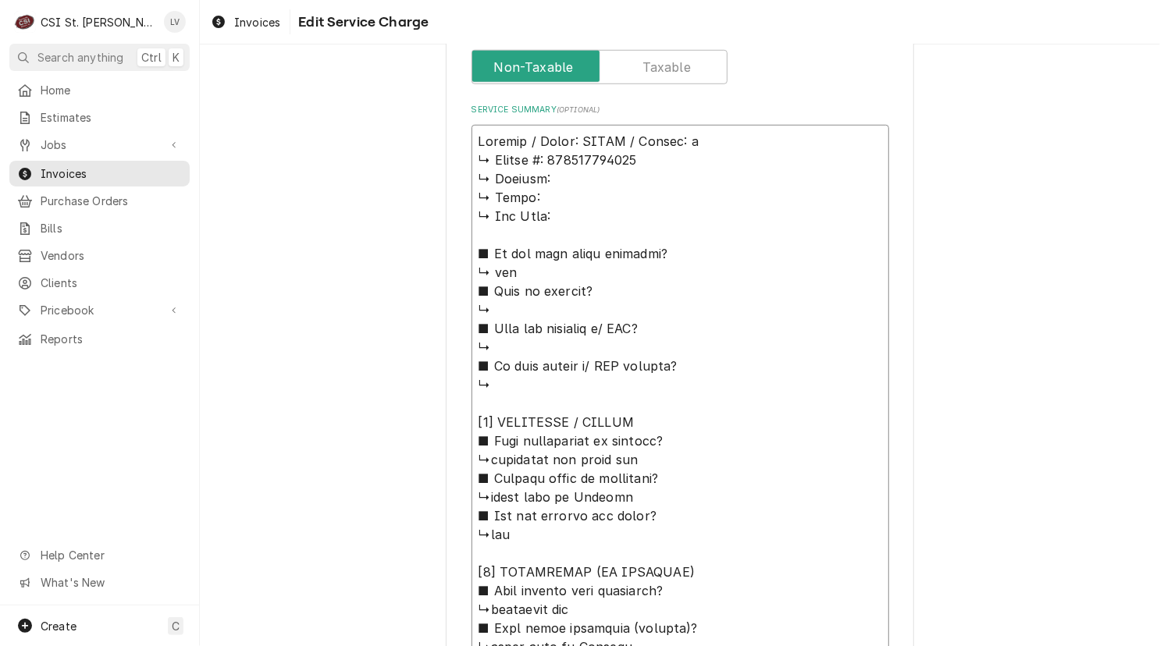
type textarea "x"
type textarea "Frankie / Model: TBHDW / Serial: ↳ 𝗦𝗲𝗿𝗶𝗮𝗹 #: 302250002788 ↳ 𝗩𝗼𝗹𝘁𝗮𝗴𝗲: ↳ 𝗣𝗵𝗮𝘀𝗲: ↳…"
type textarea "x"
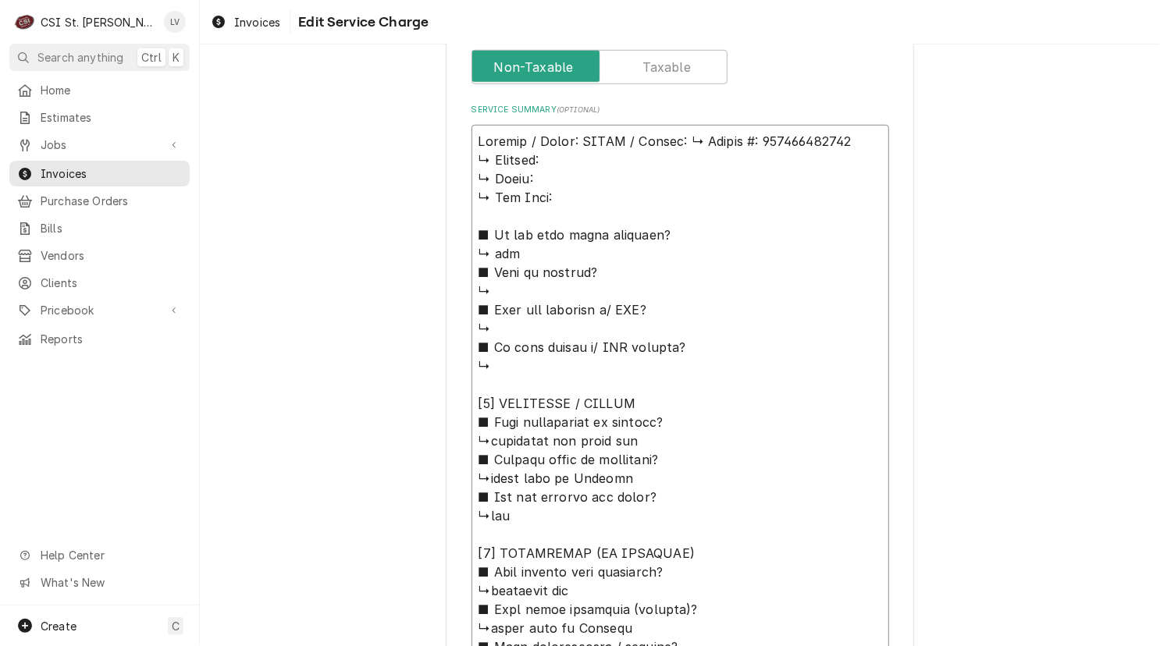
type textarea "Frankie / Model: TBHDW / Serial: 𝗦𝗲𝗿𝗶𝗮𝗹 #: 302250002788 ↳ 𝗩𝗼𝗹𝘁𝗮𝗴𝗲: ↳ 𝗣𝗵𝗮𝘀𝗲: ↳ 𝗚…"
type textarea "x"
type textarea "Frankie / Model: TBHDW / Serial: 𝗦𝗲𝗿𝗶𝗮𝗹 #: 302250002788 ↳ 𝗩𝗼𝗹𝘁𝗮𝗴𝗲: ↳ 𝗣𝗵𝗮𝘀𝗲: ↳ 𝗚…"
type textarea "x"
type textarea "Frankie / Model: TBHDW / Serial: 𝗲𝗿𝗶𝗮𝗹 #: 302250002788 ↳ 𝗩𝗼𝗹𝘁𝗮𝗴𝗲: ↳ 𝗣𝗵𝗮𝘀𝗲: ↳ 𝗚𝗮…"
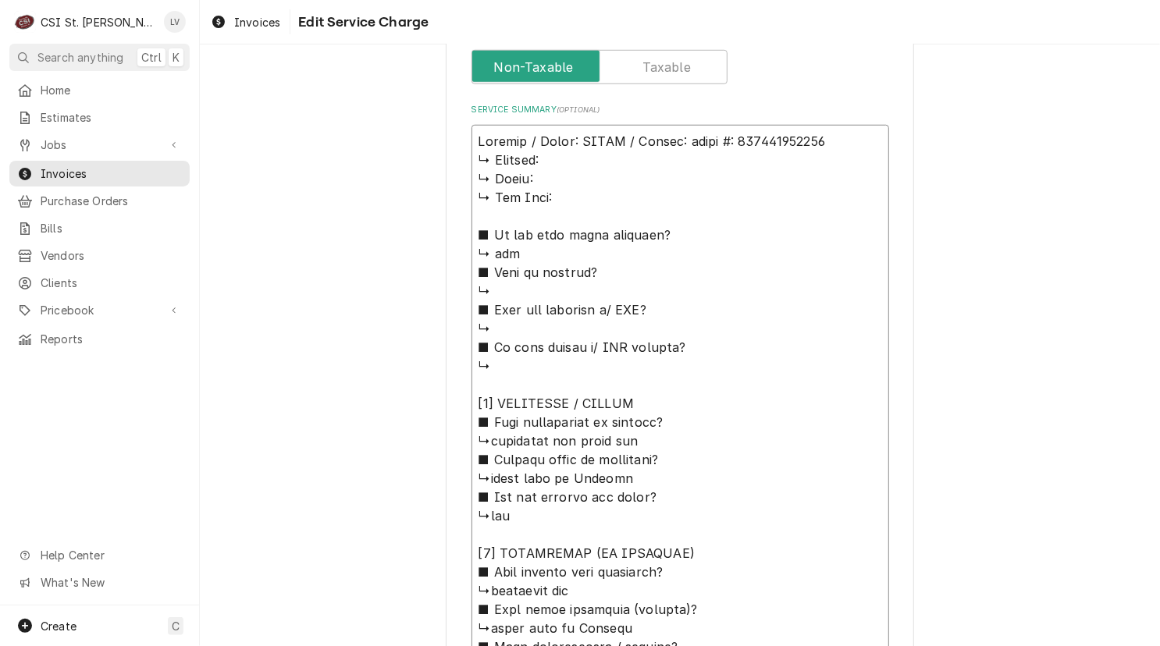
type textarea "x"
type textarea "Frankie / Model: TBHDW / Serial: 𝗿𝗶𝗮𝗹 #: 302250002788 ↳ 𝗩𝗼𝗹𝘁𝗮𝗴𝗲: ↳ 𝗣𝗵𝗮𝘀𝗲: ↳ 𝗚𝗮𝘀…"
type textarea "x"
type textarea "Frankie / Model: TBHDW / Serial: 𝗶𝗮𝗹 #: 302250002788 ↳ 𝗩𝗼𝗹𝘁𝗮𝗴𝗲: ↳ 𝗣𝗵𝗮𝘀𝗲: ↳ 𝗚𝗮𝘀 …"
type textarea "x"
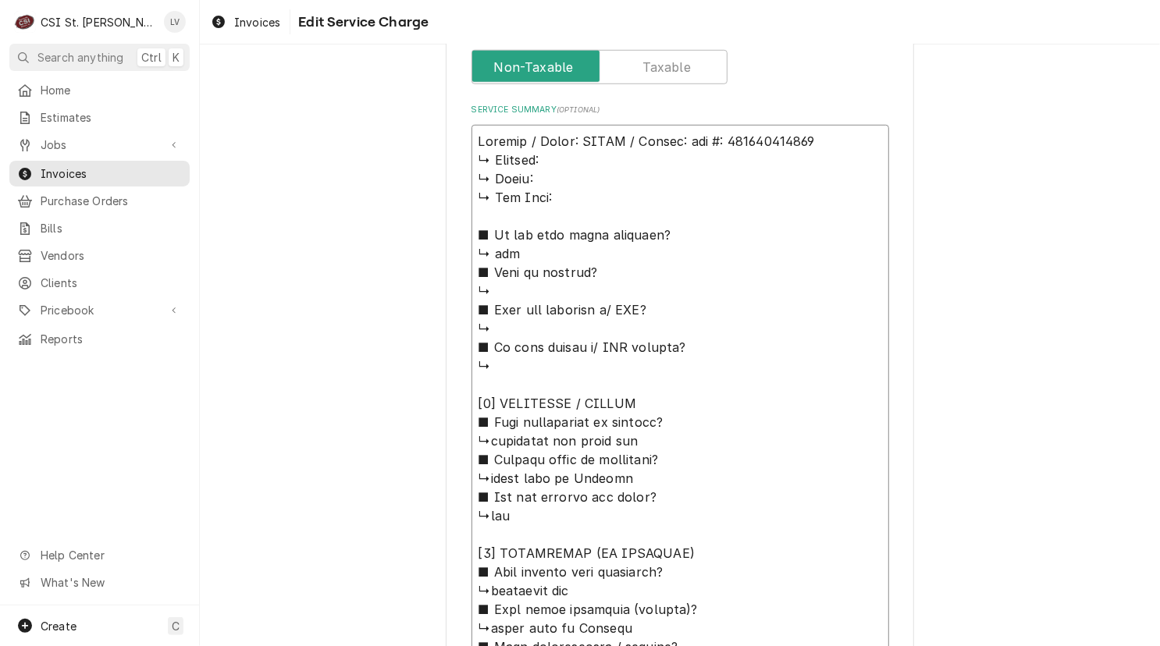
type textarea "Frankie / Model: TBHDW / Serial: 𝗮𝗹 #: 302250002788 ↳ 𝗩𝗼𝗹𝘁𝗮𝗴𝗲: ↳ 𝗣𝗵𝗮𝘀𝗲: ↳ 𝗚𝗮𝘀 𝗧…"
type textarea "x"
type textarea "Frankie / Model: TBHDW / Serial: 𝗹 #: 302250002788 ↳ 𝗩𝗼𝗹𝘁𝗮𝗴𝗲: ↳ 𝗣𝗵𝗮𝘀𝗲: ↳ 𝗚𝗮𝘀 𝗧𝘆…"
type textarea "x"
type textarea "Frankie / Model: TBHDW / Serial: #: 302250002788 ↳ 𝗩𝗼𝗹𝘁𝗮𝗴𝗲: ↳ 𝗣𝗵𝗮𝘀𝗲: ↳ 𝗚𝗮𝘀 𝗧𝘆𝗽𝗲…"
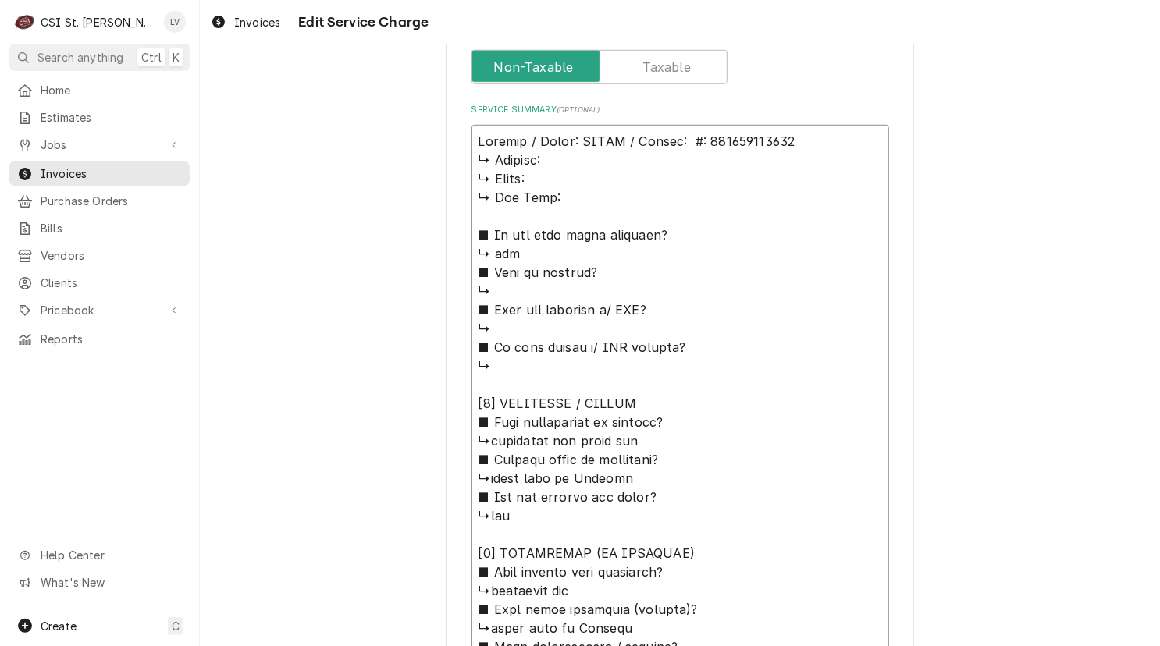
type textarea "x"
type textarea "Frankie / Model: TBHDW / Serial: #: 302250002788 ↳ 𝗩𝗼𝗹𝘁𝗮𝗴𝗲: ↳ 𝗣𝗵𝗮𝘀𝗲: ↳ 𝗚𝗮𝘀 𝗧𝘆𝗽𝗲…"
type textarea "x"
type textarea "Frankie / Model: TBHDW / Serial: : 302250002788 ↳ 𝗩𝗼𝗹𝘁𝗮𝗴𝗲: ↳ 𝗣𝗵𝗮𝘀𝗲: ↳ 𝗚𝗮𝘀 𝗧𝘆𝗽𝗲:…"
type textarea "x"
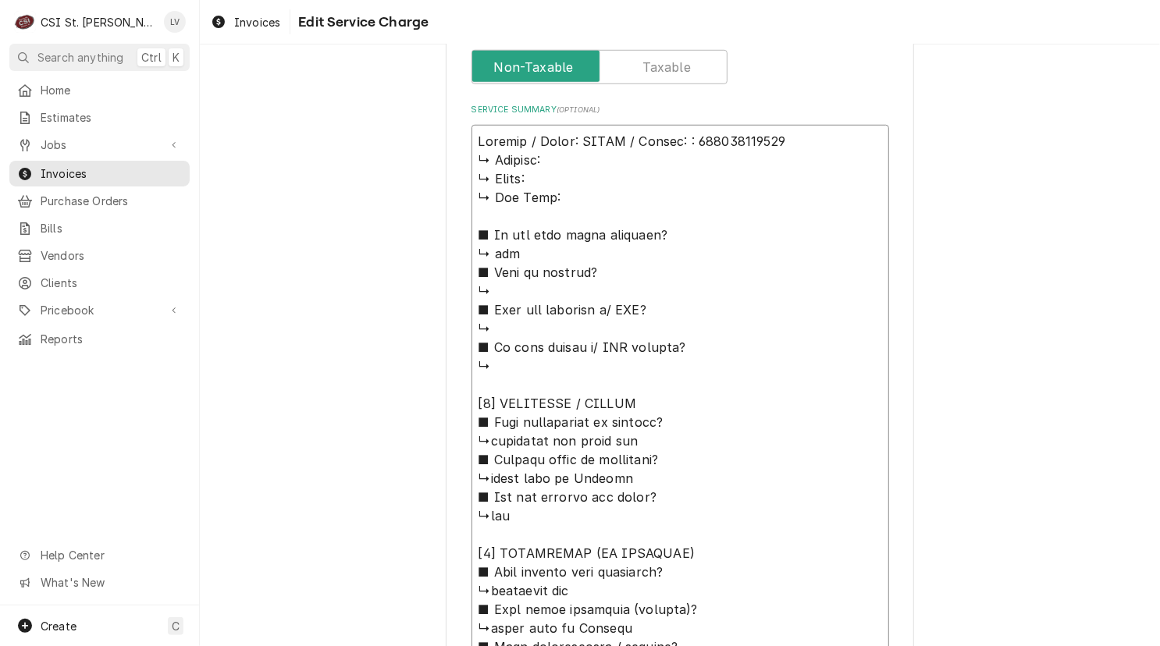
type textarea "Frankie / Model: TBHDW / Serial: 302250002788 ↳ 𝗩𝗼𝗹𝘁𝗮𝗴𝗲: ↳ 𝗣𝗵𝗮𝘀𝗲: ↳ 𝗚𝗮𝘀 𝗧𝘆𝗽𝗲: ■…"
type textarea "x"
type textarea "Frankie / Model: TBHDW / Serial: 302250002788 ↳ 𝗩𝗼𝗹𝘁𝗮𝗴𝗲: ↳ 𝗣𝗵𝗮𝘀𝗲: ↳ 𝗚𝗮𝘀 𝗧𝘆𝗽𝗲: ■…"
drag, startPoint x: 471, startPoint y: 156, endPoint x: 711, endPoint y: 401, distance: 342.7
click at [711, 401] on textarea "Service Summary ( optional )" at bounding box center [680, 544] width 418 height 838
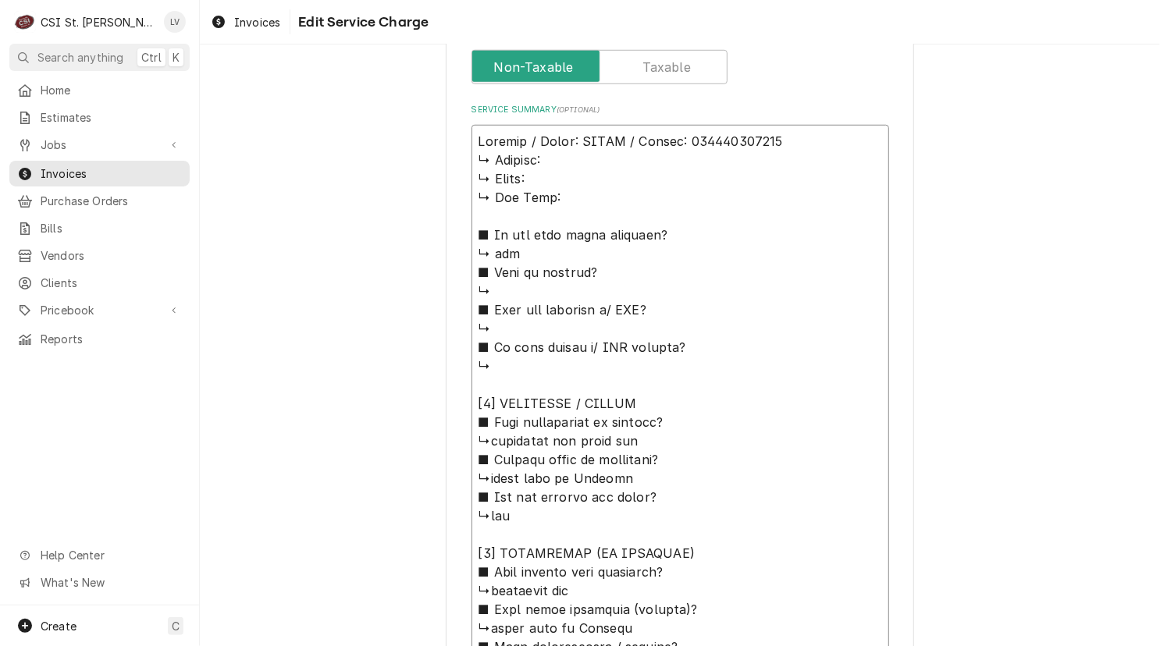
type textarea "x"
type textarea "Frankie / Model: TBHDW / Serial: 302250002788 ■ 𝗨𝗻𝗶𝘁 𝗼𝗽𝗲𝗿𝗮𝘁𝗶𝗼𝗻𝗮𝗹 𝗼𝗻 𝗮𝗿𝗿𝗶𝘃𝗮𝗹? ↳i…"
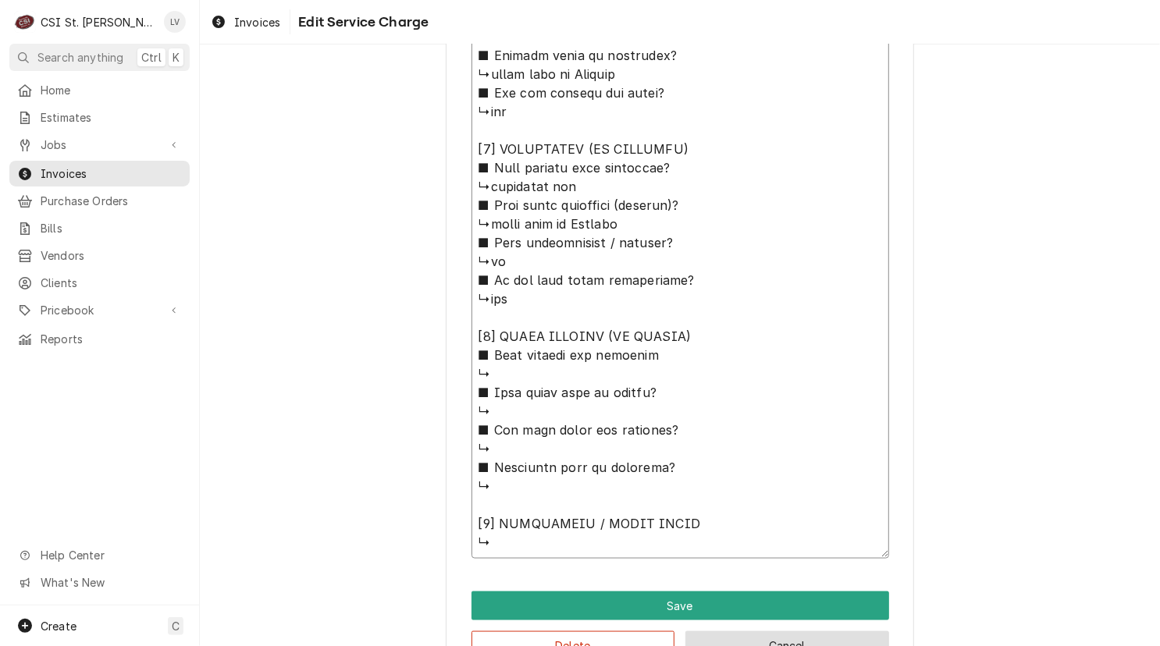
scroll to position [830, 0]
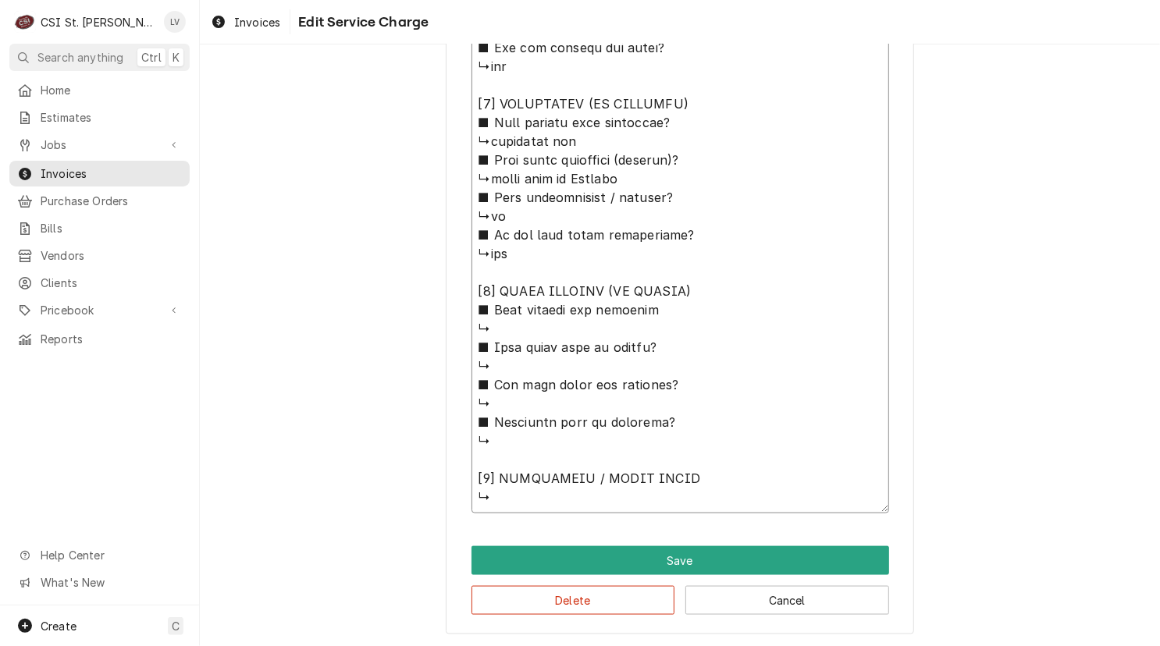
drag, startPoint x: 476, startPoint y: 399, endPoint x: 759, endPoint y: 498, distance: 299.4
click at [759, 498] on textarea "Service Summary ( optional )" at bounding box center [680, 216] width 418 height 595
type textarea "x"
type textarea "Frankie / Model: TBHDW / Serial: 302250002788 ■ 𝗨𝗻𝗶𝘁 𝗼𝗽𝗲𝗿𝗮𝘁𝗶𝗼𝗻𝗮𝗹 𝗼𝗻 𝗮𝗿𝗿𝗶𝘃𝗮𝗹? ↳i…"
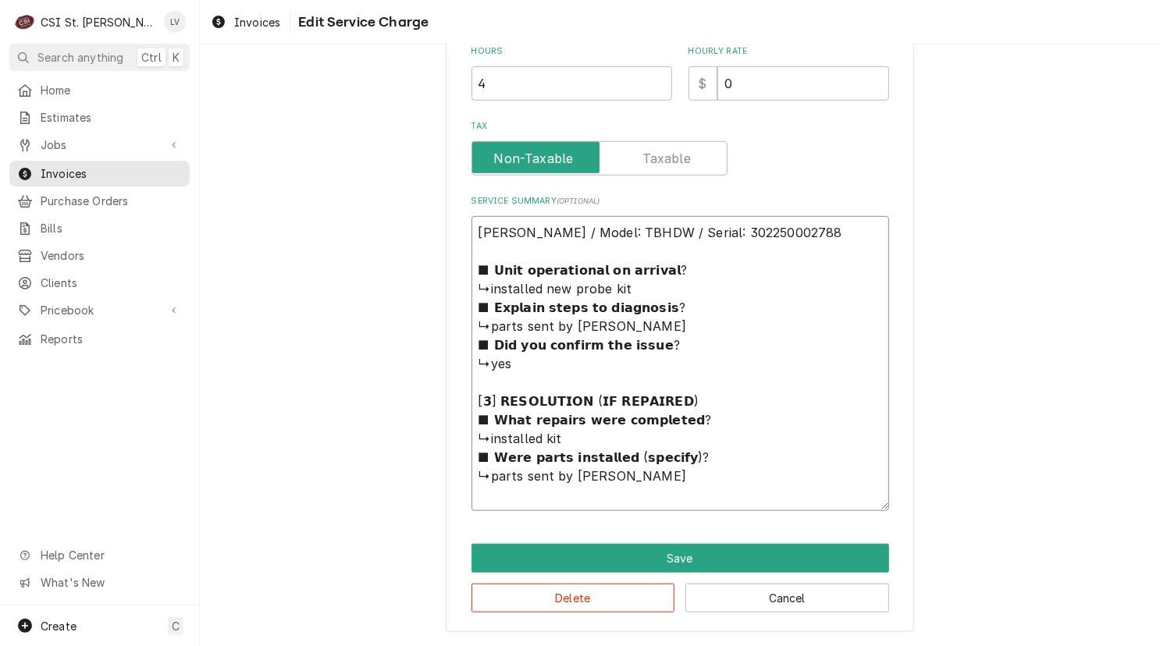
scroll to position [531, 0]
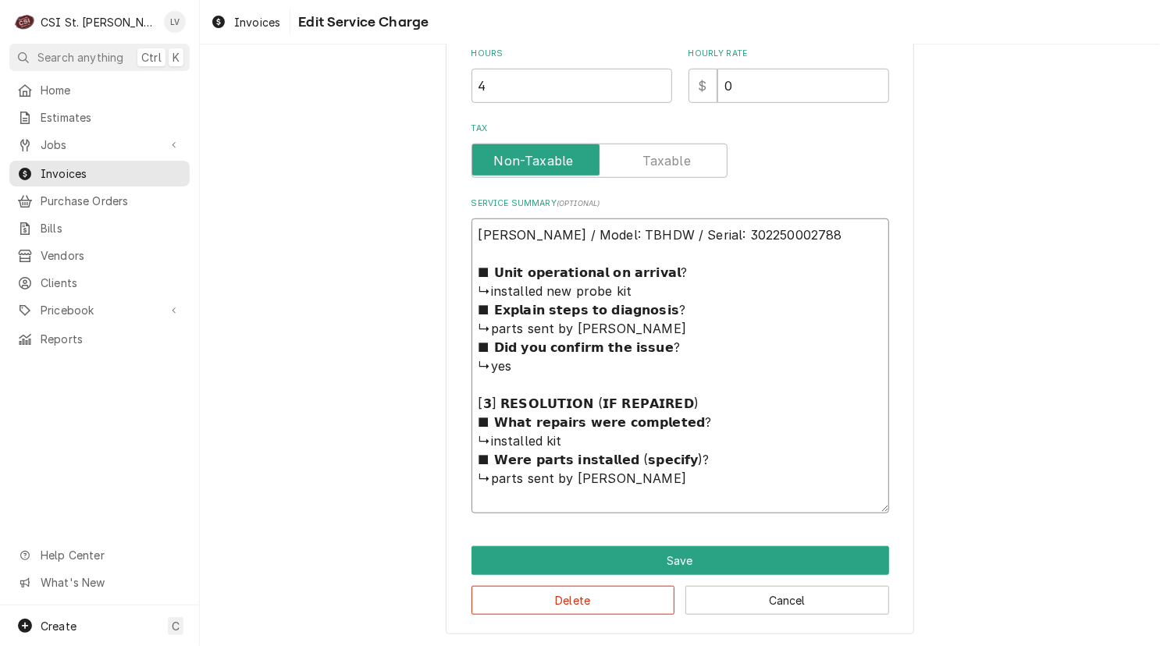
type textarea "x"
type textarea "Frankie / Model: TBHDW / Serial: 302250002788 ■ 𝗨𝗻𝗶𝘁 𝗼𝗽𝗲𝗿𝗮𝘁𝗶𝗼𝗻𝗮𝗹 𝗼𝗻 𝗮𝗿𝗿𝗶𝘃𝗮𝗹? ↳i…"
type textarea "x"
type textarea "Frankie / Model: TBHDW / Serial: 302250002788 ■ 𝗨𝗻𝗶𝘁 𝗼𝗽𝗲𝗿𝗮𝘁𝗶𝗼𝗻𝗮𝗹 𝗼𝗻 𝗮𝗿𝗿𝗶𝘃𝗮𝗹? ↳i…"
type textarea "x"
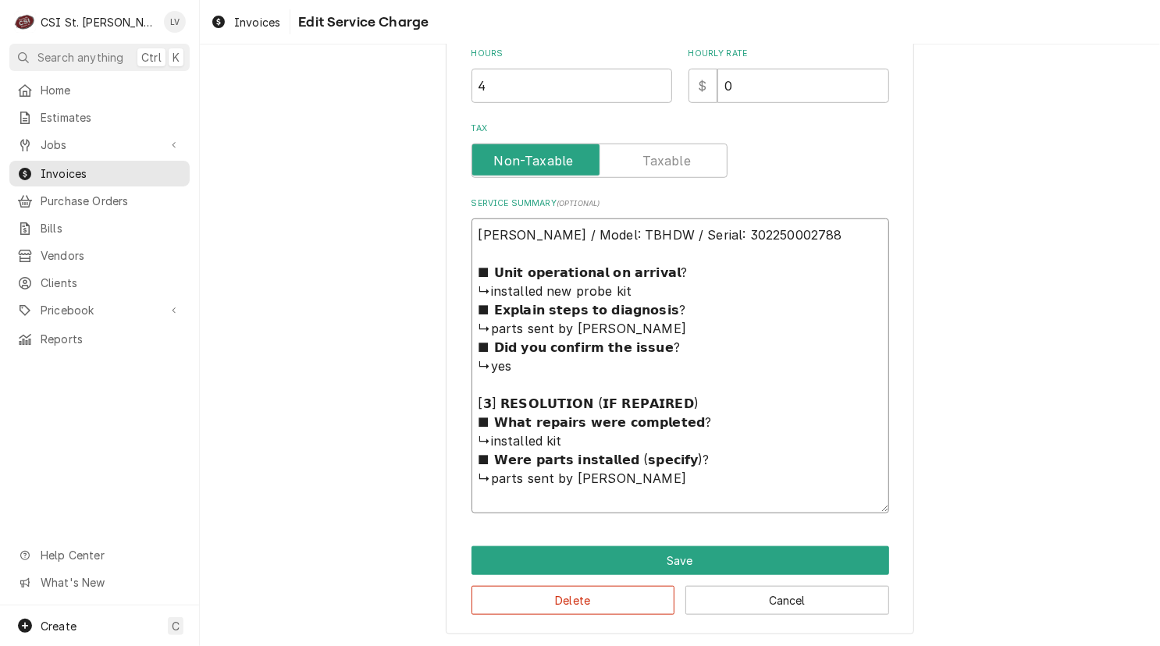
type textarea "Frankie / Model: TBHDW / Serial: 302250002788 ■ 𝗨𝗻𝗶𝘁 𝗼𝗽𝗲𝗿𝗮𝘁𝗶𝗼𝗻𝗮𝗹 𝗼𝗻 𝗮𝗿𝗿𝗶𝘃𝗮𝗹? ↳i…"
type textarea "x"
type textarea "Frankie / Model: TBHDW / Serial: 302250002788 ■ 𝗨𝗻𝗶𝘁 𝗼𝗽𝗲𝗿𝗮𝘁𝗶𝗼𝗻𝗮𝗹 𝗼𝗻 𝗮𝗿𝗿𝗶𝘃𝗮𝗹? ↳i…"
type textarea "x"
type textarea "Frankie / Model: TBHDW / Serial: 302250002788 ■ 𝗨𝗻𝗶𝘁 𝗼𝗽𝗲𝗿𝗮𝘁𝗶𝗼𝗻𝗮𝗹 𝗼𝗻 𝗮𝗿𝗿𝗶𝘃𝗮𝗹? ↳i…"
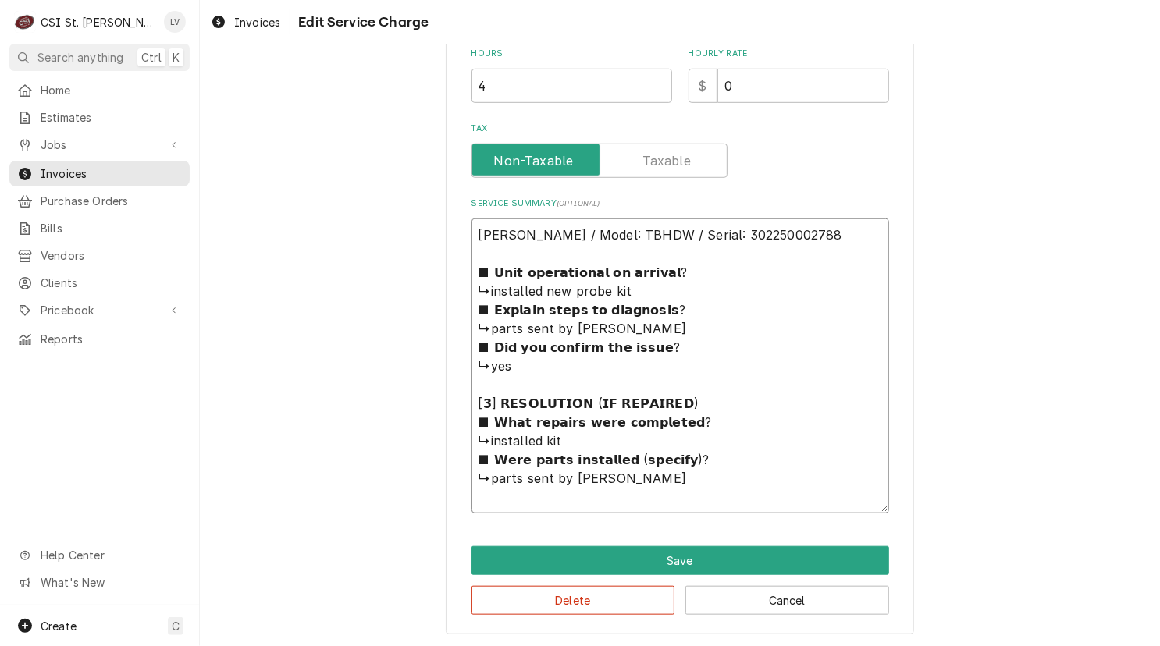
type textarea "x"
type textarea "Frankie / Model: TBHDW / Serial: 302250002788 ■ 𝗨𝗻𝗶𝘁 𝗼𝗽𝗲𝗿𝗮𝘁𝗶𝗼𝗻𝗮𝗹 𝗼𝗻 𝗮𝗿𝗿𝗶𝘃𝗮𝗹? ↳i…"
type textarea "x"
type textarea "Frankie / Model: TBHDW / Serial: 302250002788 ■ 𝗨𝗻𝗶𝘁 𝗼𝗽𝗲𝗿𝗮𝘁𝗶𝗼𝗻𝗮𝗹 𝗼𝗻 𝗮𝗿𝗿𝗶𝘃𝗮𝗹? ↳i…"
type textarea "x"
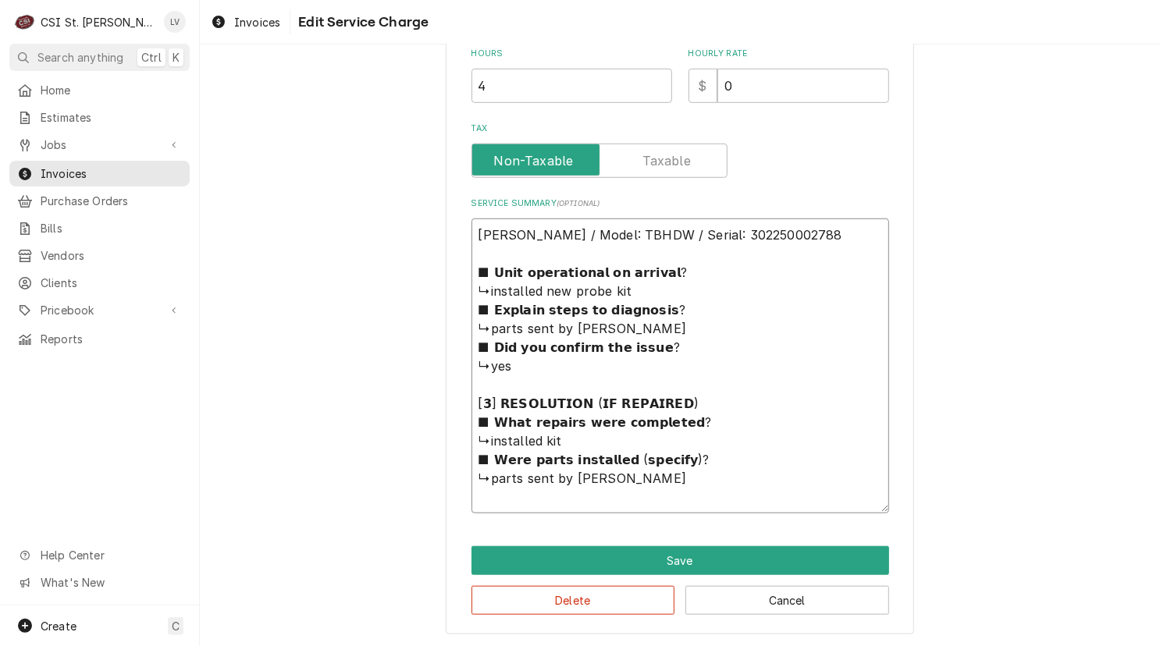
type textarea "Frankie / Model: TBHDW / Serial: 302250002788 ■ 𝗨𝗻𝗶𝘁 𝗼𝗽𝗲𝗿𝗮𝘁𝗶𝗼𝗻𝗮𝗹 𝗼𝗻 𝗮𝗿𝗿𝗶𝘃𝗮𝗹? ↳i…"
type textarea "x"
type textarea "Frankie / Model: TBHDW / Serial: 302250002788 ■ 𝗨𝗻𝗶𝘁 𝗼𝗽𝗲𝗿𝗮𝘁𝗶𝗼𝗻𝗮𝗹 𝗼𝗻 𝗮𝗿𝗿𝗶𝘃𝗮𝗹? ↳i…"
type textarea "x"
type textarea "Frankie / Model: TBHDW / Serial: 302250002788 ■ 𝗨𝗻𝗶𝘁 𝗼𝗽𝗲𝗿𝗮𝘁𝗶𝗼𝗻𝗮𝗹 𝗼𝗻 𝗮𝗿𝗿𝗶𝘃𝗮𝗹? ↳i…"
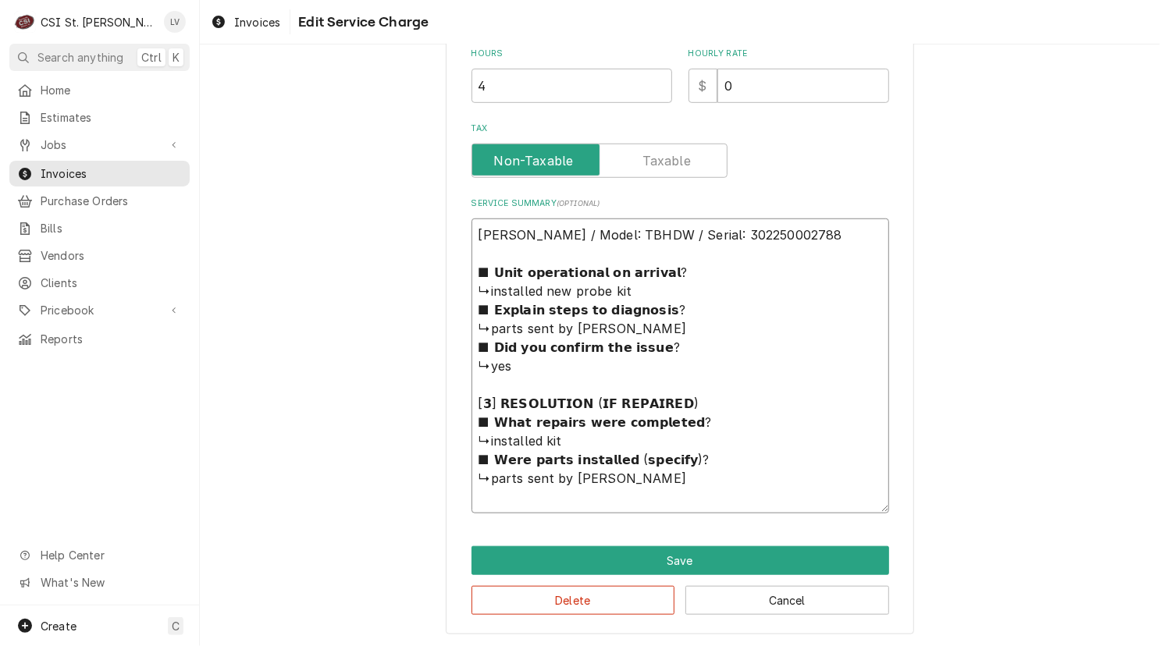
type textarea "x"
type textarea "Frankie / Model: TBHDW / Serial: 302250002788 ■ 𝗨𝗻𝗶𝘁 𝗼𝗽𝗲𝗿𝗮𝘁𝗶𝗼𝗻𝗮𝗹 𝗼𝗻 𝗮𝗿𝗿𝗶𝘃𝗮𝗹? ↳i…"
type textarea "x"
type textarea "Frankie / Model: TBHDW / Serial: 302250002788 ■ 𝗨𝗻𝗶𝘁 𝗼𝗽𝗲𝗿𝗮𝘁𝗶𝗼𝗻𝗮𝗹 𝗼𝗻 𝗮𝗿𝗿𝗶𝘃𝗮𝗹? ↳i…"
type textarea "x"
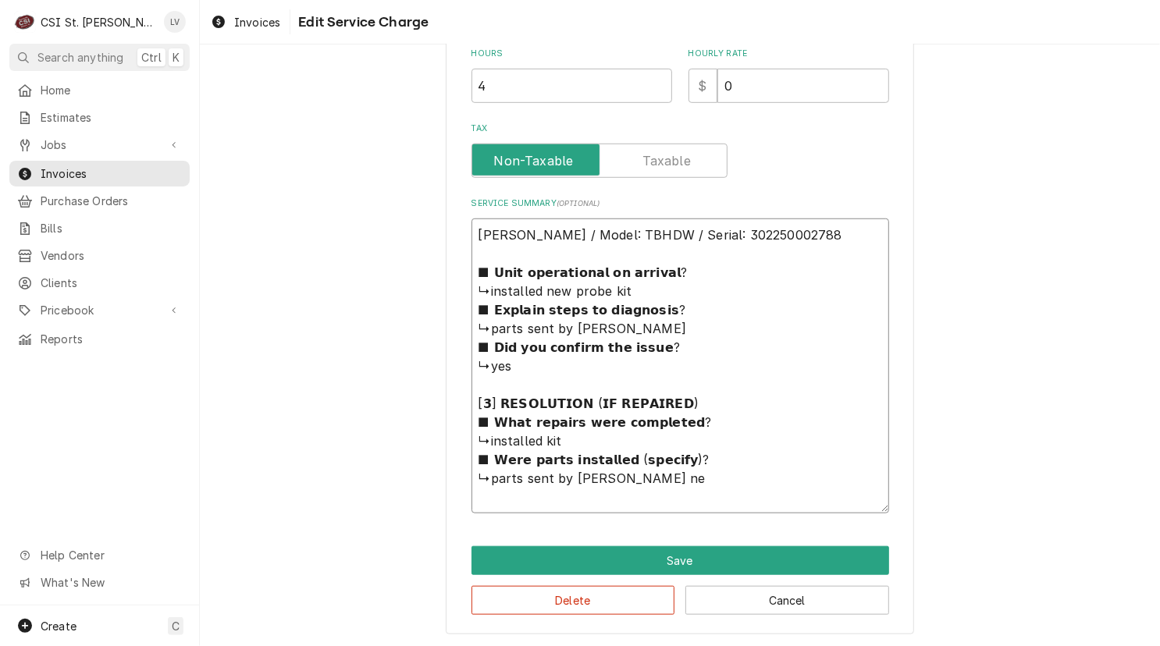
type textarea "Frankie / Model: TBHDW / Serial: 302250002788 ■ 𝗨𝗻𝗶𝘁 𝗼𝗽𝗲𝗿𝗮𝘁𝗶𝗼𝗻𝗮𝗹 𝗼𝗻 𝗮𝗿𝗿𝗶𝘃𝗮𝗹? ↳i…"
type textarea "x"
type textarea "Frankie / Model: TBHDW / Serial: 302250002788 ■ 𝗨𝗻𝗶𝘁 𝗼𝗽𝗲𝗿𝗮𝘁𝗶𝗼𝗻𝗮𝗹 𝗼𝗻 𝗮𝗿𝗿𝗶𝘃𝗮𝗹? ↳i…"
type textarea "x"
type textarea "Frankie / Model: TBHDW / Serial: 302250002788 ■ 𝗨𝗻𝗶𝘁 𝗼𝗽𝗲𝗿𝗮𝘁𝗶𝗼𝗻𝗮𝗹 𝗼𝗻 𝗮𝗿𝗿𝗶𝘃𝗮𝗹? ↳i…"
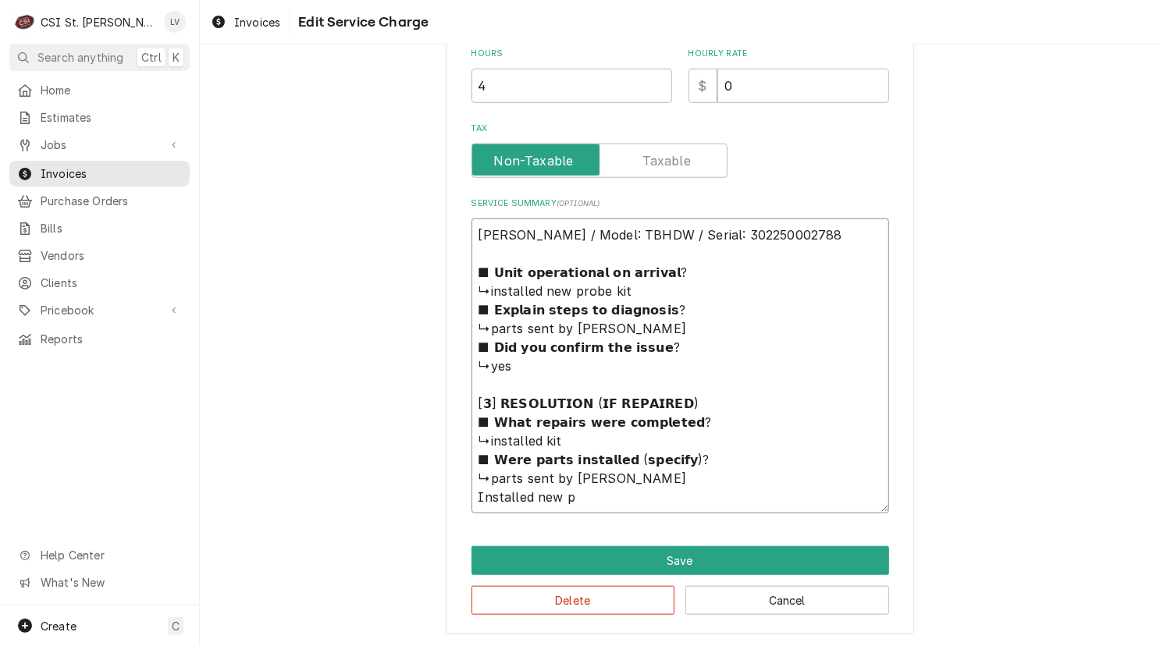
type textarea "x"
type textarea "Frankie / Model: TBHDW / Serial: 302250002788 ■ 𝗨𝗻𝗶𝘁 𝗼𝗽𝗲𝗿𝗮𝘁𝗶𝗼𝗻𝗮𝗹 𝗼𝗻 𝗮𝗿𝗿𝗶𝘃𝗮𝗹? ↳i…"
type textarea "x"
type textarea "Frankie / Model: TBHDW / Serial: 302250002788 ■ 𝗨𝗻𝗶𝘁 𝗼𝗽𝗲𝗿𝗮𝘁𝗶𝗼𝗻𝗮𝗹 𝗼𝗻 𝗮𝗿𝗿𝗶𝘃𝗮𝗹? ↳i…"
type textarea "x"
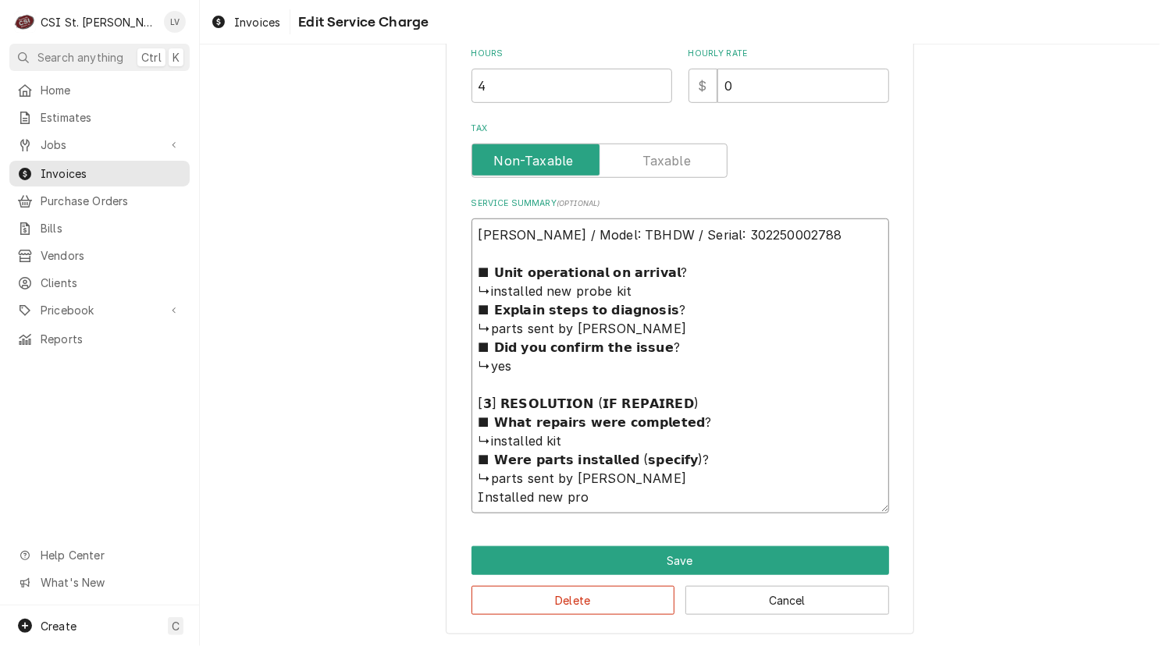
type textarea "Frankie / Model: TBHDW / Serial: 302250002788 ■ 𝗨𝗻𝗶𝘁 𝗼𝗽𝗲𝗿𝗮𝘁𝗶𝗼𝗻𝗮𝗹 𝗼𝗻 𝗮𝗿𝗿𝗶𝘃𝗮𝗹? ↳i…"
type textarea "x"
type textarea "Frankie / Model: TBHDW / Serial: 302250002788 ■ 𝗨𝗻𝗶𝘁 𝗼𝗽𝗲𝗿𝗮𝘁𝗶𝗼𝗻𝗮𝗹 𝗼𝗻 𝗮𝗿𝗿𝗶𝘃𝗮𝗹? ↳i…"
type textarea "x"
type textarea "Frankie / Model: TBHDW / Serial: 302250002788 ■ 𝗨𝗻𝗶𝘁 𝗼𝗽𝗲𝗿𝗮𝘁𝗶𝗼𝗻𝗮𝗹 𝗼𝗻 𝗮𝗿𝗿𝗶𝘃𝗮𝗹? ↳i…"
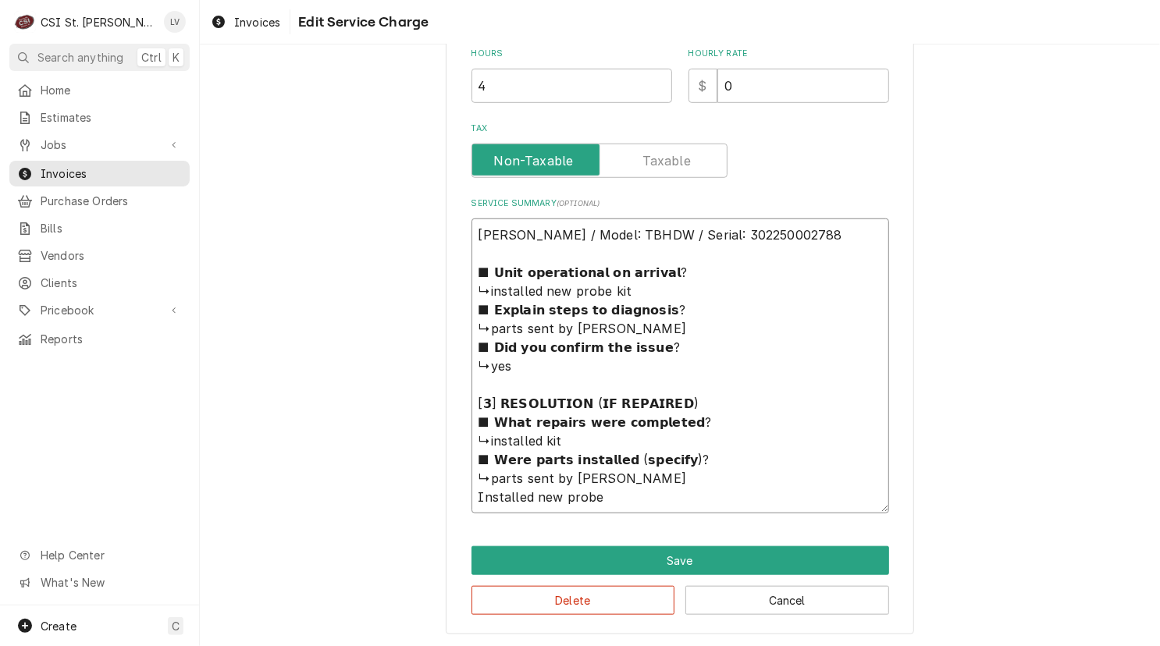
type textarea "x"
type textarea "Frankie / Model: TBHDW / Serial: 302250002788 ■ 𝗨𝗻𝗶𝘁 𝗼𝗽𝗲𝗿𝗮𝘁𝗶𝗼𝗻𝗮𝗹 𝗼𝗻 𝗮𝗿𝗿𝗶𝘃𝗮𝗹? ↳i…"
type textarea "x"
type textarea "Frankie / Model: TBHDW / Serial: 302250002788 ■ 𝗨𝗻𝗶𝘁 𝗼𝗽𝗲𝗿𝗮𝘁𝗶𝗼𝗻𝗮𝗹 𝗼𝗻 𝗮𝗿𝗿𝗶𝘃𝗮𝗹? ↳i…"
type textarea "x"
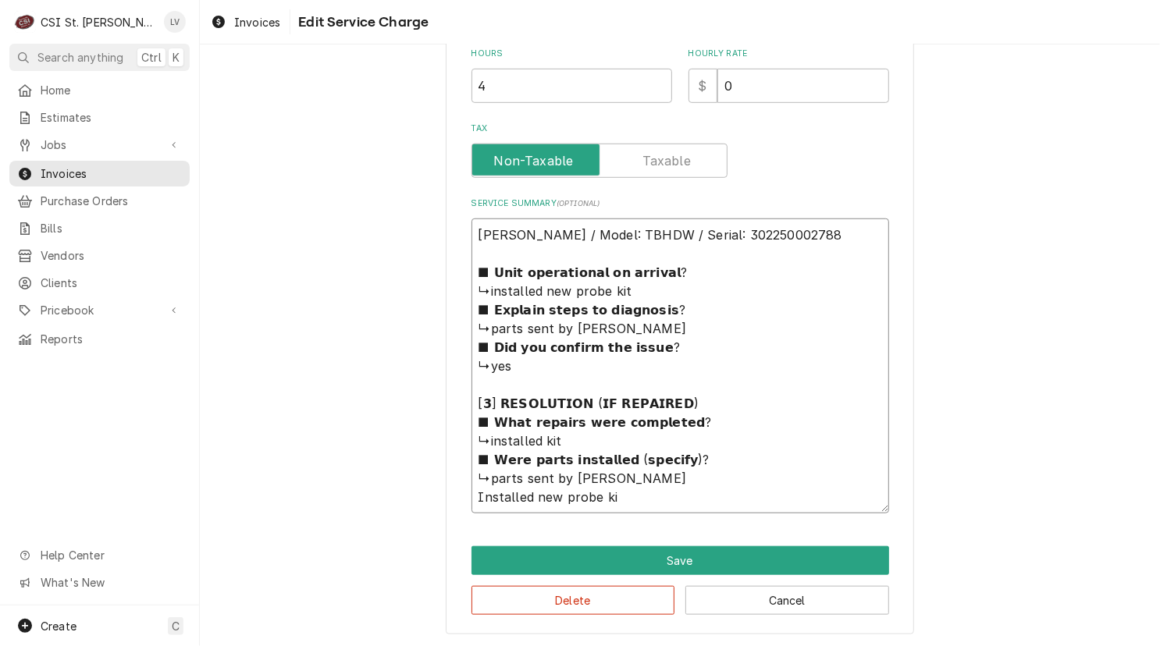
type textarea "Frankie / Model: TBHDW / Serial: 302250002788 ■ 𝗨𝗻𝗶𝘁 𝗼𝗽𝗲𝗿𝗮𝘁𝗶𝗼𝗻𝗮𝗹 𝗼𝗻 𝗮𝗿𝗿𝗶𝘃𝗮𝗹? ↳i…"
type textarea "x"
type textarea "Frankie / Model: TBHDW / Serial: 302250002788 ■ 𝗨𝗻𝗶𝘁 𝗼𝗽𝗲𝗿𝗮𝘁𝗶𝗼𝗻𝗮𝗹 𝗼𝗻 𝗮𝗿𝗿𝗶𝘃𝗮𝗹? ↳i…"
type textarea "x"
type textarea "Frankie / Model: TBHDW / Serial: 302250002788 ■ 𝗨𝗻𝗶𝘁 𝗼𝗽𝗲𝗿𝗮𝘁𝗶𝗼𝗻𝗮𝗹 𝗼𝗻 𝗮𝗿𝗿𝗶𝘃𝗮𝗹? ↳i…"
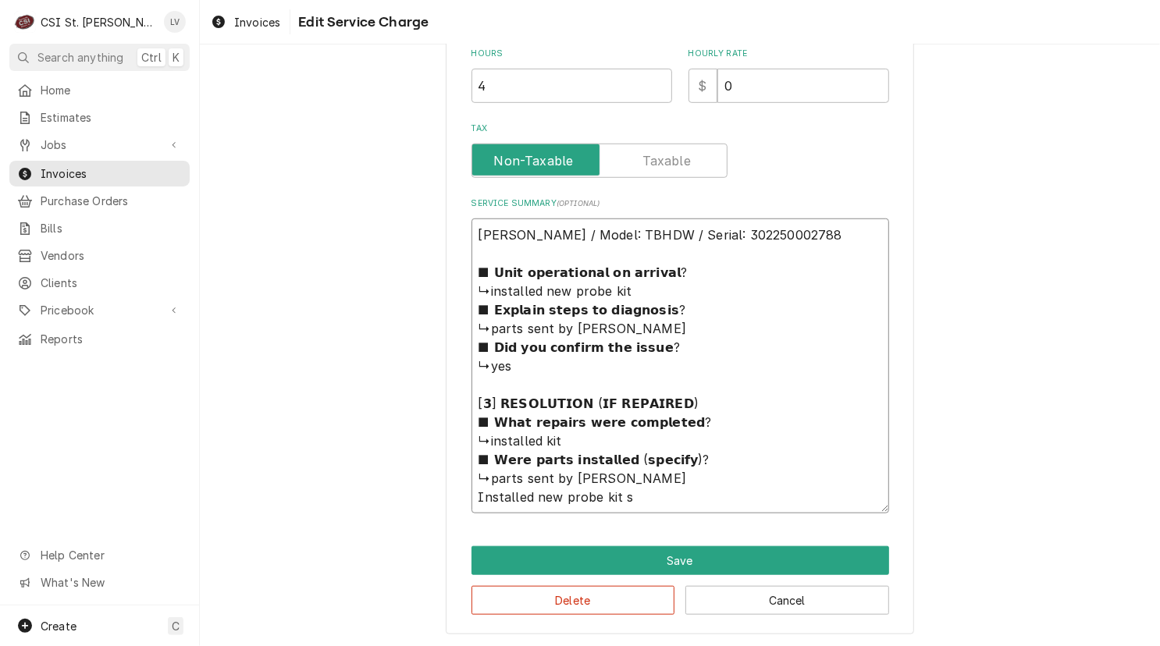
type textarea "x"
type textarea "Frankie / Model: TBHDW / Serial: 302250002788 ■ 𝗨𝗻𝗶𝘁 𝗼𝗽𝗲𝗿𝗮𝘁𝗶𝗼𝗻𝗮𝗹 𝗼𝗻 𝗮𝗿𝗿𝗶𝘃𝗮𝗹? ↳i…"
type textarea "x"
type textarea "Frankie / Model: TBHDW / Serial: 302250002788 ■ 𝗨𝗻𝗶𝘁 𝗼𝗽𝗲𝗿𝗮𝘁𝗶𝗼𝗻𝗮𝗹 𝗼𝗻 𝗮𝗿𝗿𝗶𝘃𝗮𝗹? ↳i…"
type textarea "x"
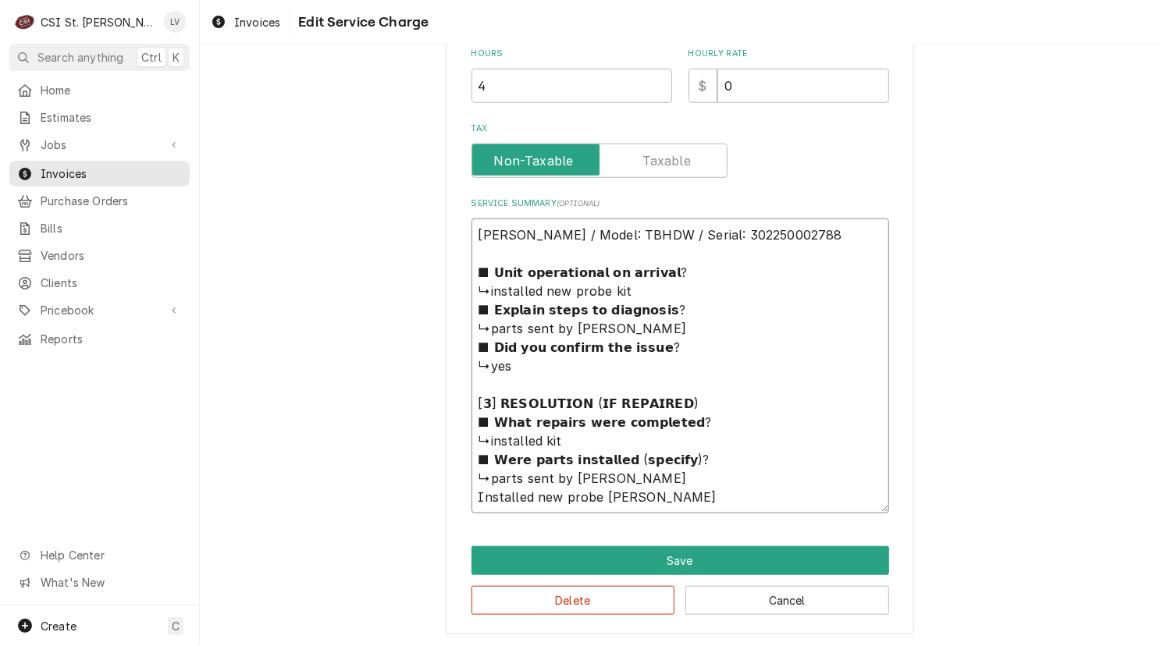
type textarea "Frankie / Model: TBHDW / Serial: 302250002788 ■ 𝗨𝗻𝗶𝘁 𝗼𝗽𝗲𝗿𝗮𝘁𝗶𝗼𝗻𝗮𝗹 𝗼𝗻 𝗮𝗿𝗿𝗶𝘃𝗮𝗹? ↳i…"
type textarea "x"
type textarea "Frankie / Model: TBHDW / Serial: 302250002788 ■ 𝗨𝗻𝗶𝘁 𝗼𝗽𝗲𝗿𝗮𝘁𝗶𝗼𝗻𝗮𝗹 𝗼𝗻 𝗮𝗿𝗿𝗶𝘃𝗮𝗹? ↳i…"
type textarea "x"
type textarea "Frankie / Model: TBHDW / Serial: 302250002788 ■ 𝗨𝗻𝗶𝘁 𝗼𝗽𝗲𝗿𝗮𝘁𝗶𝗼𝗻𝗮𝗹 𝗼𝗻 𝗮𝗿𝗿𝗶𝘃𝗮𝗹? ↳i…"
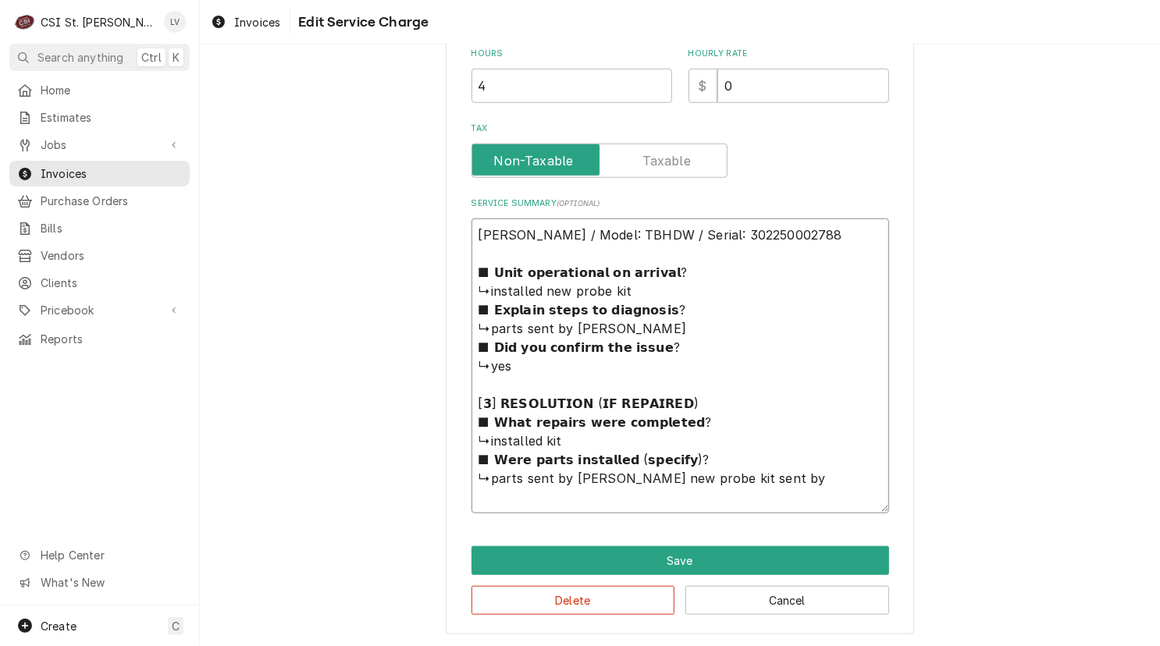
type textarea "x"
type textarea "Frankie / Model: TBHDW / Serial: 302250002788 ■ 𝗨𝗻𝗶𝘁 𝗼𝗽𝗲𝗿𝗮𝘁𝗶𝗼𝗻𝗮𝗹 𝗼𝗻 𝗮𝗿𝗿𝗶𝘃𝗮𝗹? ↳i…"
type textarea "x"
type textarea "Frankie / Model: TBHDW / Serial: 302250002788 ■ 𝗨𝗻𝗶𝘁 𝗼𝗽𝗲𝗿𝗮𝘁𝗶𝗼𝗻𝗮𝗹 𝗼𝗻 𝗮𝗿𝗿𝗶𝘃𝗮𝗹? ↳i…"
type textarea "x"
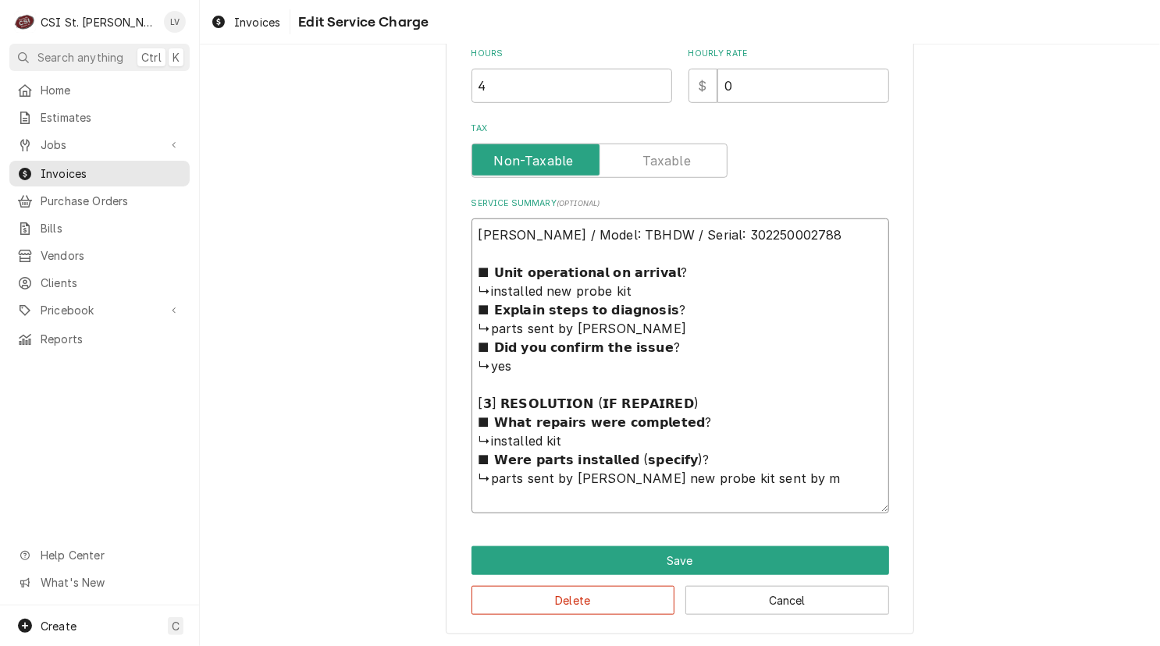
type textarea "Frankie / Model: TBHDW / Serial: 302250002788 ■ 𝗨𝗻𝗶𝘁 𝗼𝗽𝗲𝗿𝗮𝘁𝗶𝗼𝗻𝗮𝗹 𝗼𝗻 𝗮𝗿𝗿𝗶𝘃𝗮𝗹? ↳i…"
type textarea "x"
type textarea "Frankie / Model: TBHDW / Serial: 302250002788 ■ 𝗨𝗻𝗶𝘁 𝗼𝗽𝗲𝗿𝗮𝘁𝗶𝗼𝗻𝗮𝗹 𝗼𝗻 𝗮𝗿𝗿𝗶𝘃𝗮𝗹? ↳i…"
type textarea "x"
type textarea "Frankie / Model: TBHDW / Serial: 302250002788 ■ 𝗨𝗻𝗶𝘁 𝗼𝗽𝗲𝗿𝗮𝘁𝗶𝗼𝗻𝗮𝗹 𝗼𝗻 𝗮𝗿𝗿𝗶𝘃𝗮𝗹? ↳i…"
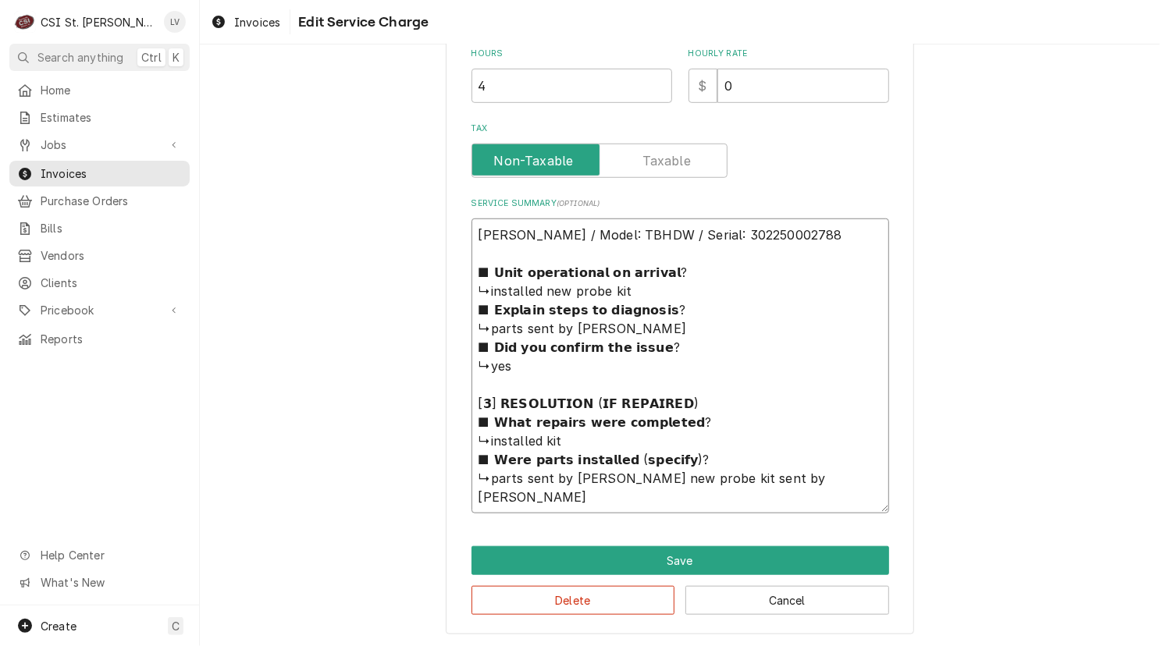
type textarea "x"
type textarea "Frankie / Model: TBHDW / Serial: 302250002788 ■ 𝗨𝗻𝗶𝘁 𝗼𝗽𝗲𝗿𝗮𝘁𝗶𝗼𝗻𝗮𝗹 𝗼𝗻 𝗮𝗿𝗿𝗶𝘃𝗮𝗹? ↳i…"
type textarea "x"
type textarea "Frankie / Model: TBHDW / Serial: 302250002788 ■ 𝗨𝗻𝗶𝘁 𝗼𝗽𝗲𝗿𝗮𝘁𝗶𝗼𝗻𝗮𝗹 𝗼𝗻 𝗮𝗿𝗿𝗶𝘃𝗮𝗹? ↳i…"
type textarea "x"
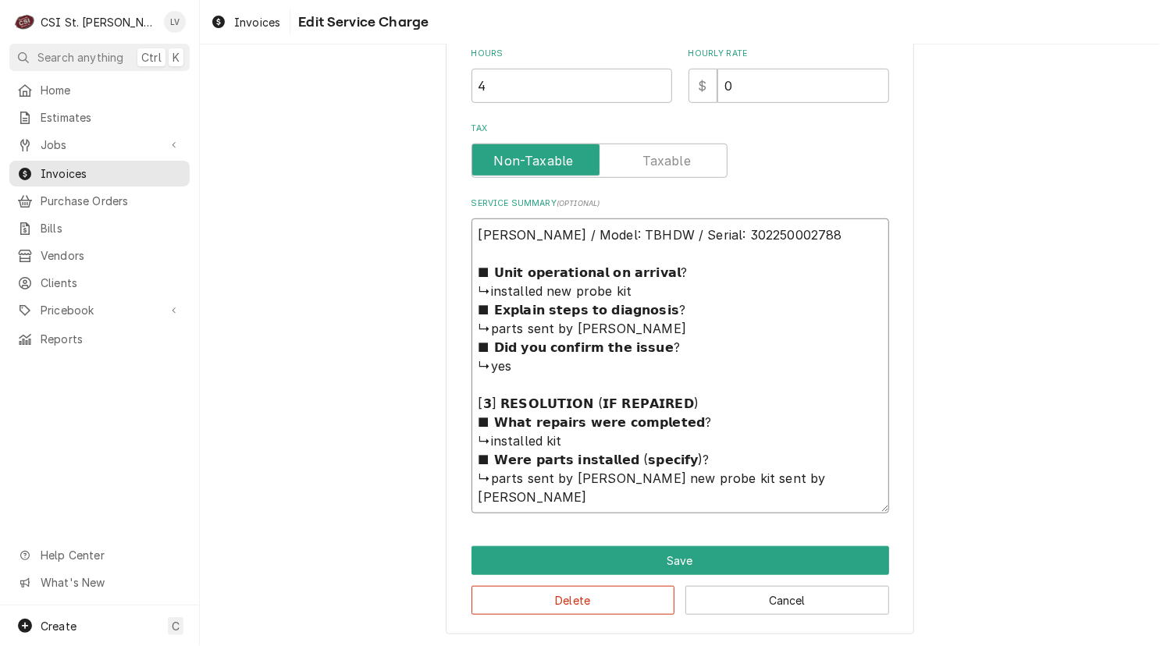
type textarea "Frankie / Model: TBHDW / Serial: 302250002788 ■ 𝗨𝗻𝗶𝘁 𝗼𝗽𝗲𝗿𝗮𝘁𝗶𝗼𝗻𝗮𝗹 𝗼𝗻 𝗮𝗿𝗿𝗶𝘃𝗮𝗹? ↳i…"
type textarea "x"
type textarea "Frankie / Model: TBHDW / Serial: 302250002788 ■ 𝗨𝗻𝗶𝘁 𝗼𝗽𝗲𝗿𝗮𝘁𝗶𝗼𝗻𝗮𝗹 𝗼𝗻 𝗮𝗿𝗿𝗶𝘃𝗮𝗹? ↳i…"
type textarea "x"
type textarea "Frankie / Model: TBHDW / Serial: 302250002788 ■ 𝗨𝗻𝗶𝘁 𝗼𝗽𝗲𝗿𝗮𝘁𝗶𝗼𝗻𝗮𝗹 𝗼𝗻 𝗮𝗿𝗿𝗶𝘃𝗮𝗹? ↳i…"
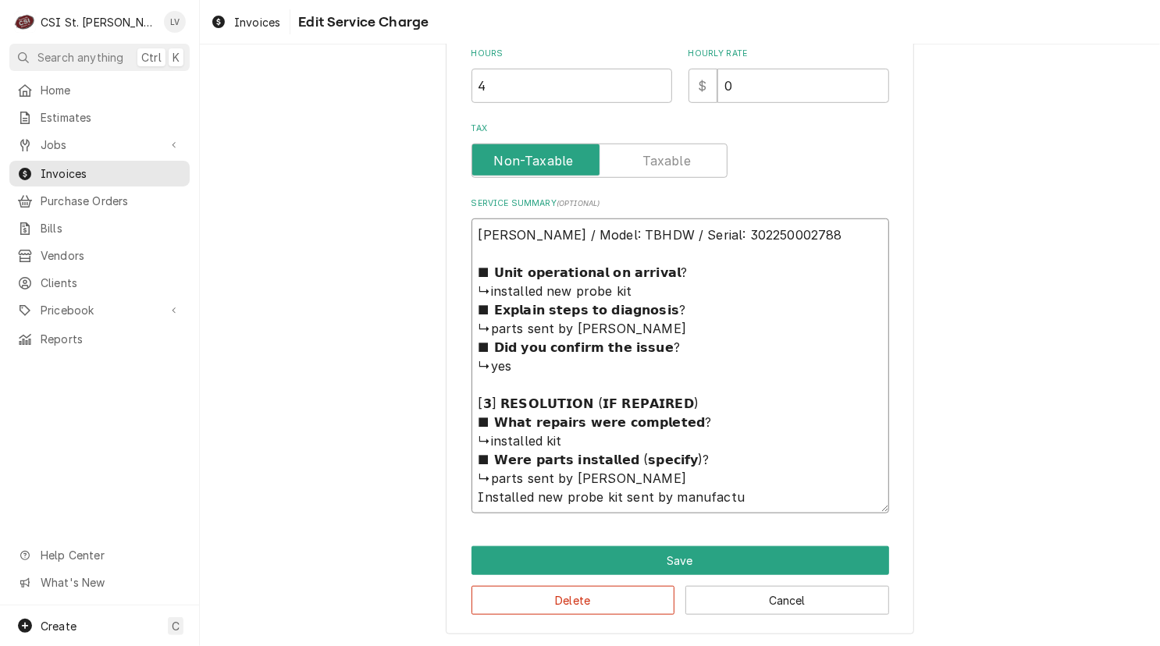
type textarea "x"
type textarea "Frankie / Model: TBHDW / Serial: 302250002788 ■ 𝗨𝗻𝗶𝘁 𝗼𝗽𝗲𝗿𝗮𝘁𝗶𝗼𝗻𝗮𝗹 𝗼𝗻 𝗮𝗿𝗿𝗶𝘃𝗮𝗹? ↳i…"
type textarea "x"
type textarea "Frankie / Model: TBHDW / Serial: 302250002788 ■ 𝗨𝗻𝗶𝘁 𝗼𝗽𝗲𝗿𝗮𝘁𝗶𝗼𝗻𝗮𝗹 𝗼𝗻 𝗮𝗿𝗿𝗶𝘃𝗮𝗹? ↳i…"
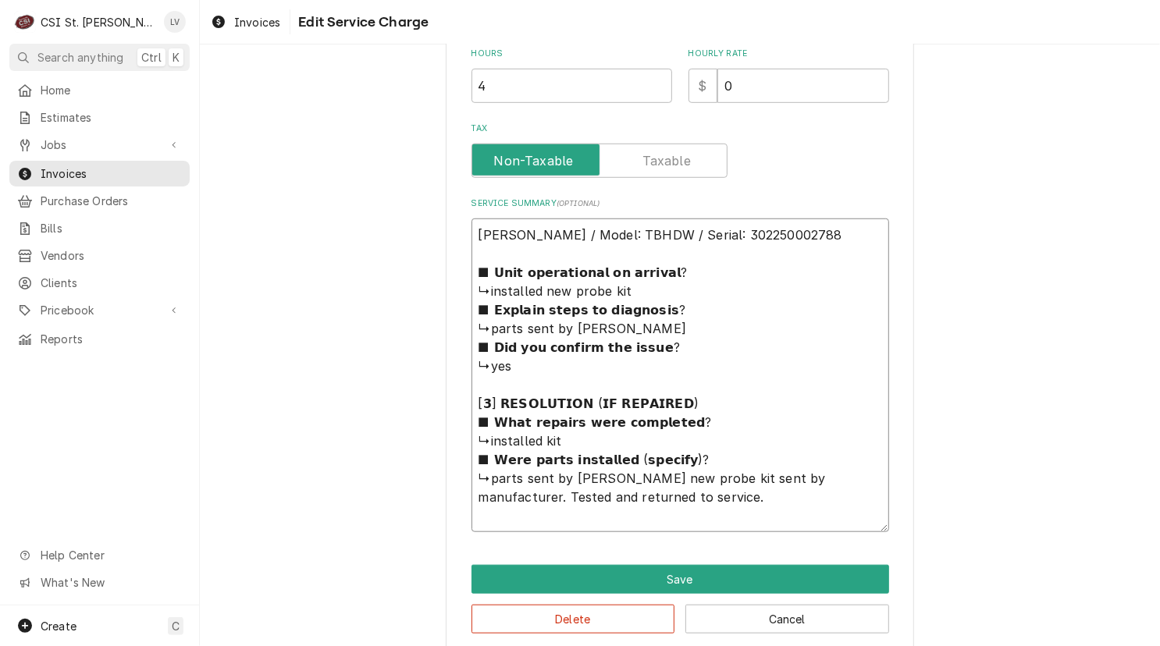
drag, startPoint x: 610, startPoint y: 475, endPoint x: 413, endPoint y: 268, distance: 285.4
click at [413, 268] on div "Use the fields below to edit this service charge Short Description Job | Servic…" at bounding box center [680, 98] width 960 height 1137
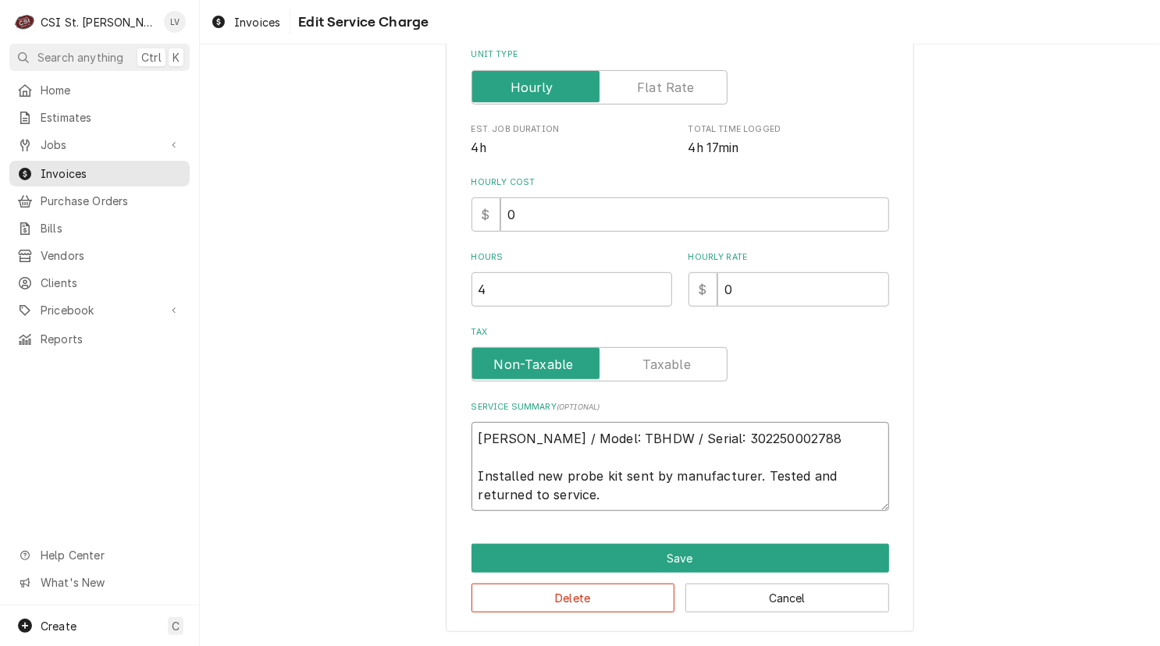
scroll to position [325, 0]
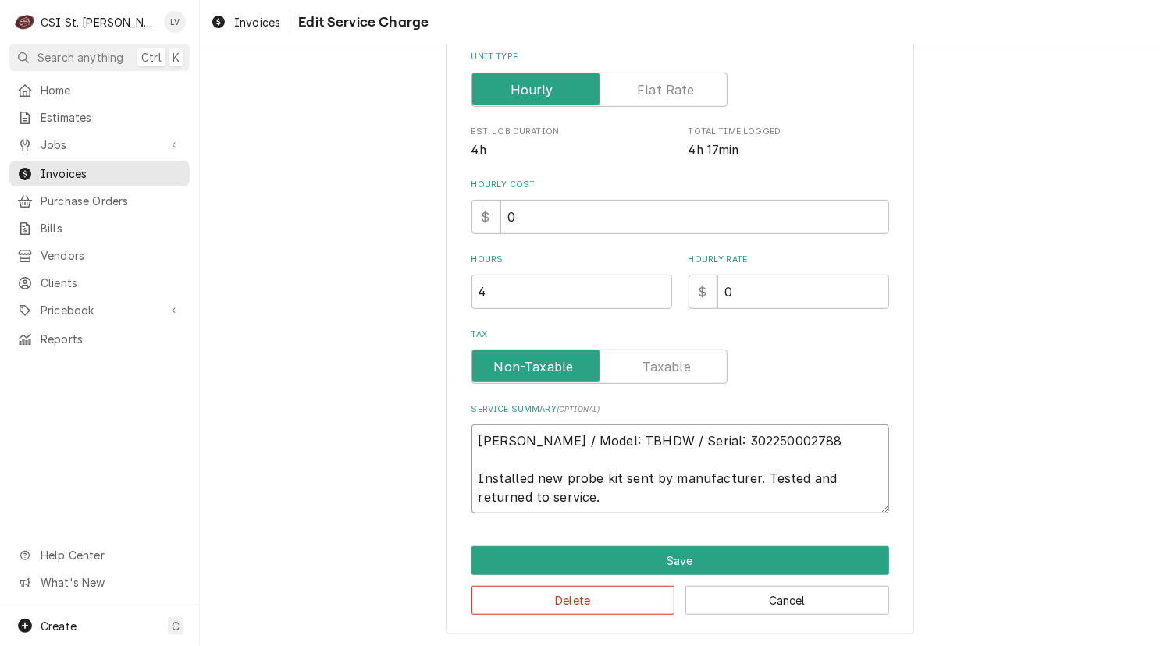
drag, startPoint x: 549, startPoint y: 497, endPoint x: 439, endPoint y: 421, distance: 132.9
click at [446, 421] on div "Use the fields below to edit this service charge Short Description Job | Servic…" at bounding box center [680, 192] width 468 height 885
click at [625, 559] on button "Save" at bounding box center [680, 560] width 418 height 29
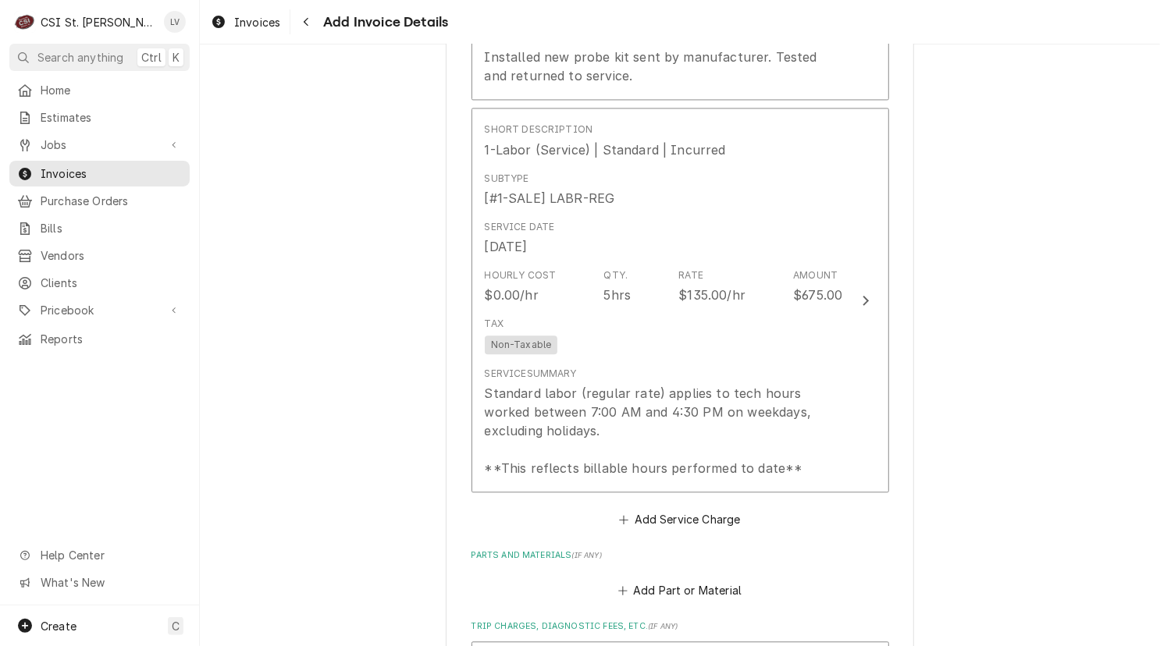
scroll to position [1698, 0]
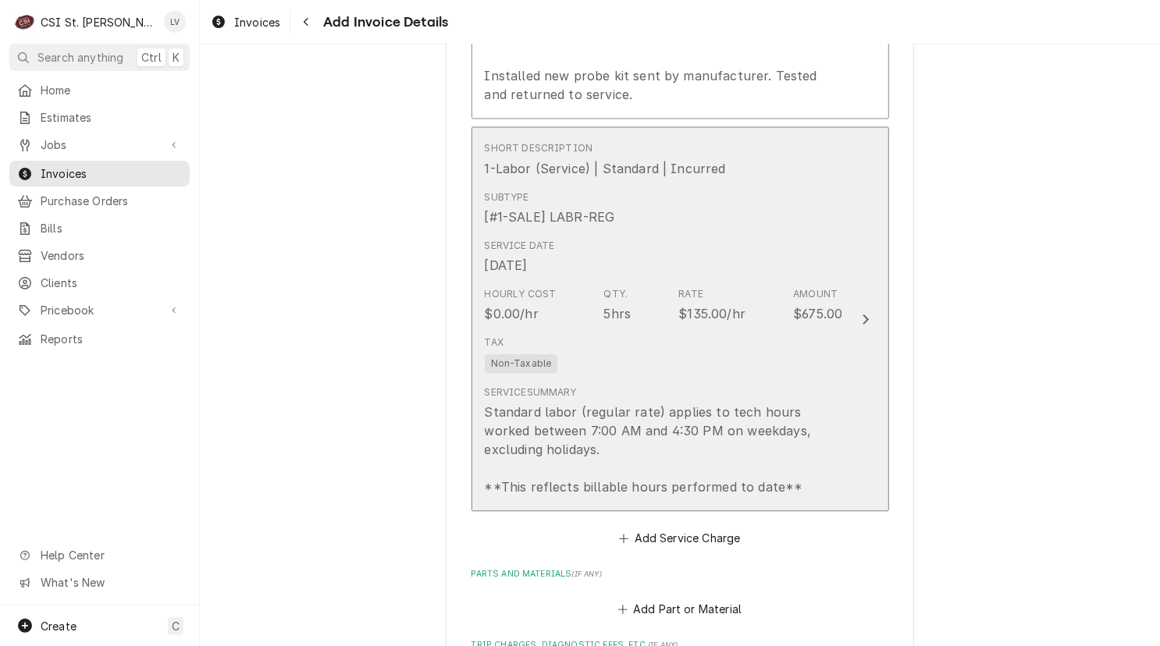
click at [618, 287] on div "Qty." at bounding box center [616, 294] width 24 height 14
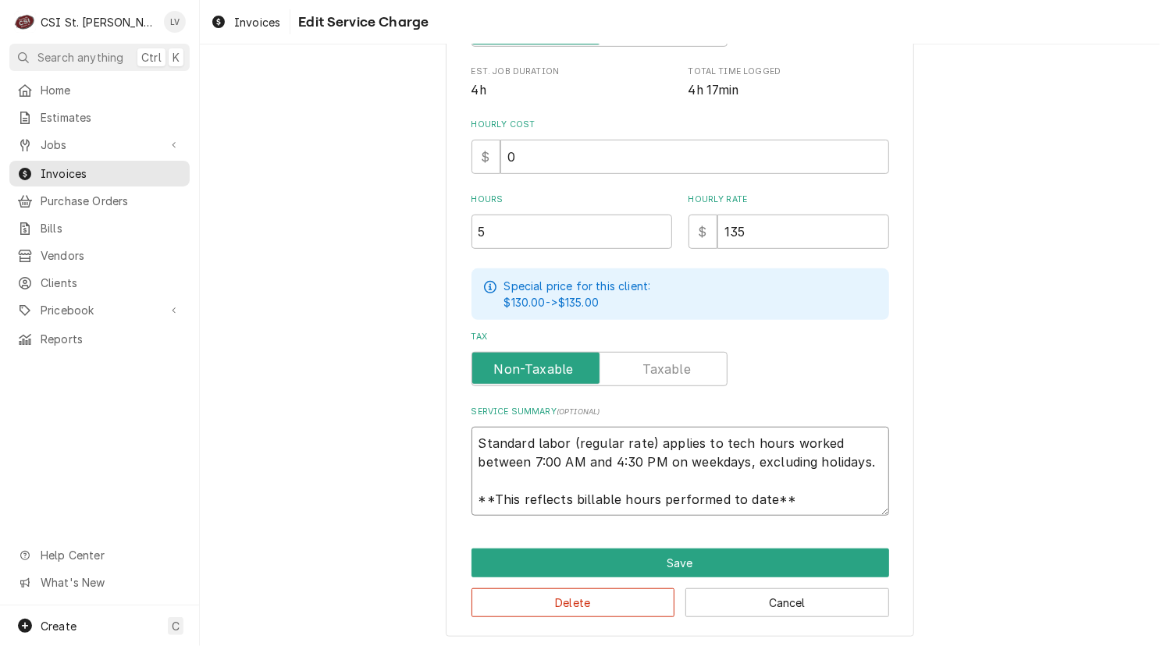
scroll to position [19, 0]
drag, startPoint x: 468, startPoint y: 443, endPoint x: 834, endPoint y: 507, distance: 370.8
click at [834, 507] on textarea "Standard labor (regular rate) applies to tech hours worked between 7:00 AM and …" at bounding box center [680, 471] width 418 height 89
paste textarea "Frankie / Model: TBHDW / Serial: 302250002788 Installed new probe kit sent by m…"
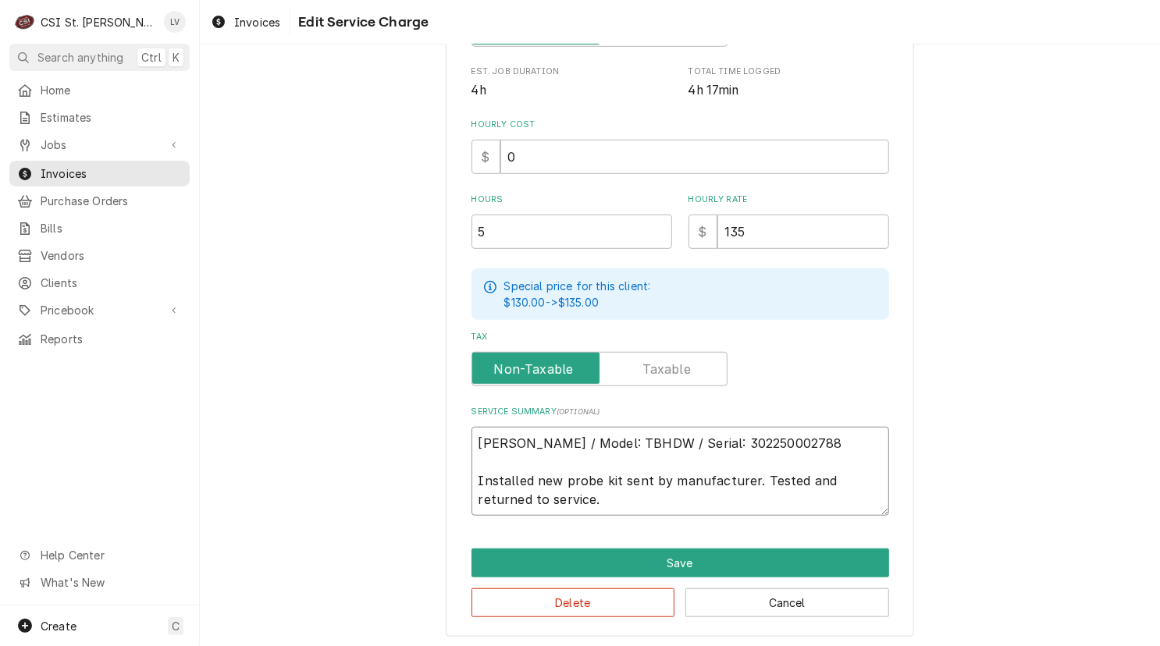
scroll to position [0, 0]
drag, startPoint x: 539, startPoint y: 240, endPoint x: 447, endPoint y: 252, distance: 92.1
click at [447, 252] on div "Use the fields below to edit this service charge Short Description 1-Labor (Ser…" at bounding box center [680, 163] width 468 height 947
click at [969, 354] on div "Use the fields below to edit this service charge Short Description 1-Labor (Ser…" at bounding box center [680, 163] width 960 height 975
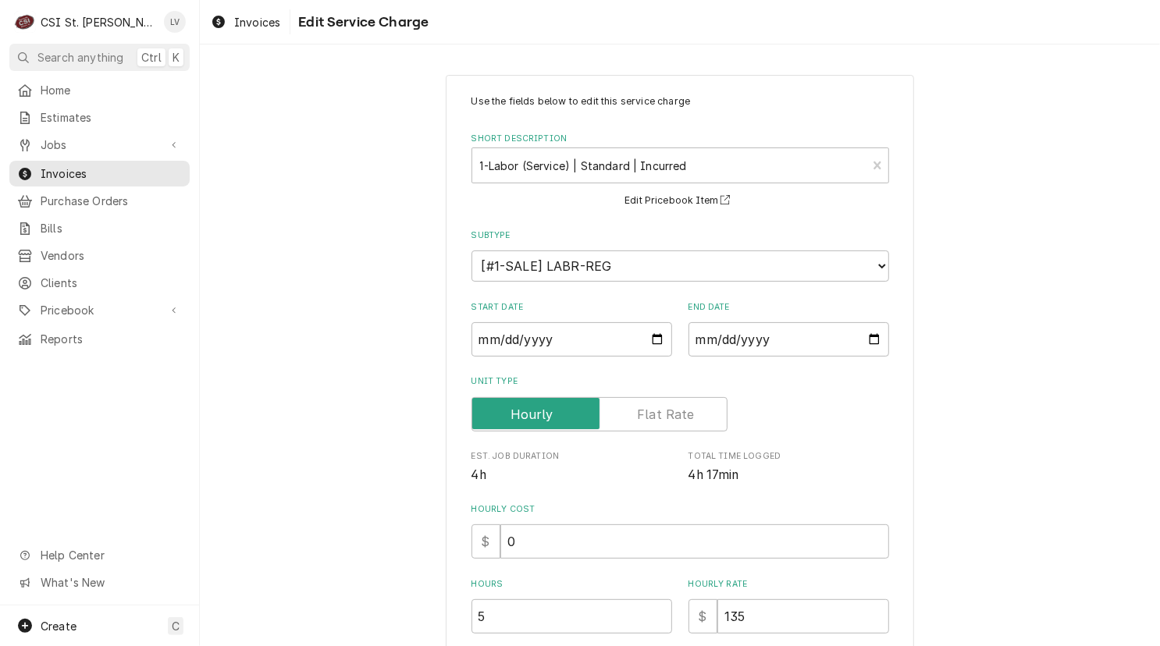
scroll to position [385, 0]
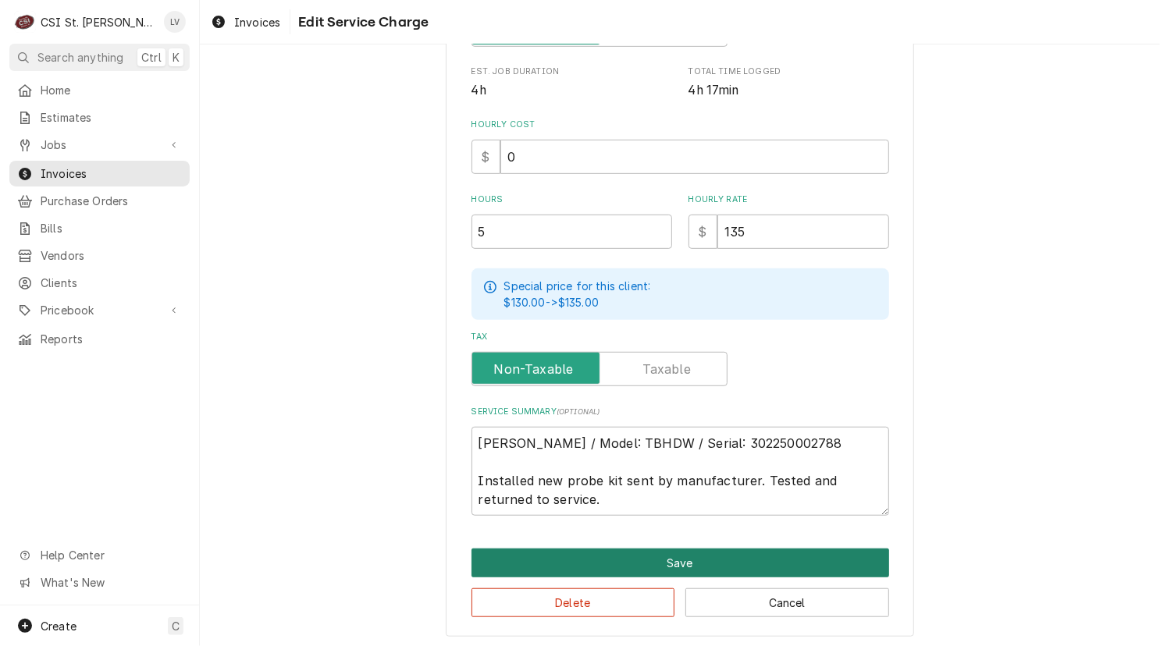
click at [769, 556] on button "Save" at bounding box center [680, 563] width 418 height 29
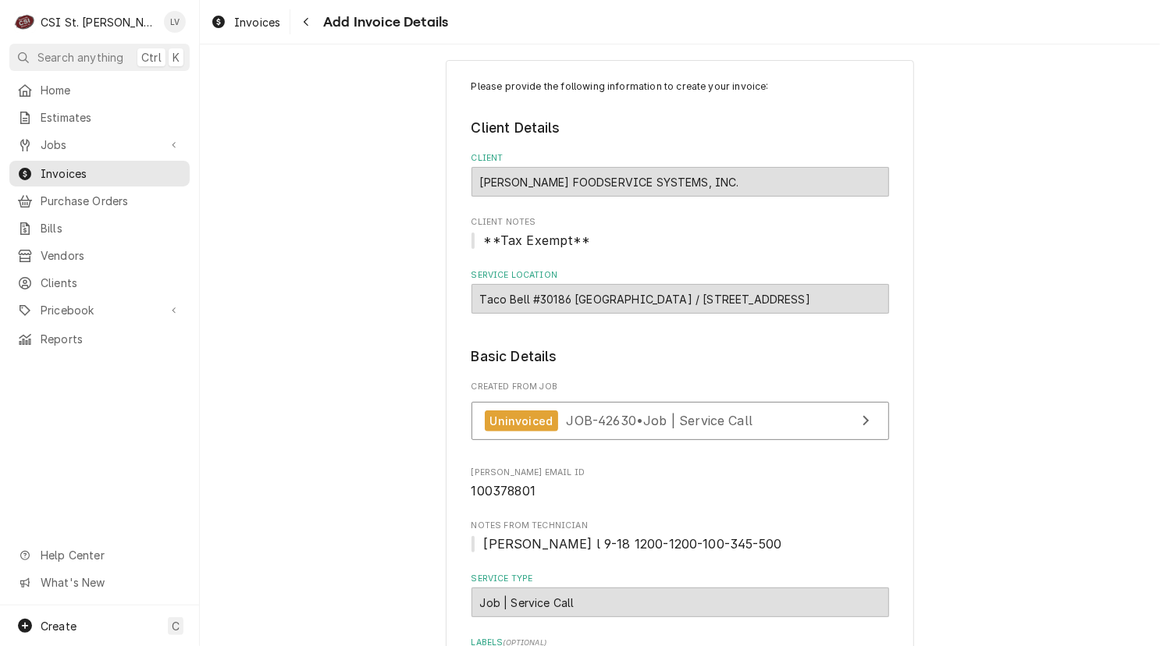
scroll to position [10, 0]
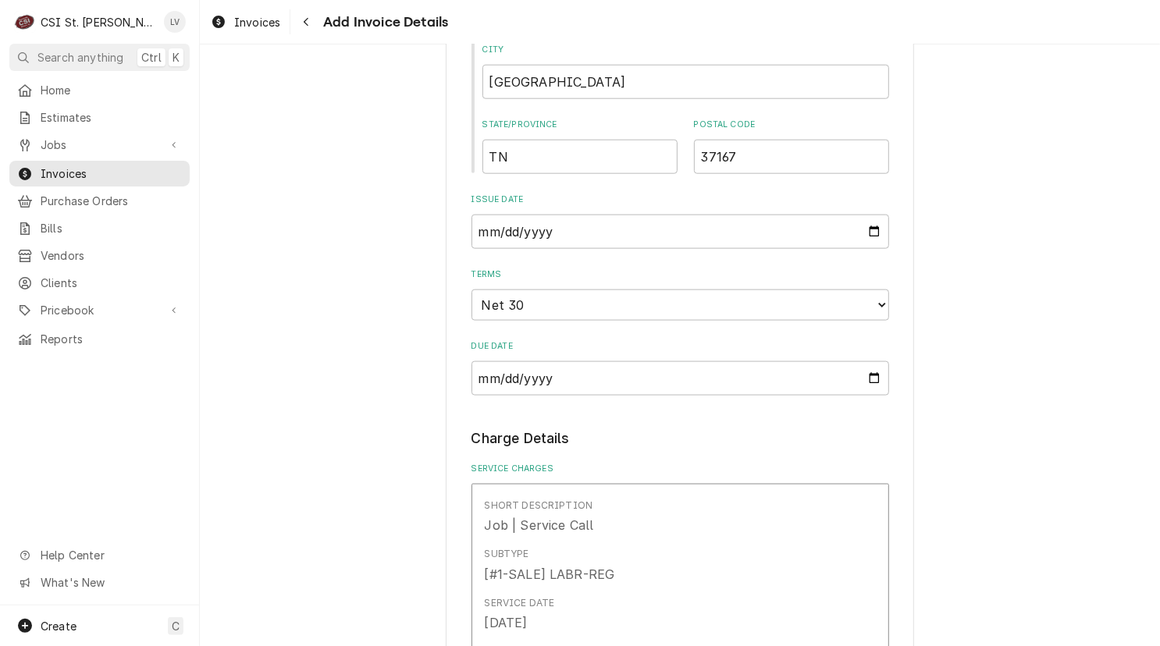
scroll to position [1259, 0]
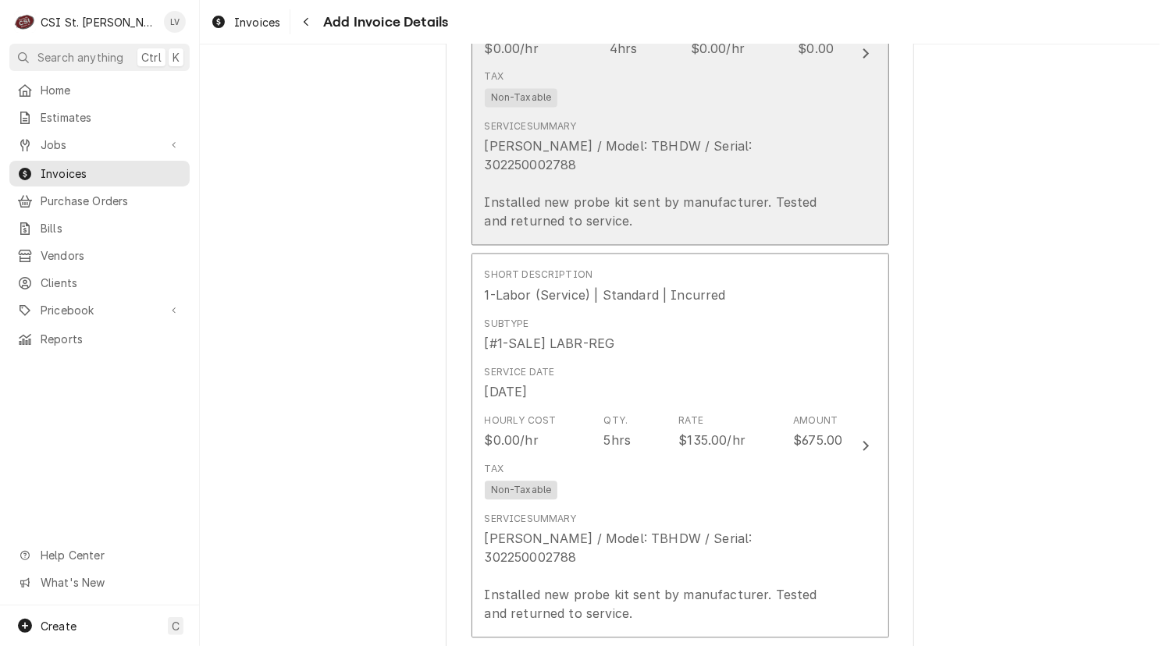
click at [670, 191] on div "Frankie / Model: TBHDW / Serial: 302250002788 Installed new probe kit sent by m…" at bounding box center [664, 184] width 358 height 94
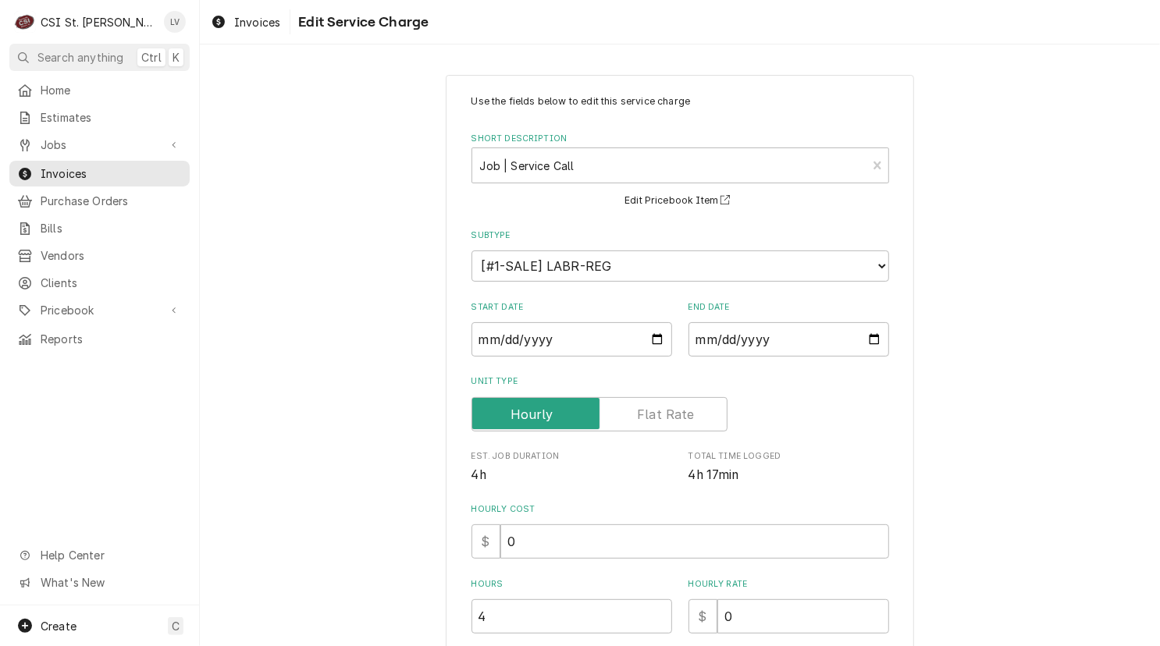
scroll to position [325, 0]
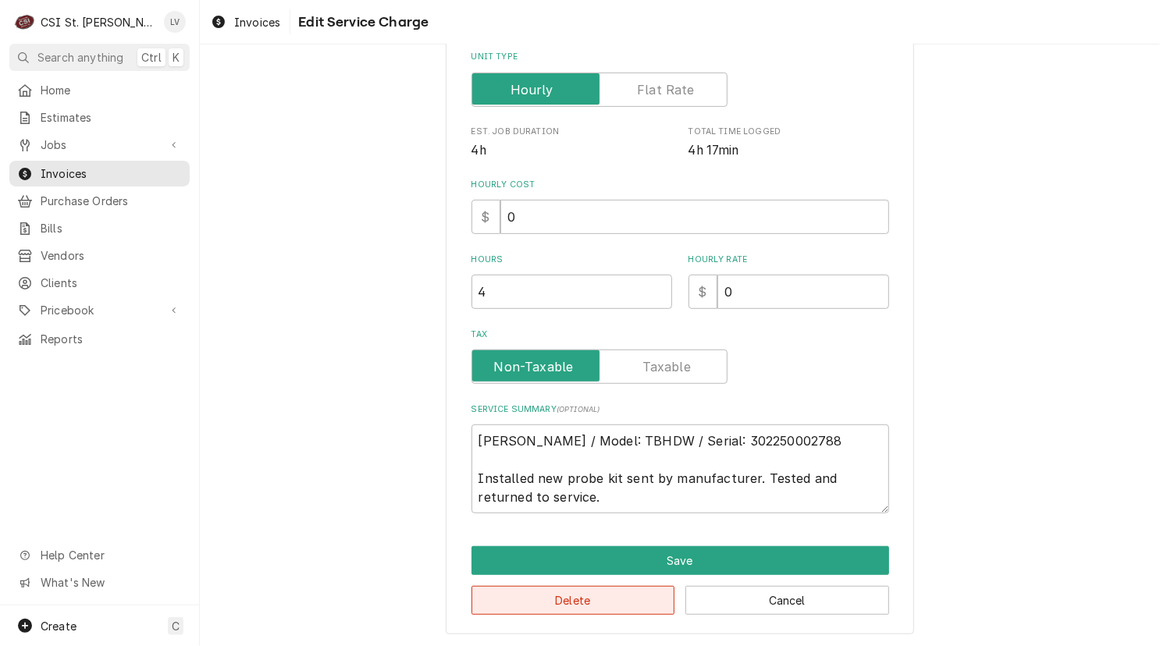
click at [623, 599] on button "Delete" at bounding box center [573, 600] width 204 height 29
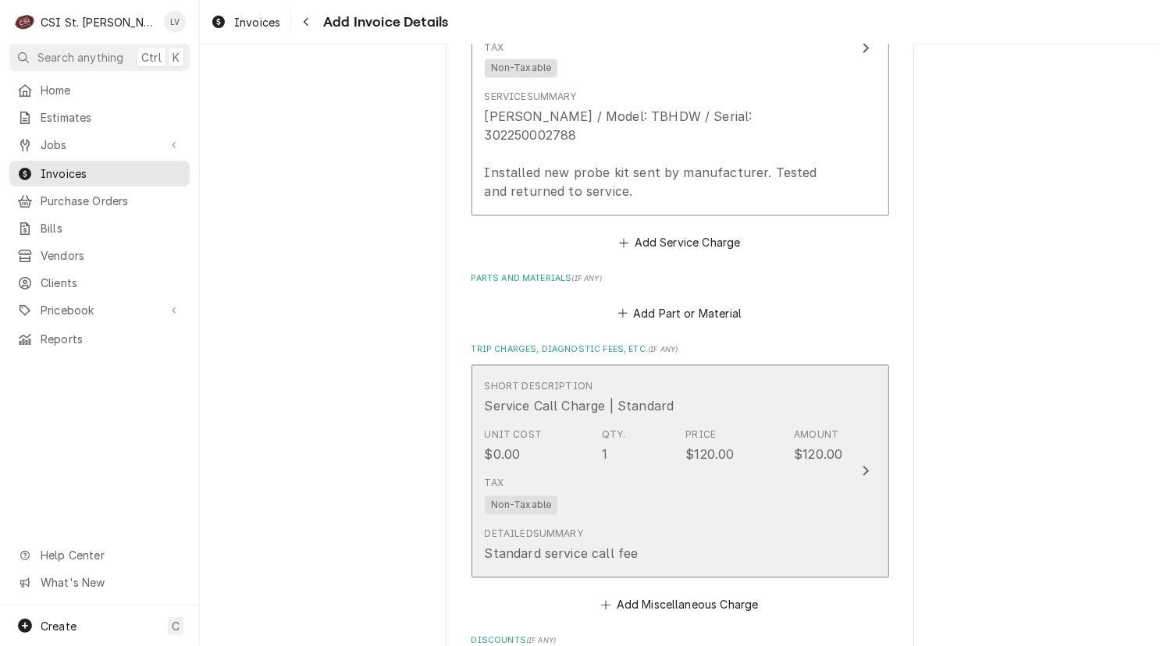
scroll to position [1601, 0]
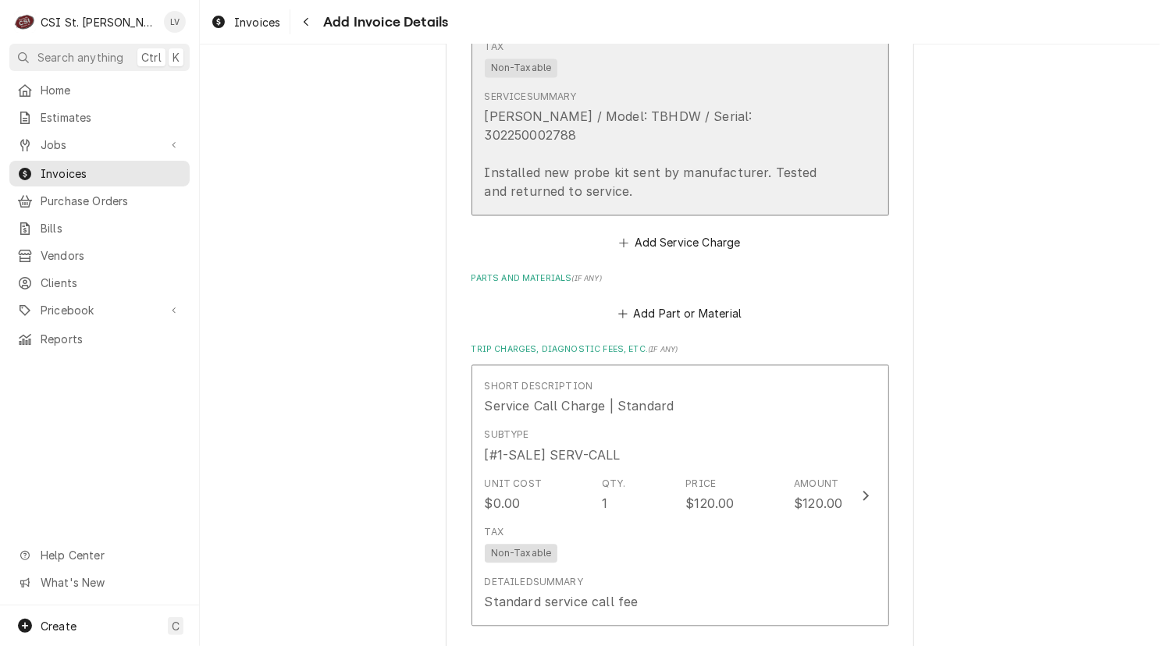
click at [657, 133] on div "Frankie / Model: TBHDW / Serial: 302250002788 Installed new probe kit sent by m…" at bounding box center [664, 155] width 358 height 94
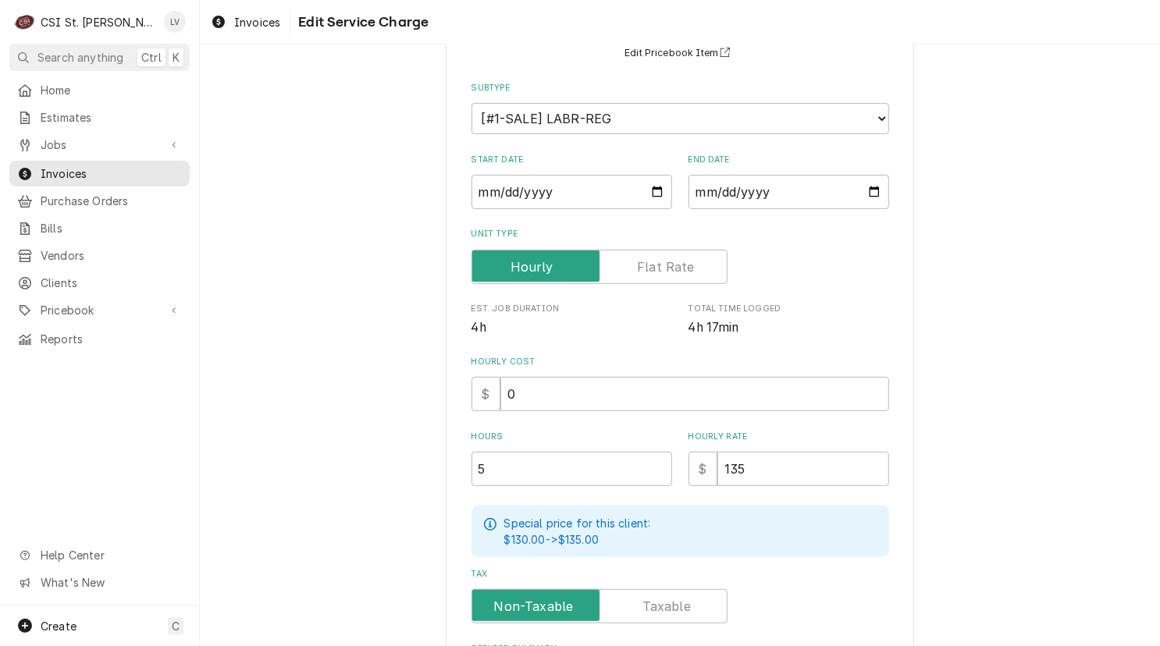
scroll to position [385, 0]
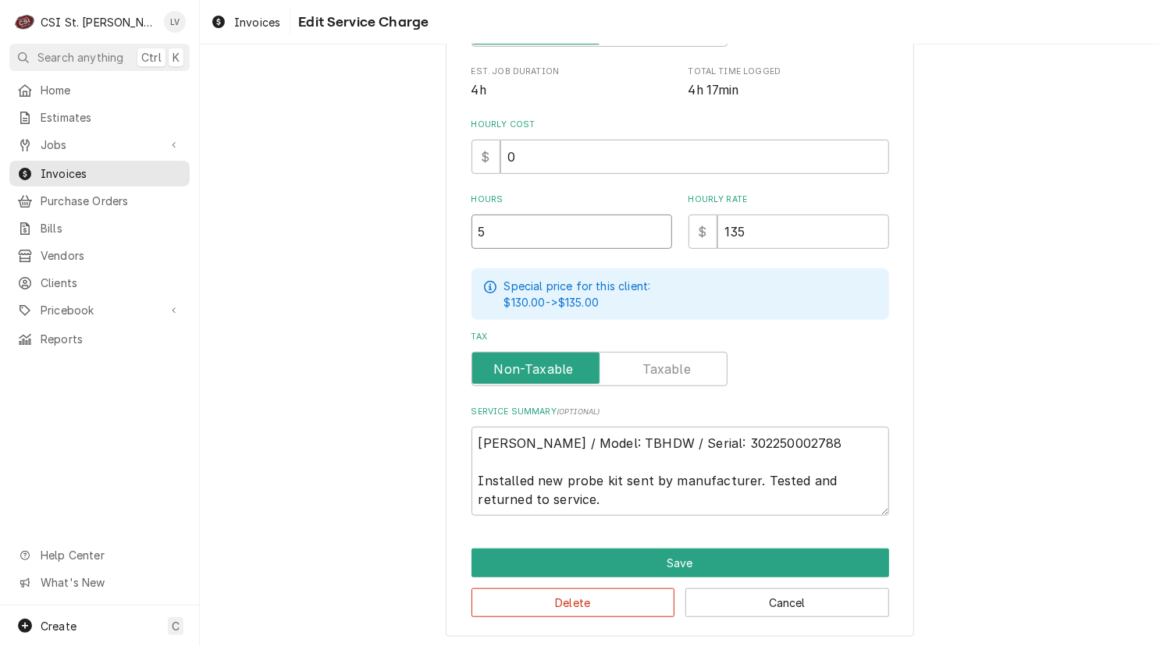
drag, startPoint x: 530, startPoint y: 219, endPoint x: 407, endPoint y: 245, distance: 126.0
click at [407, 245] on div "Use the fields below to edit this service charge Short Description 1-Labor (Ser…" at bounding box center [680, 163] width 960 height 975
click at [289, 370] on div "Use the fields below to edit this service charge Short Description 1-Labor (Ser…" at bounding box center [680, 163] width 960 height 975
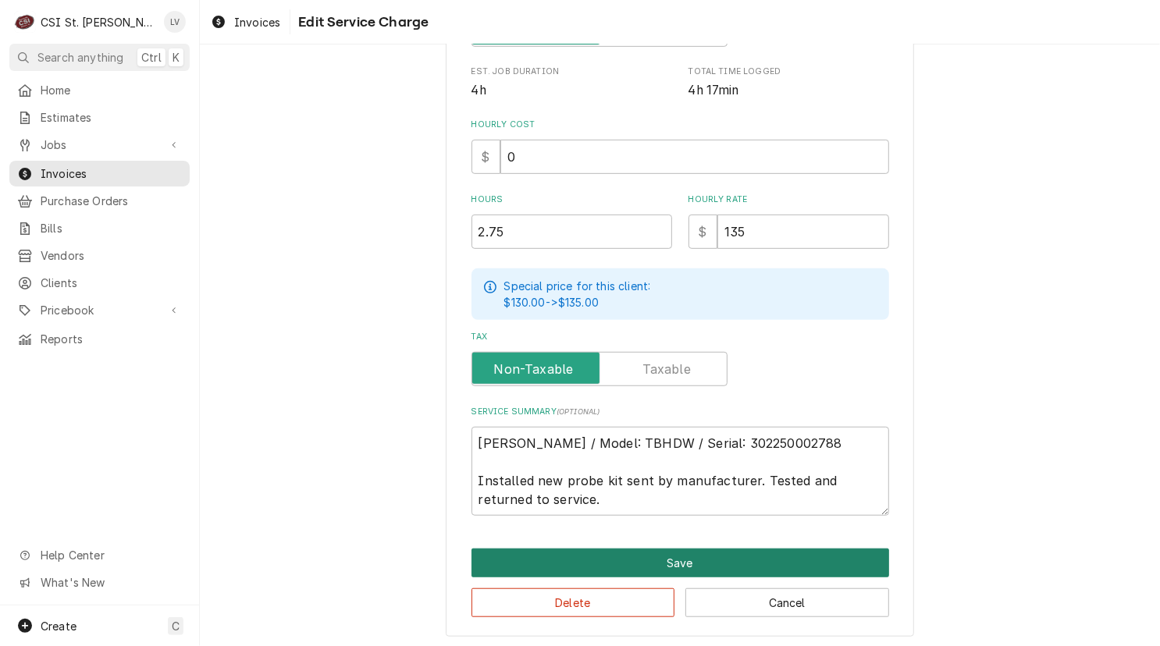
click at [642, 560] on button "Save" at bounding box center [680, 563] width 418 height 29
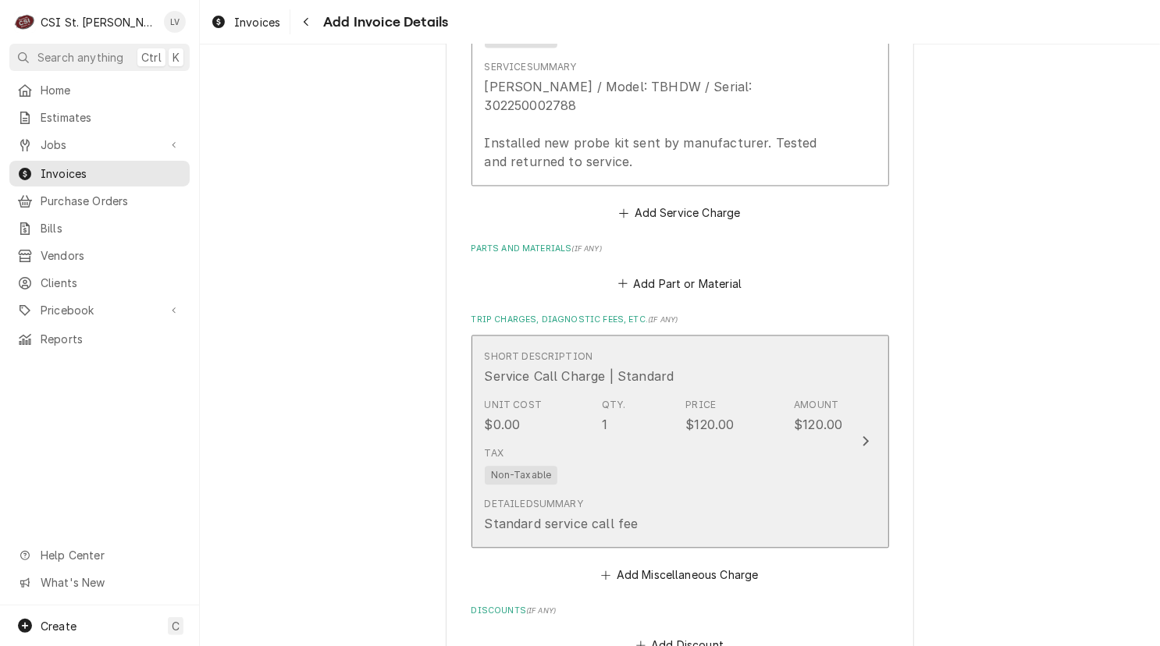
scroll to position [1631, 0]
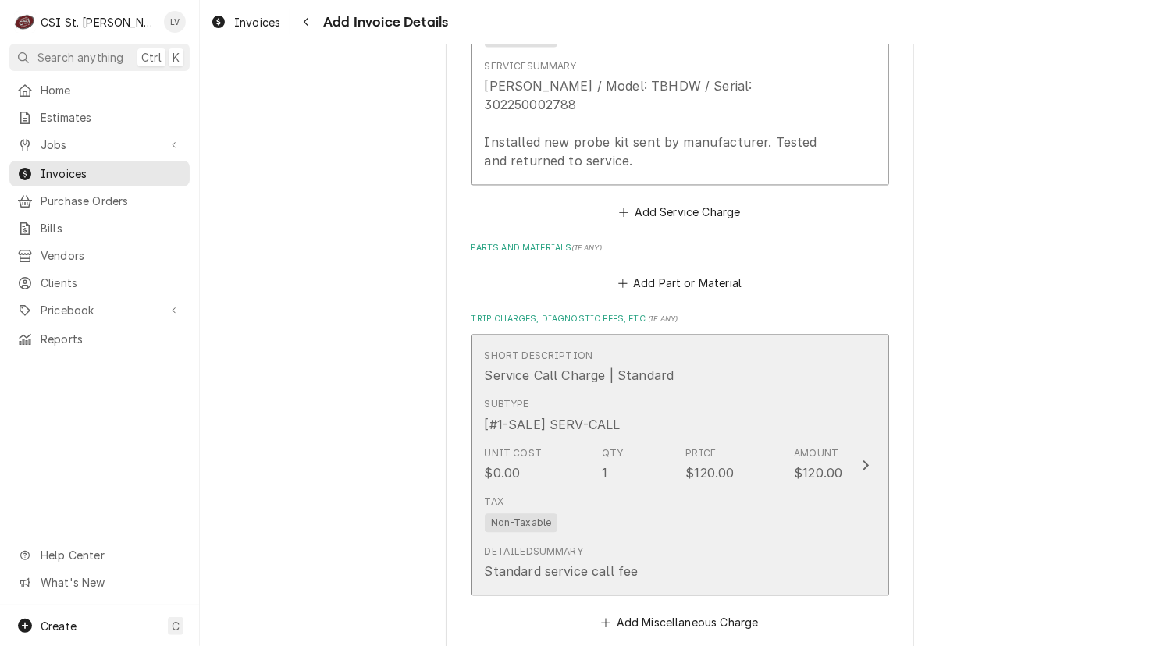
click at [656, 514] on div "Tax Non-Taxable" at bounding box center [664, 514] width 358 height 50
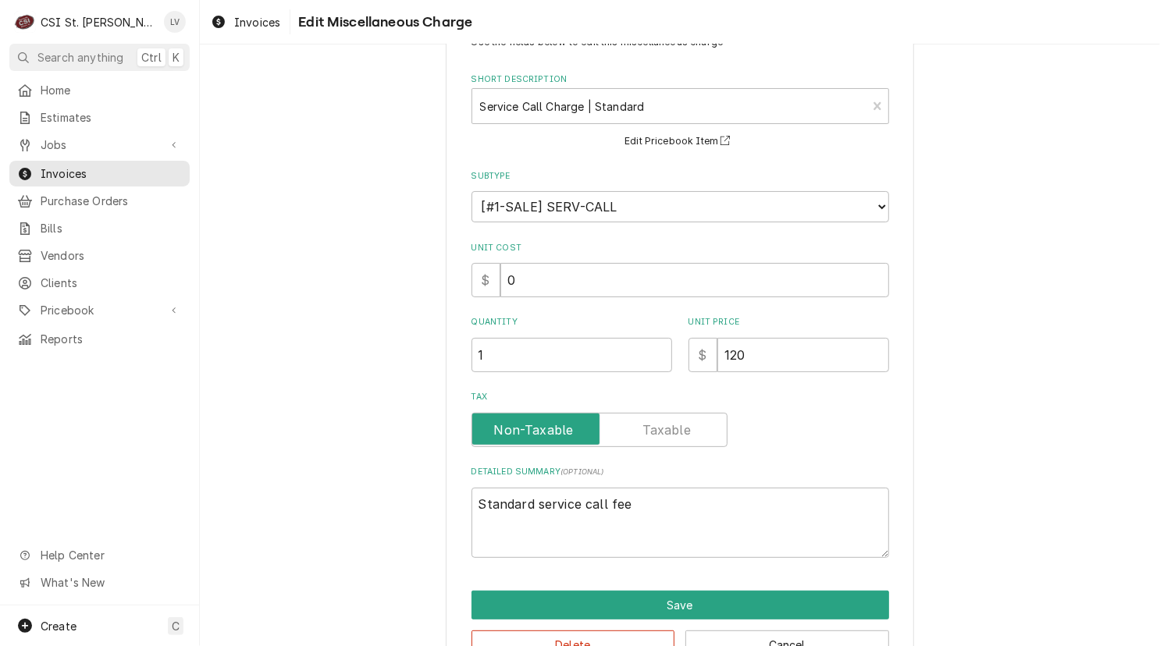
scroll to position [103, 0]
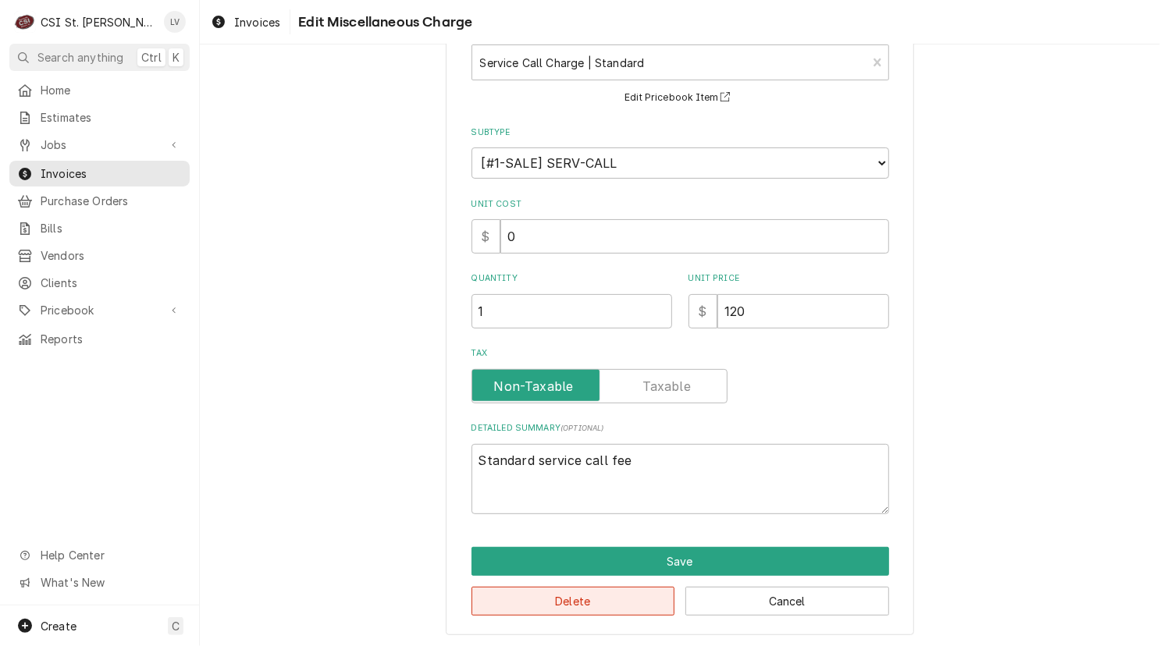
click at [619, 597] on button "Delete" at bounding box center [573, 601] width 204 height 29
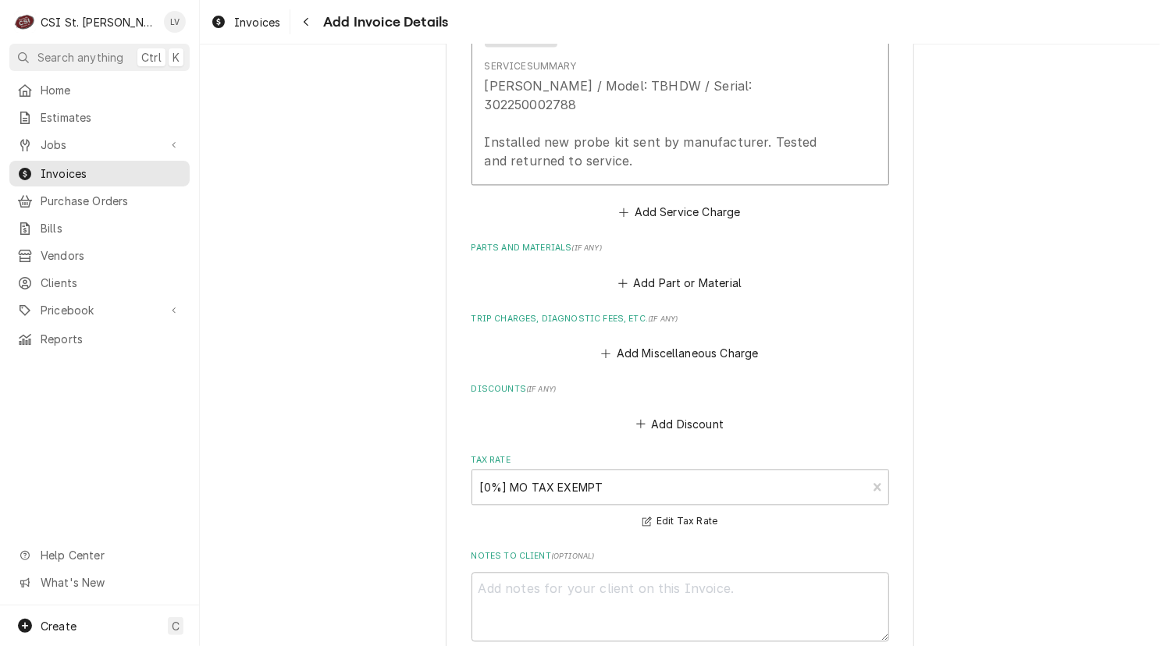
scroll to position [1660, 0]
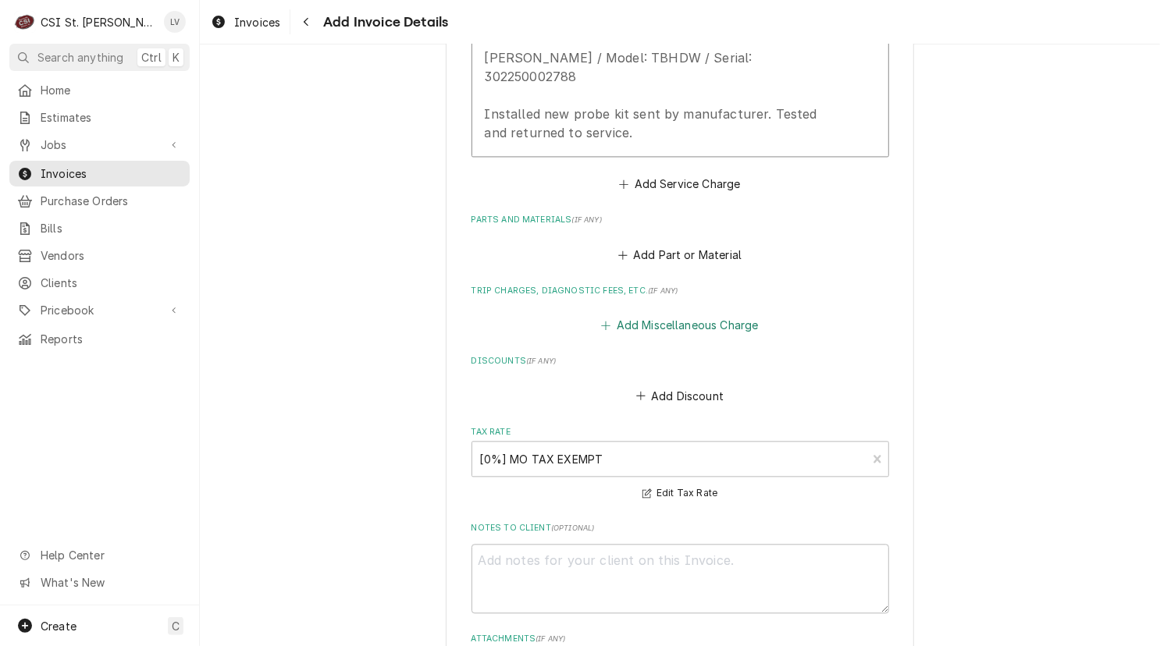
click at [659, 315] on button "Add Miscellaneous Charge" at bounding box center [680, 326] width 162 height 22
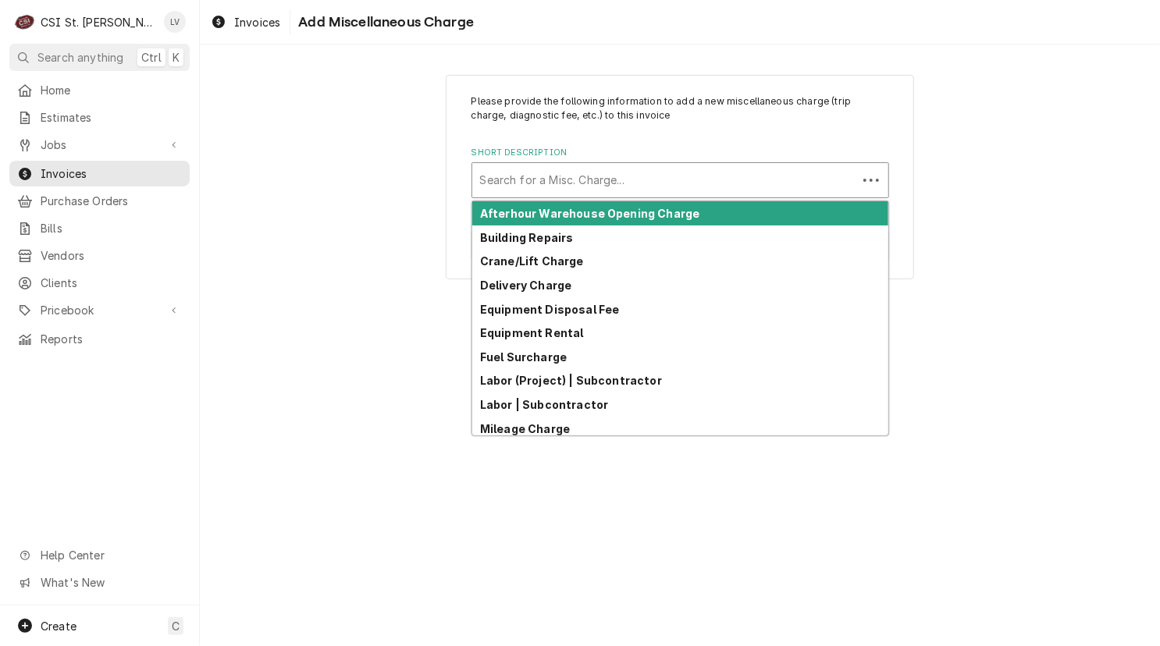
click at [573, 177] on div "Short Description" at bounding box center [664, 180] width 369 height 28
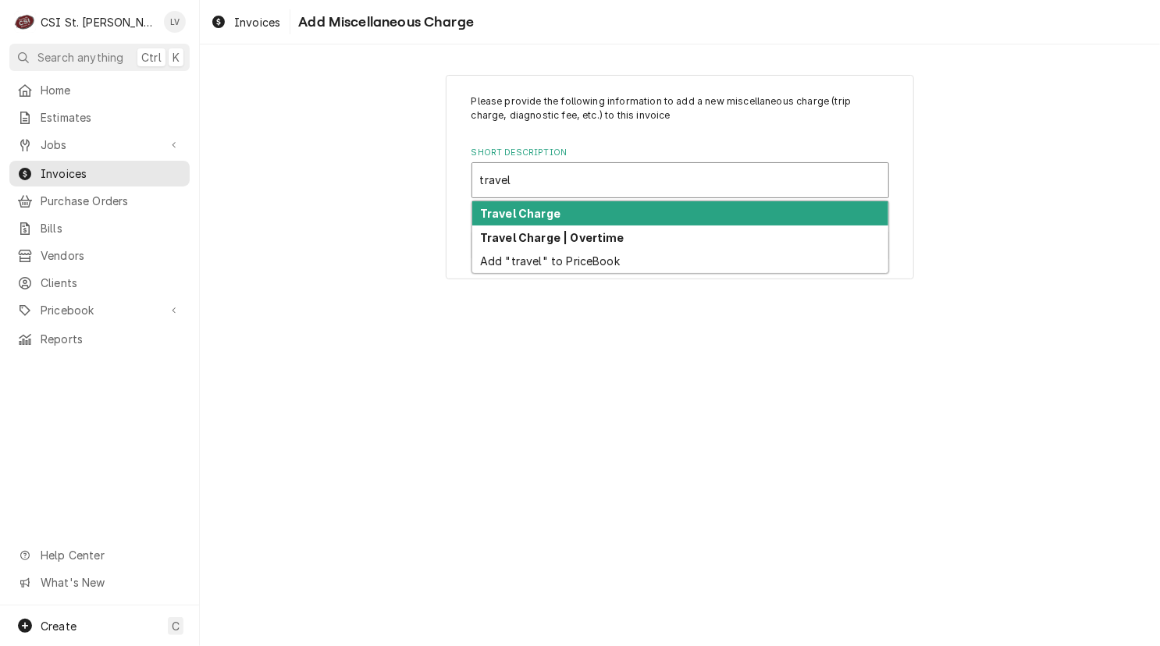
click at [557, 215] on div "Travel Charge" at bounding box center [680, 213] width 416 height 24
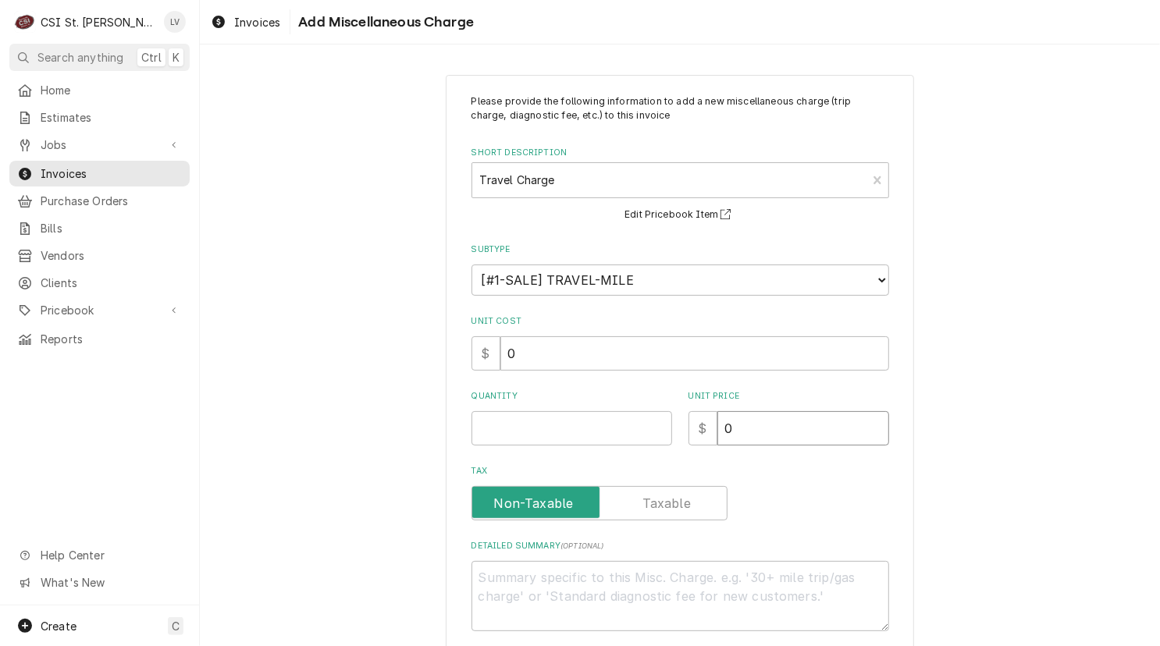
drag, startPoint x: 741, startPoint y: 430, endPoint x: 705, endPoint y: 436, distance: 37.2
click at [705, 436] on div "$ 0" at bounding box center [788, 428] width 201 height 34
click at [561, 421] on input "Quantity" at bounding box center [571, 428] width 201 height 34
click at [570, 590] on textarea "Detailed Summary ( optional )" at bounding box center [680, 596] width 418 height 70
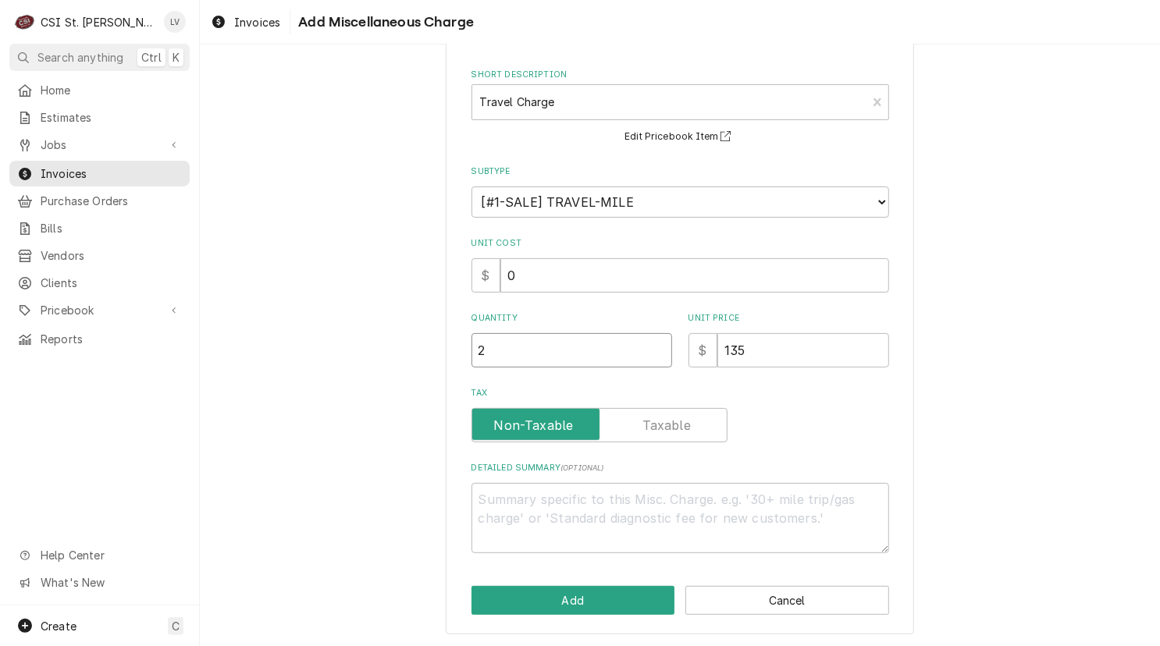
click at [492, 345] on input "2" at bounding box center [571, 350] width 201 height 34
click at [584, 589] on button "Add" at bounding box center [573, 600] width 204 height 29
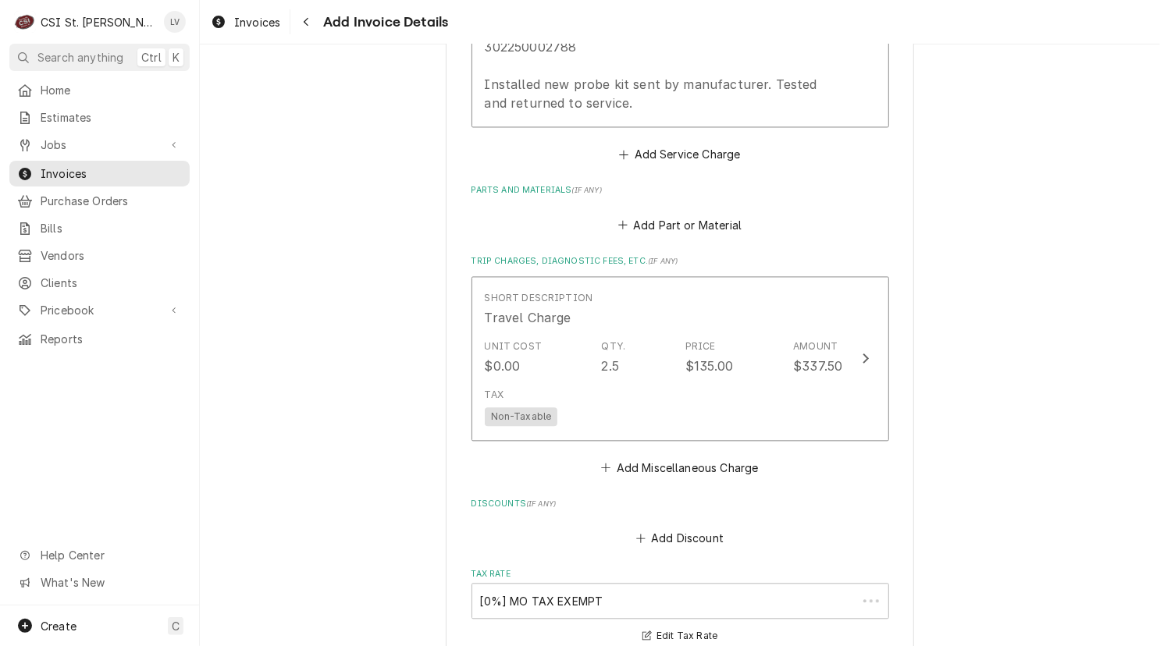
scroll to position [1689, 0]
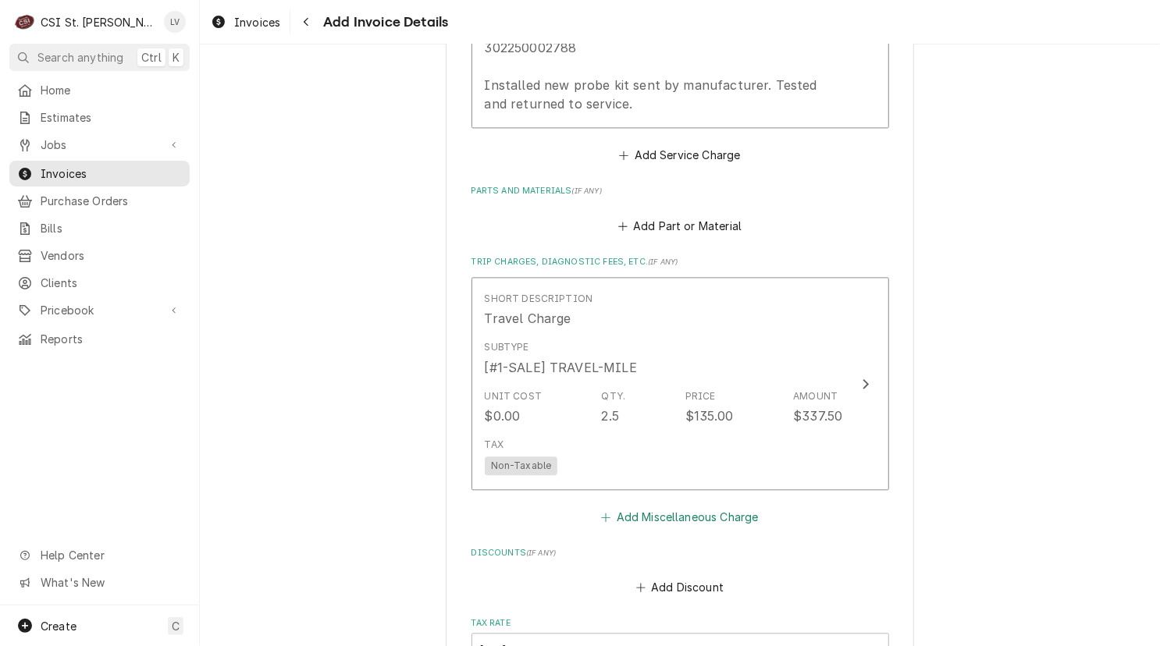
click at [656, 506] on button "Add Miscellaneous Charge" at bounding box center [680, 517] width 162 height 22
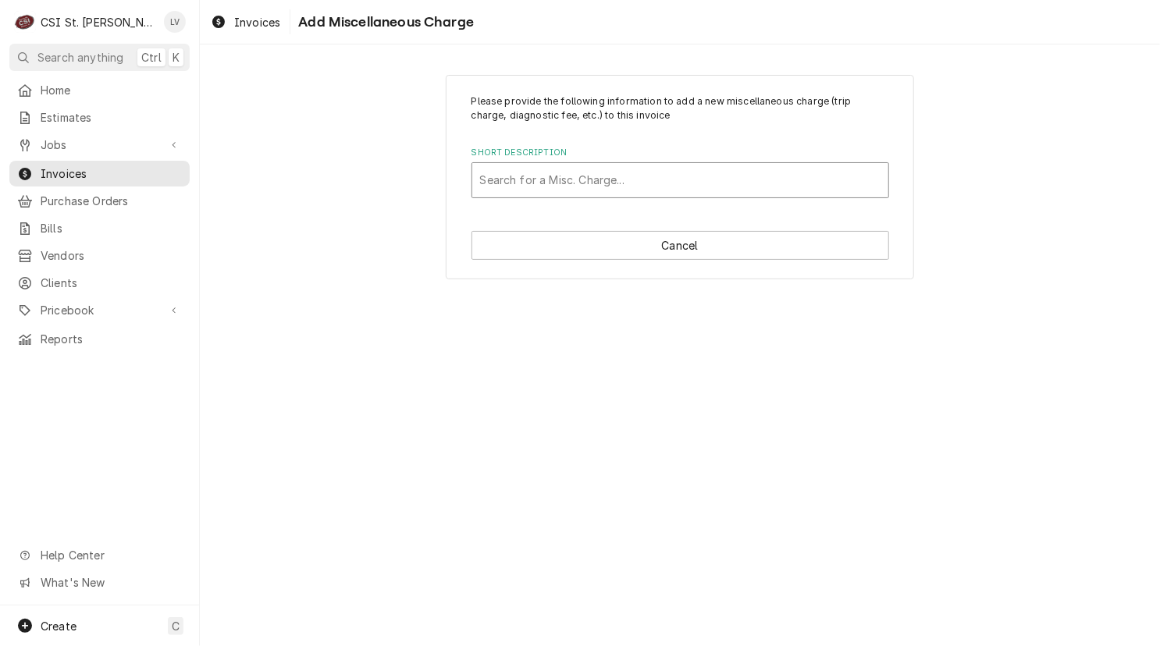
click at [539, 181] on div "Short Description" at bounding box center [680, 180] width 400 height 28
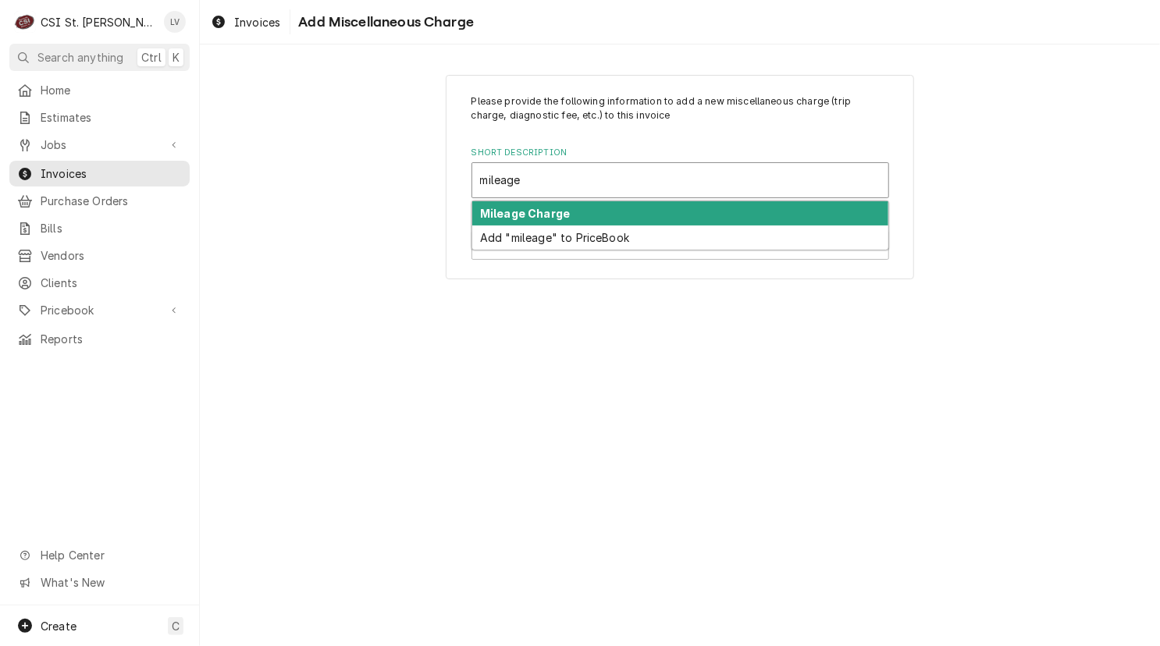
click at [539, 204] on div "Mileage Charge" at bounding box center [680, 213] width 416 height 24
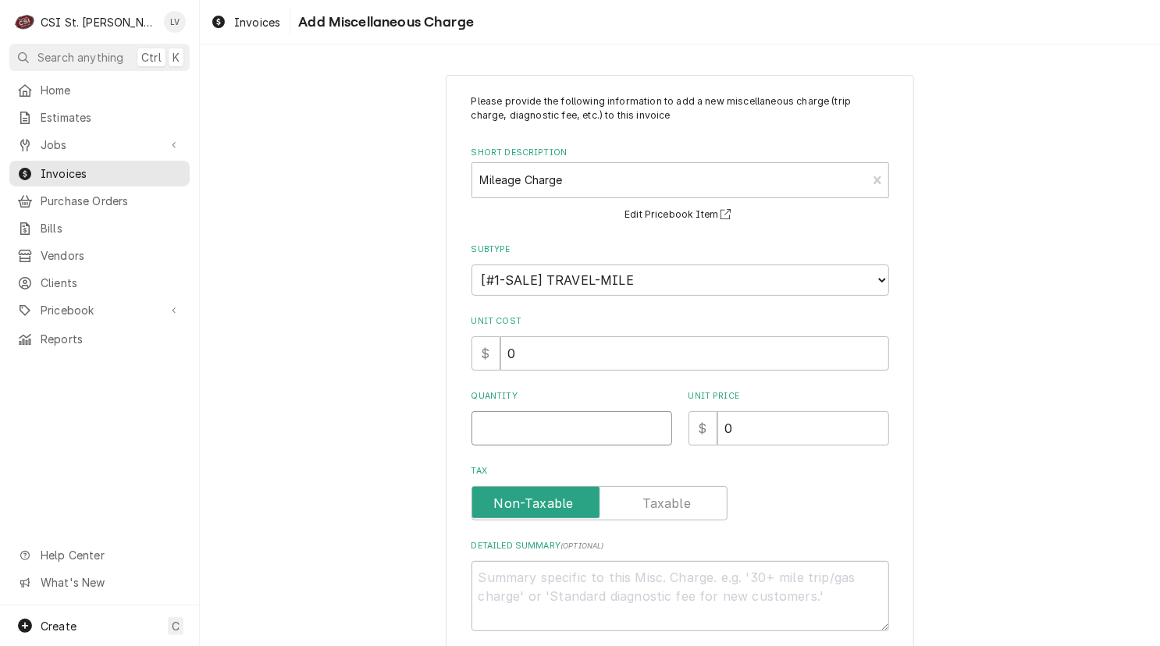
click at [570, 428] on input "Quantity" at bounding box center [571, 428] width 201 height 34
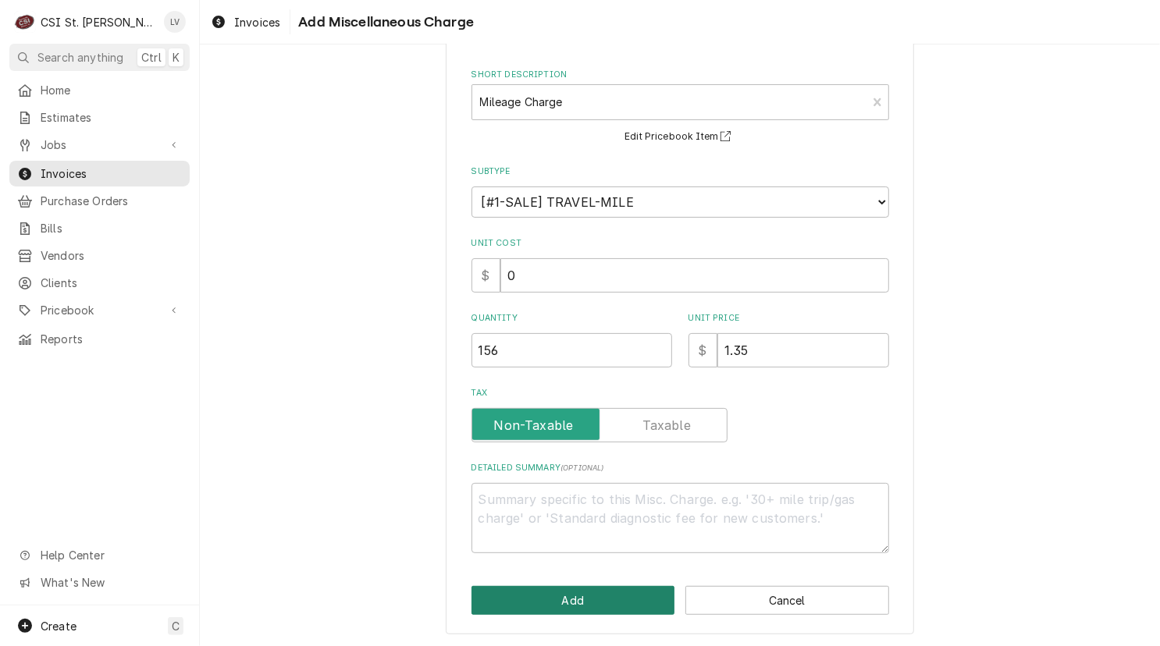
click at [585, 596] on button "Add" at bounding box center [573, 600] width 204 height 29
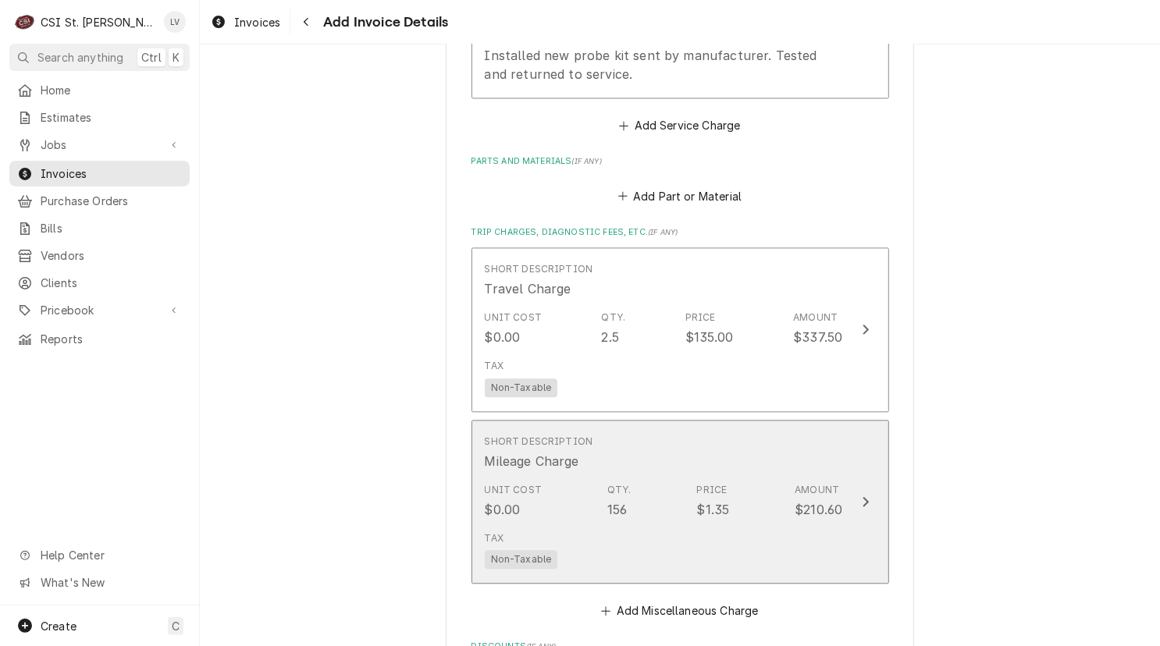
scroll to position [1718, 0]
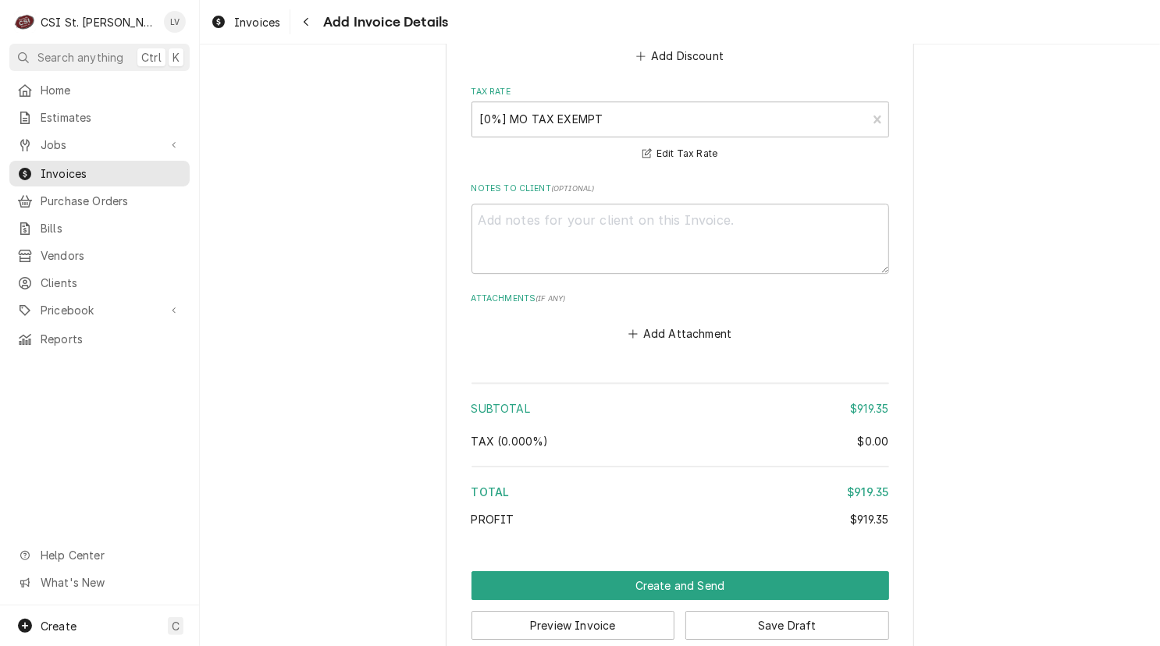
scroll to position [2444, 0]
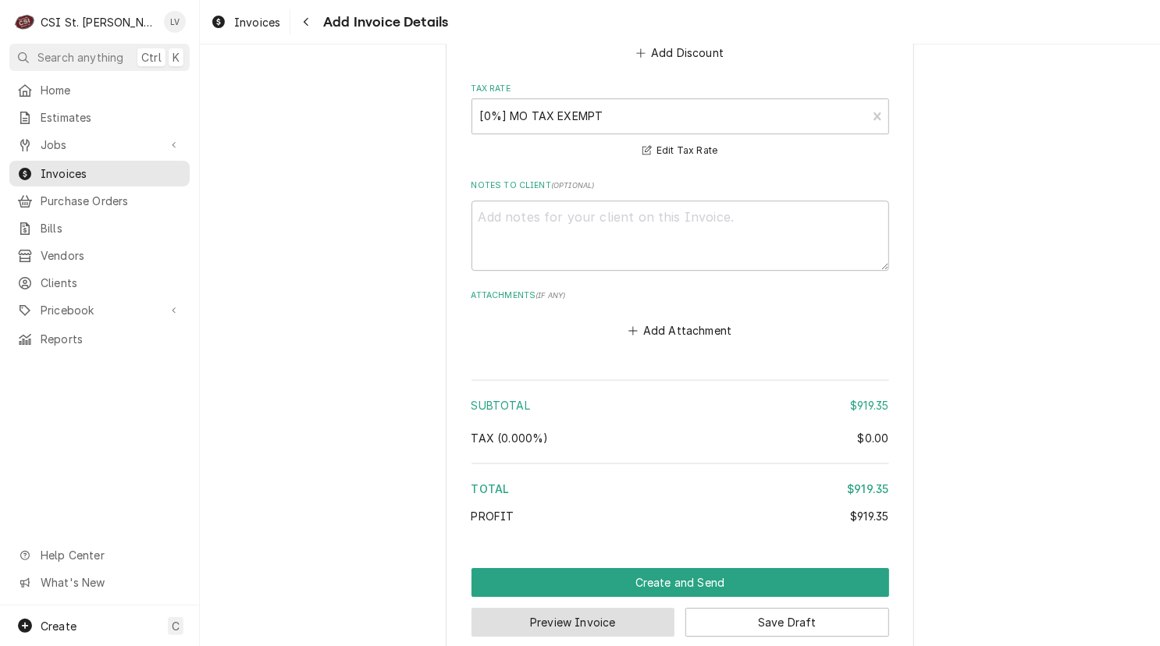
click at [609, 608] on button "Preview Invoice" at bounding box center [573, 622] width 204 height 29
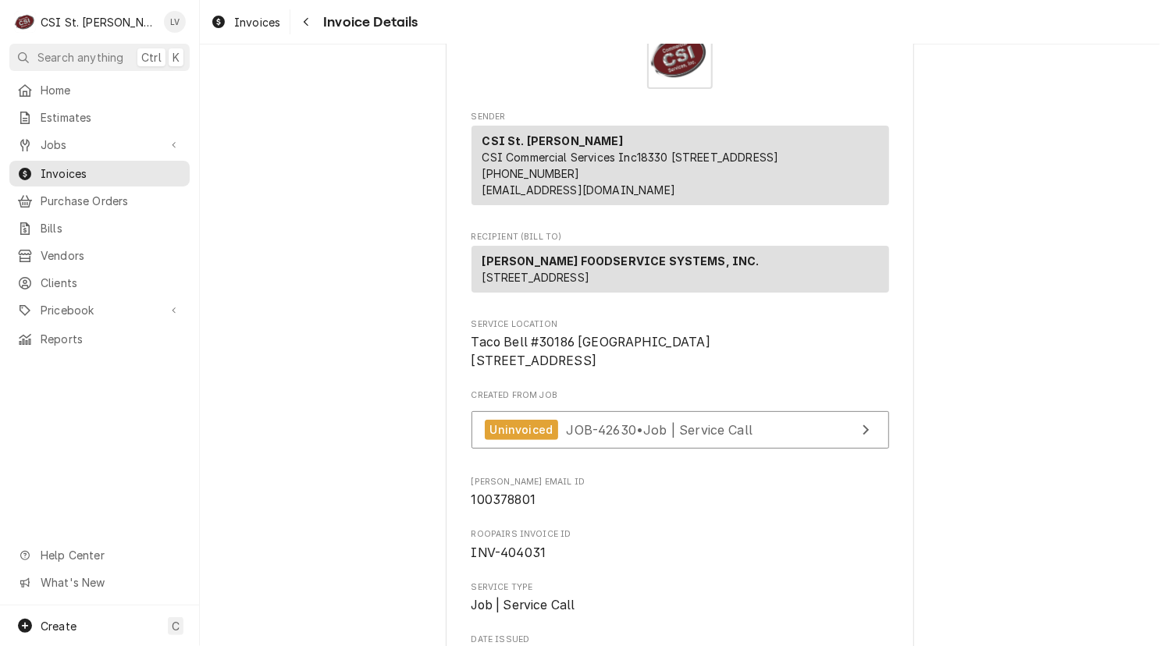
scroll to position [312, 0]
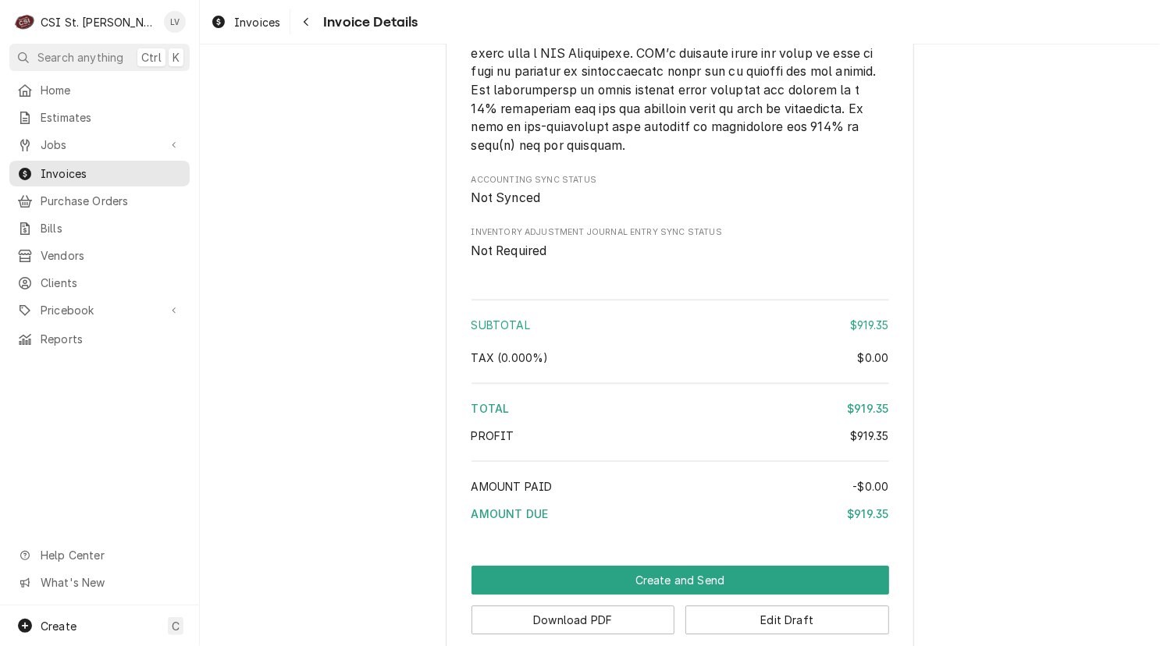
scroll to position [2579, 0]
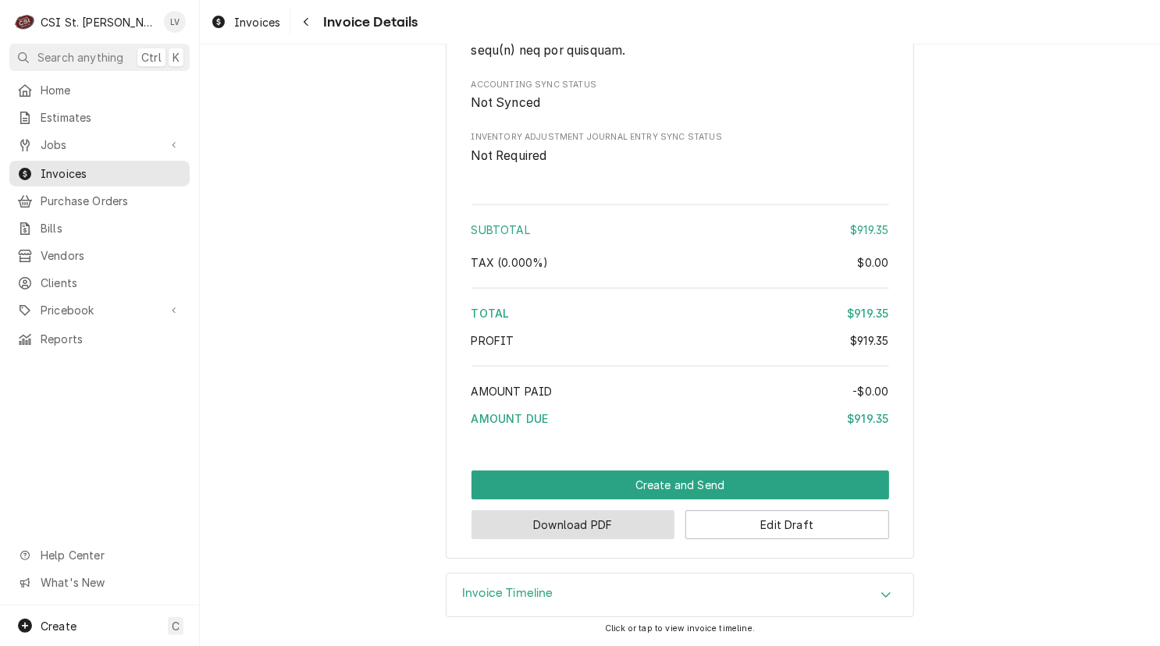
click at [595, 525] on button "Download PDF" at bounding box center [573, 524] width 204 height 29
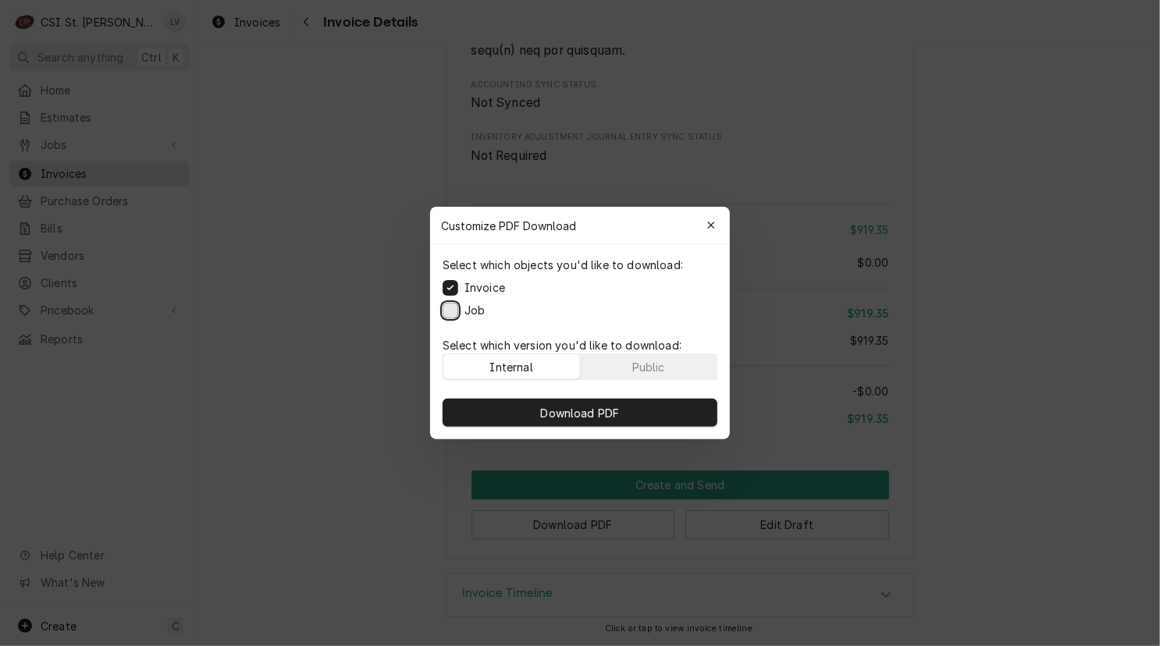
click at [453, 304] on button "Job" at bounding box center [451, 311] width 16 height 16
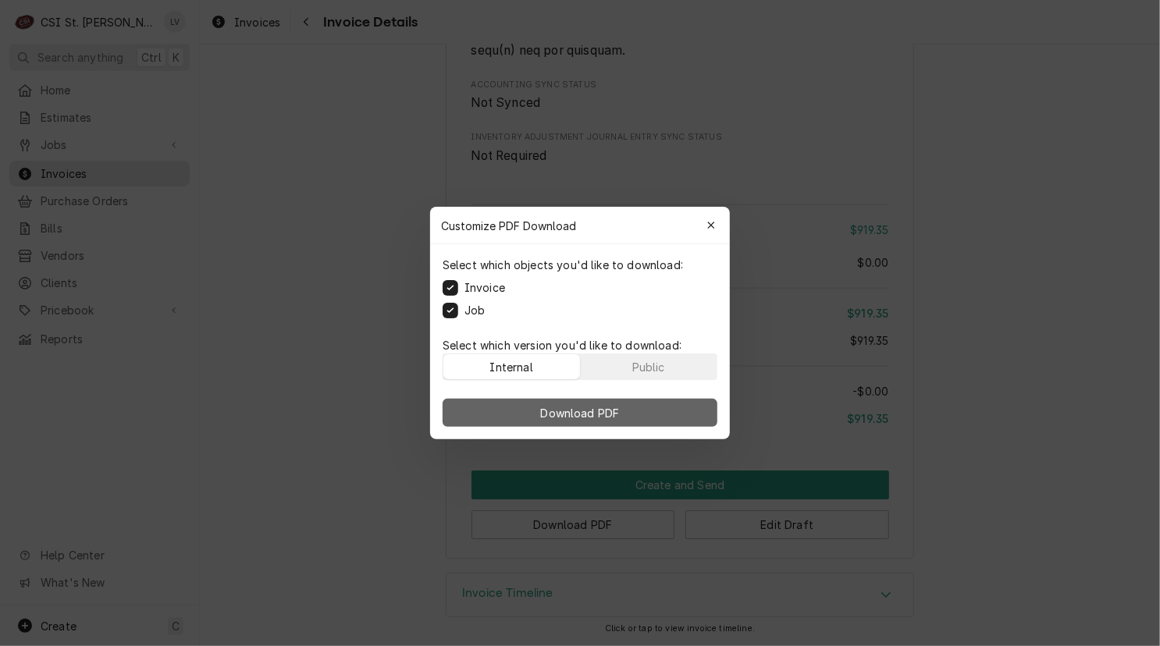
click at [590, 406] on span "Download PDF" at bounding box center [580, 413] width 85 height 16
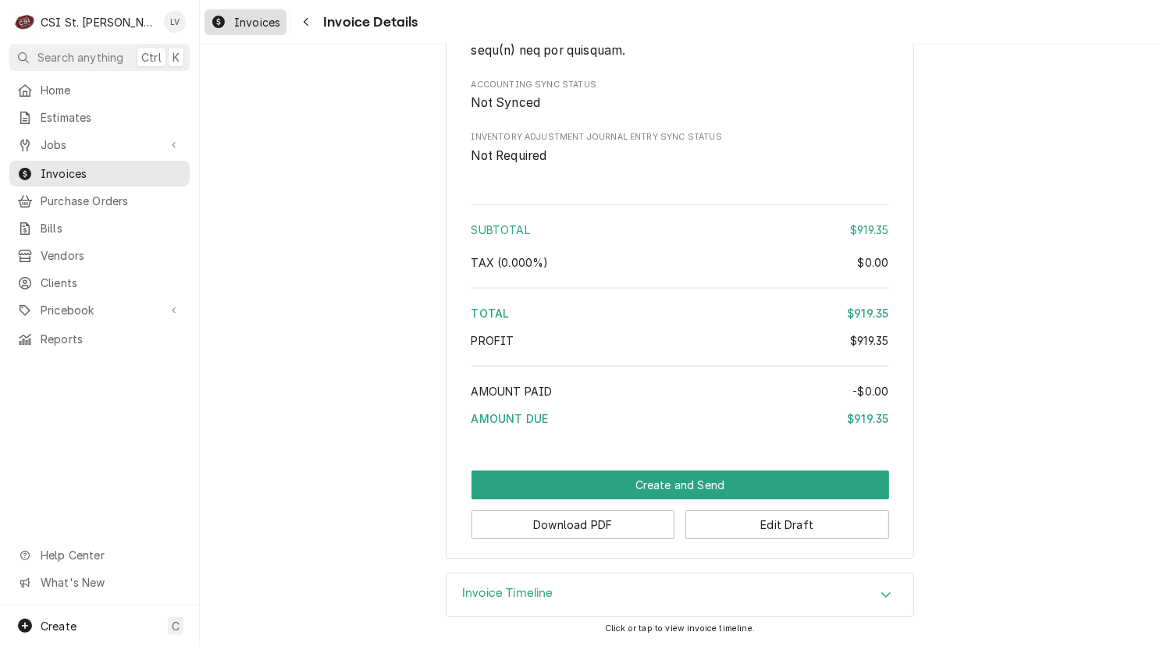
click at [266, 23] on span "Invoices" at bounding box center [257, 22] width 46 height 16
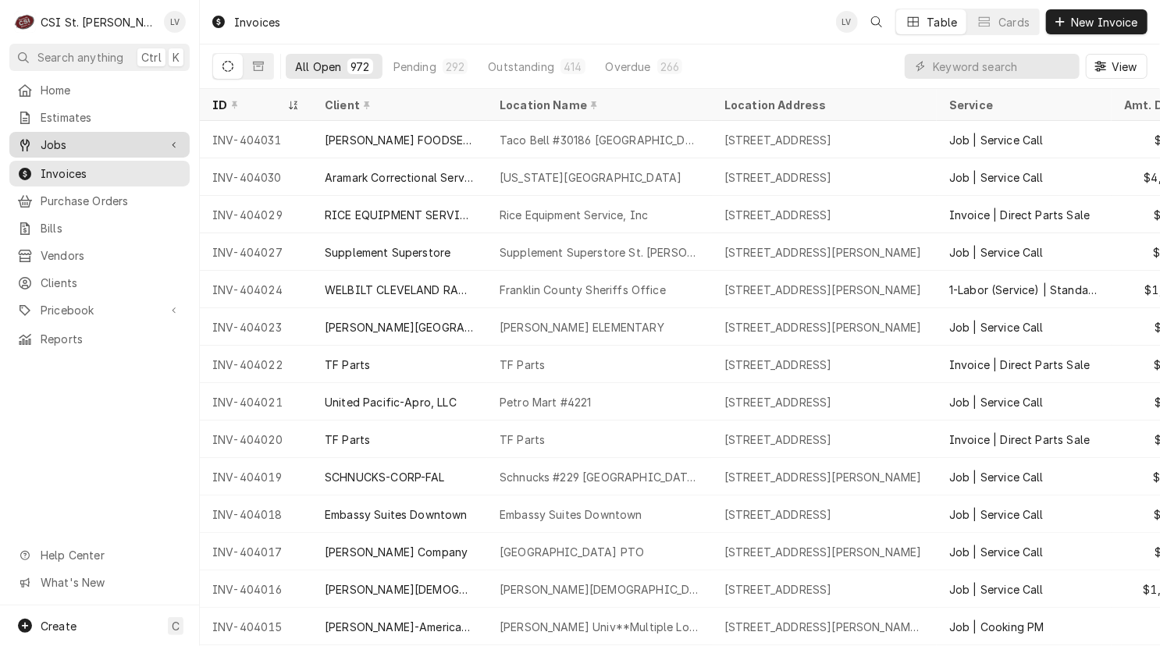
click at [63, 141] on span "Jobs" at bounding box center [100, 145] width 118 height 16
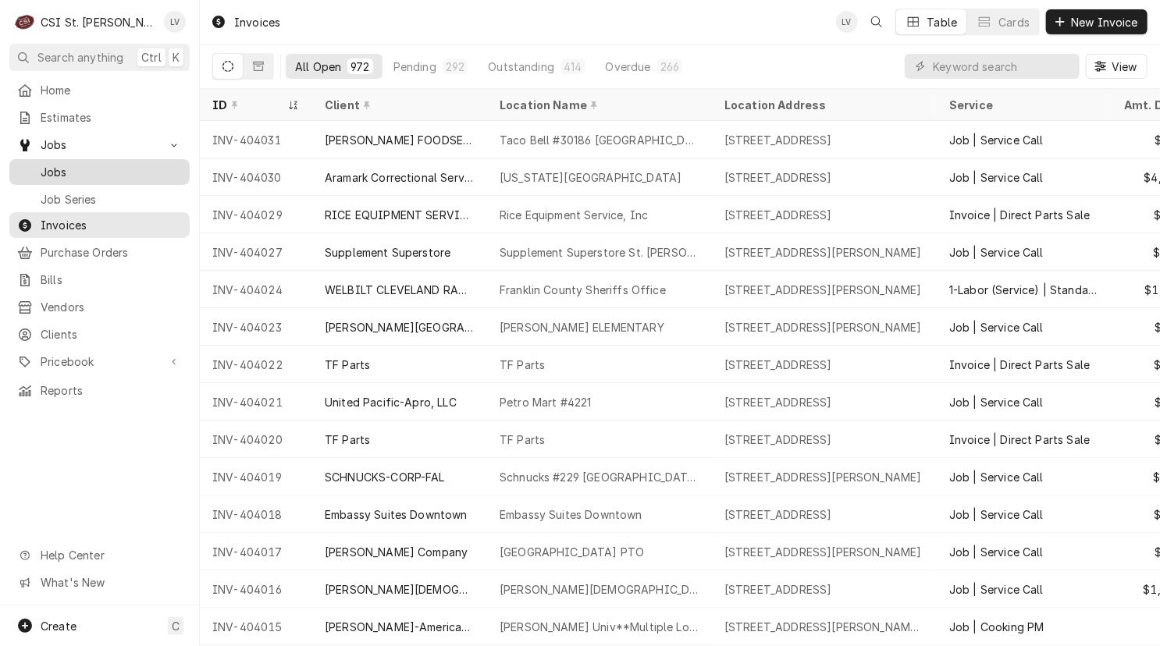
click at [59, 168] on span "Jobs" at bounding box center [111, 172] width 141 height 16
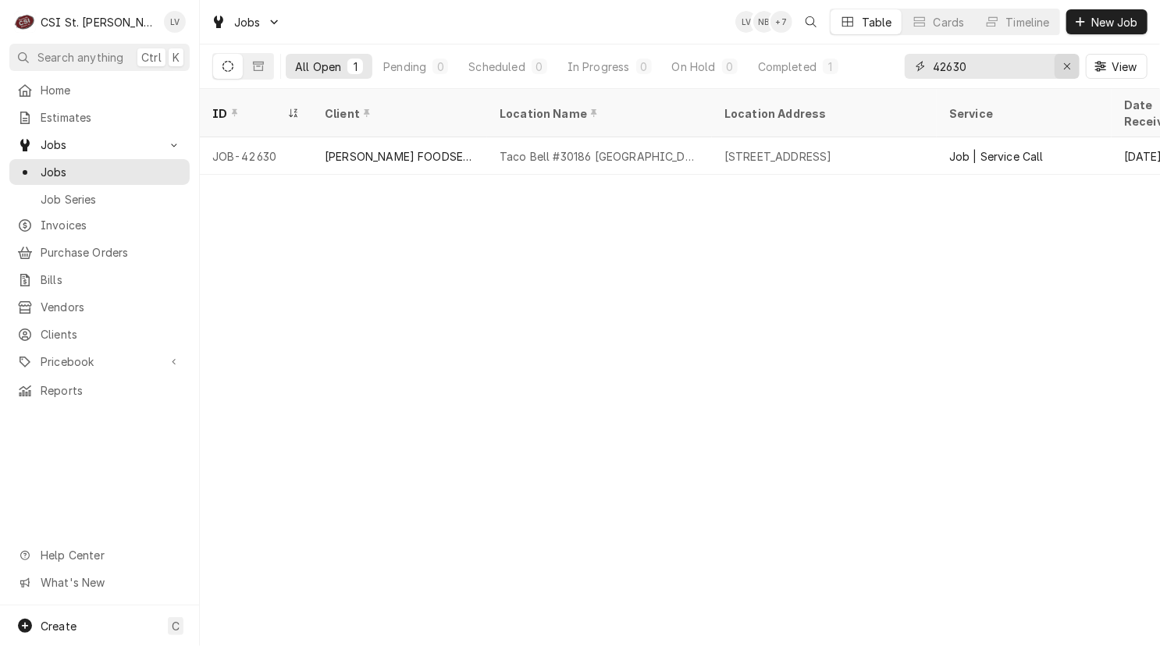
click at [1066, 66] on icon "Erase input" at bounding box center [1067, 66] width 6 height 6
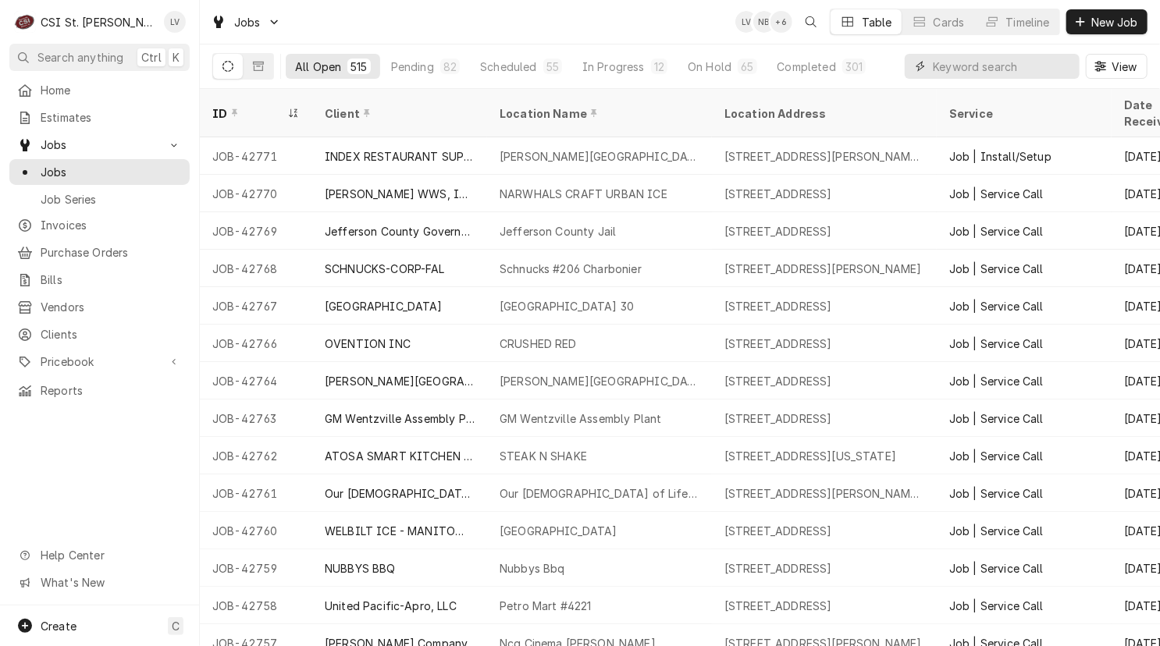
click at [960, 68] on input "Dynamic Content Wrapper" at bounding box center [1002, 66] width 139 height 25
type input "42688"
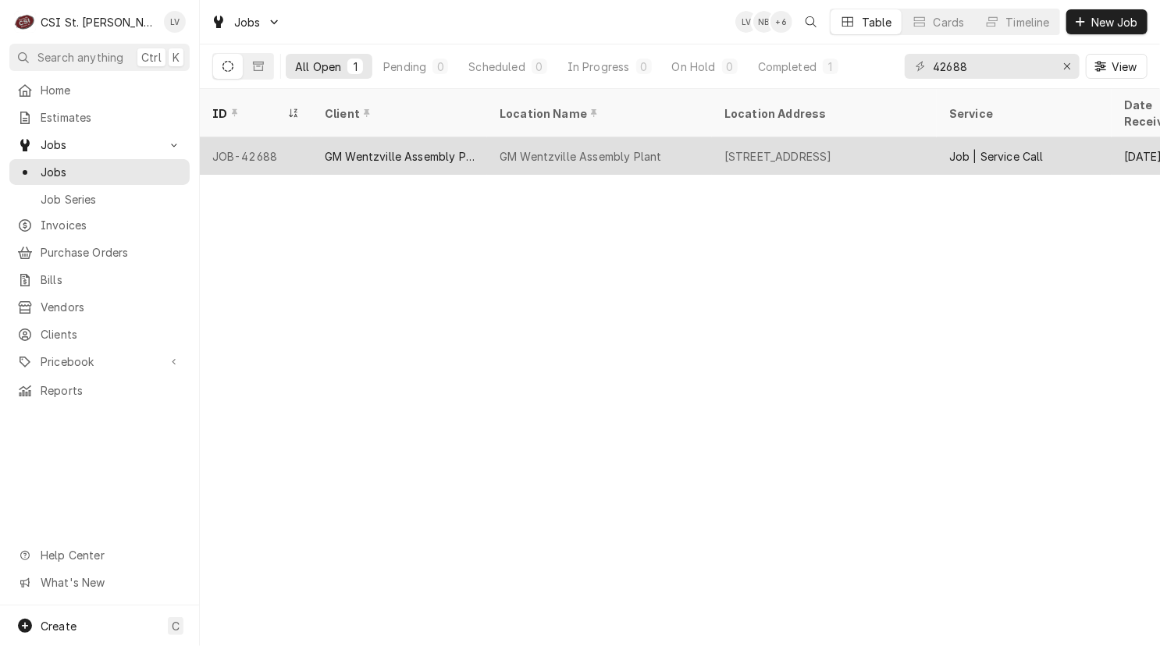
click at [415, 148] on div "GM Wentzville Assembly Plant" at bounding box center [400, 156] width 150 height 16
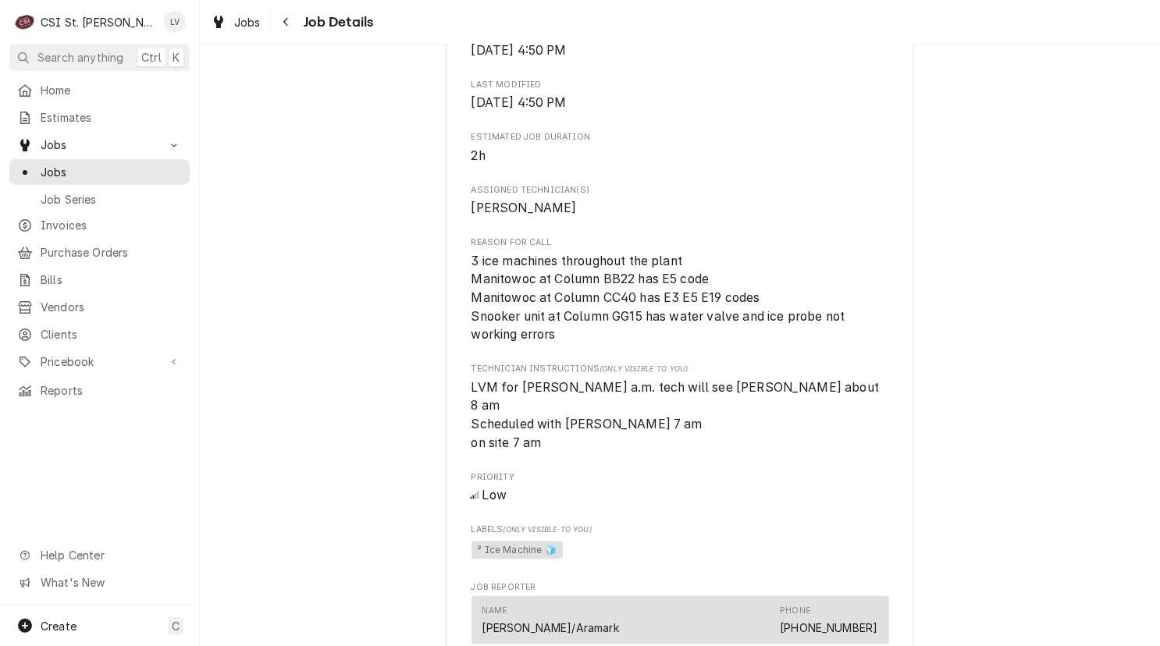
scroll to position [780, 0]
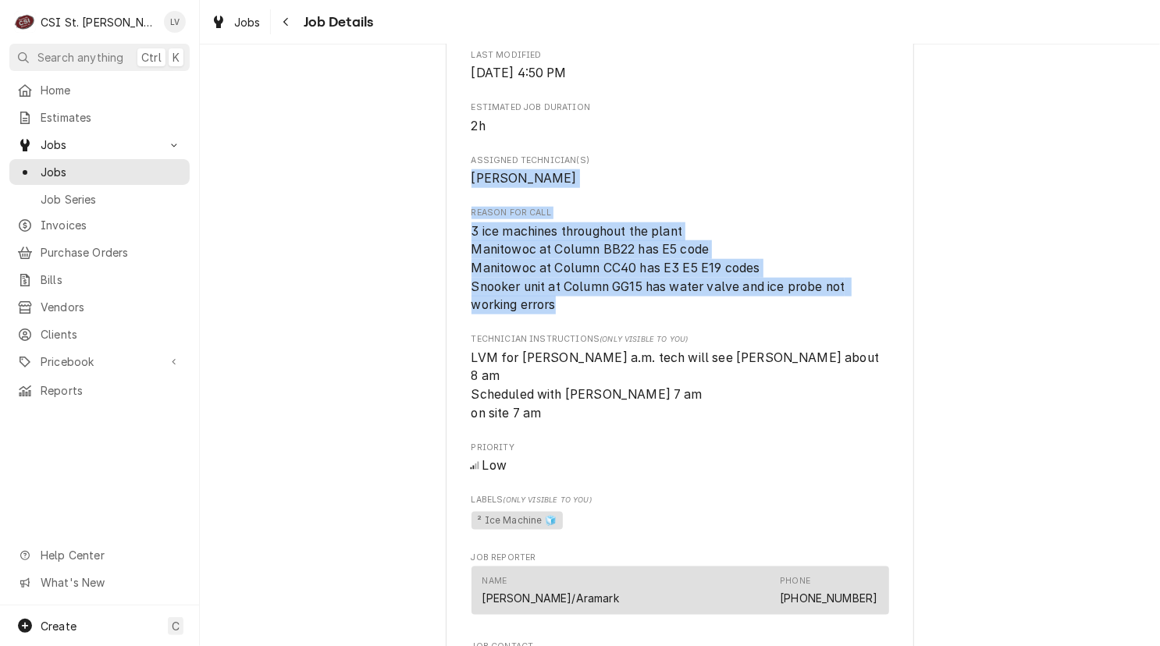
drag, startPoint x: 453, startPoint y: 177, endPoint x: 717, endPoint y: 300, distance: 291.9
click at [717, 300] on div "GM Wentzville Assembly Plant GM Wentzville Assembly Plant / [STREET_ADDRESS] Op…" at bounding box center [680, 521] width 468 height 2404
copy div "[PERSON_NAME] Reason For Call 3 ice machines throughout the plant Manitowoc at …"
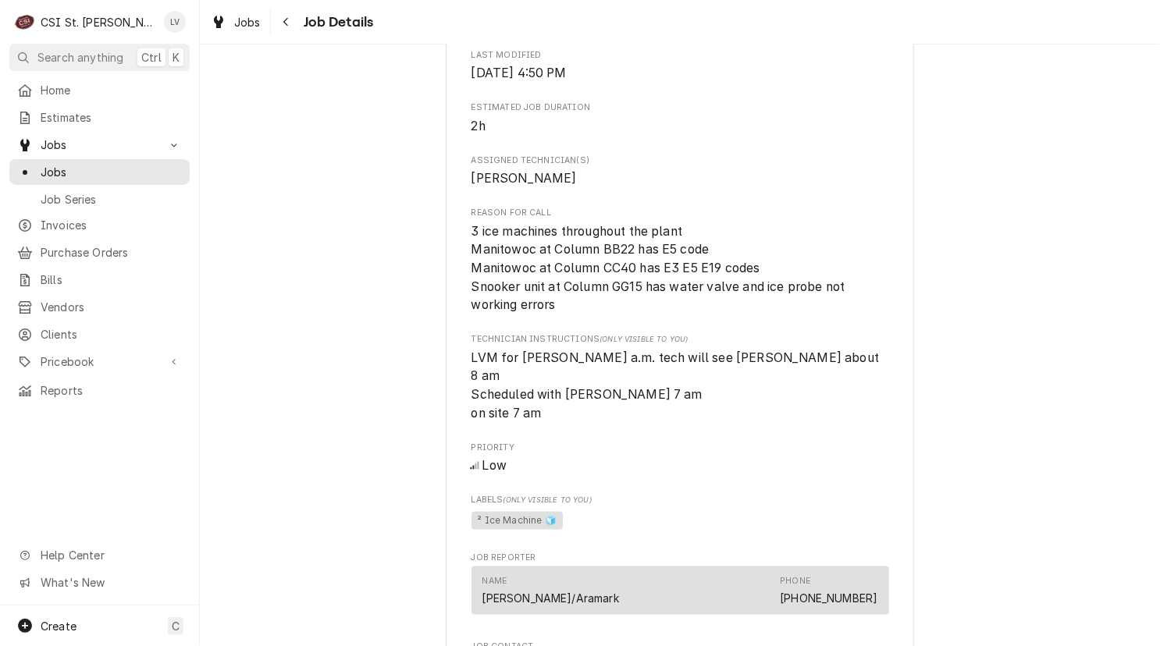
click at [324, 460] on div "Completed and Uninvoiced GM Wentzville Assembly Plant GM Wentzville Assembly Pl…" at bounding box center [680, 508] width 960 height 2456
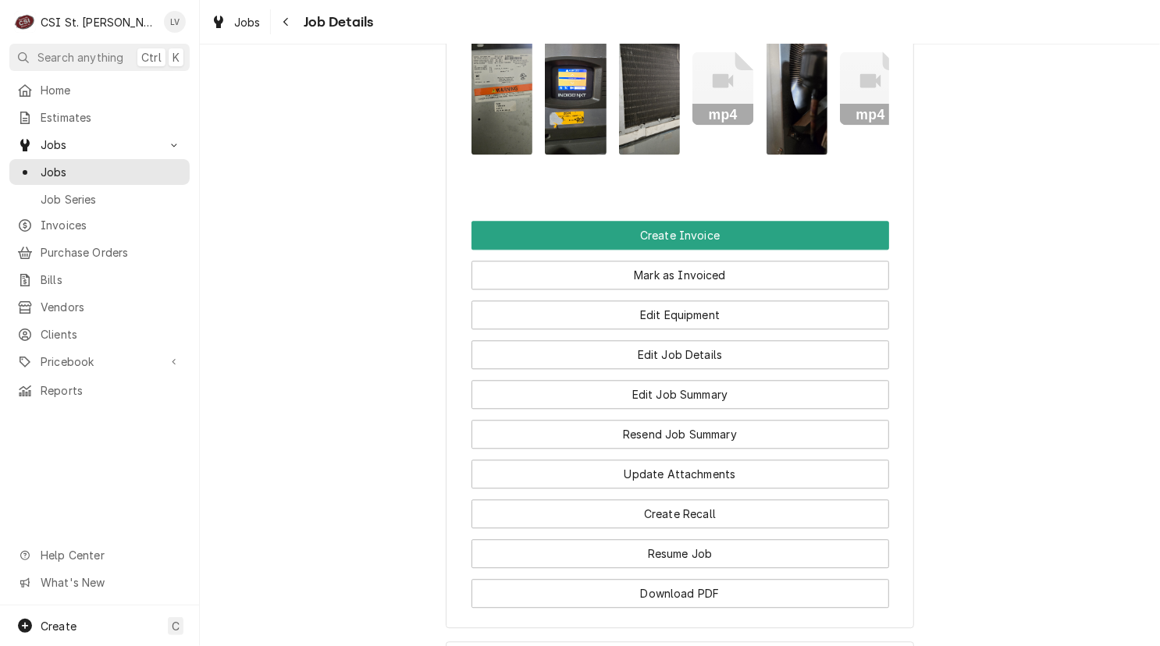
scroll to position [1649, 0]
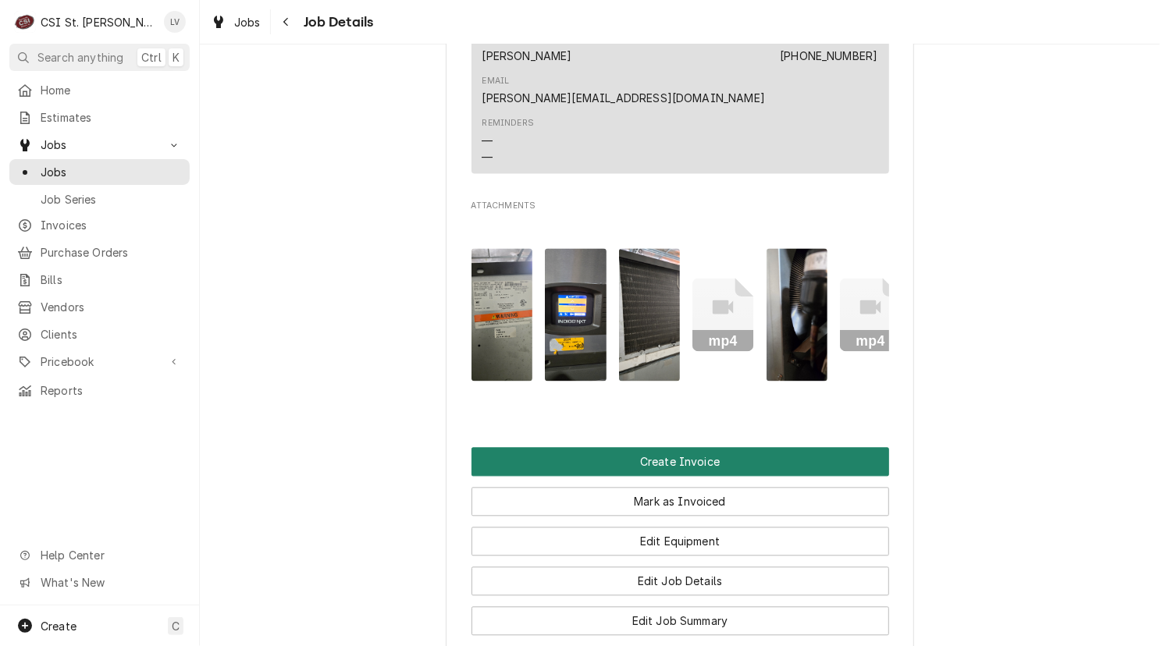
click at [668, 447] on button "Create Invoice" at bounding box center [680, 461] width 418 height 29
